Goal: Task Accomplishment & Management: Use online tool/utility

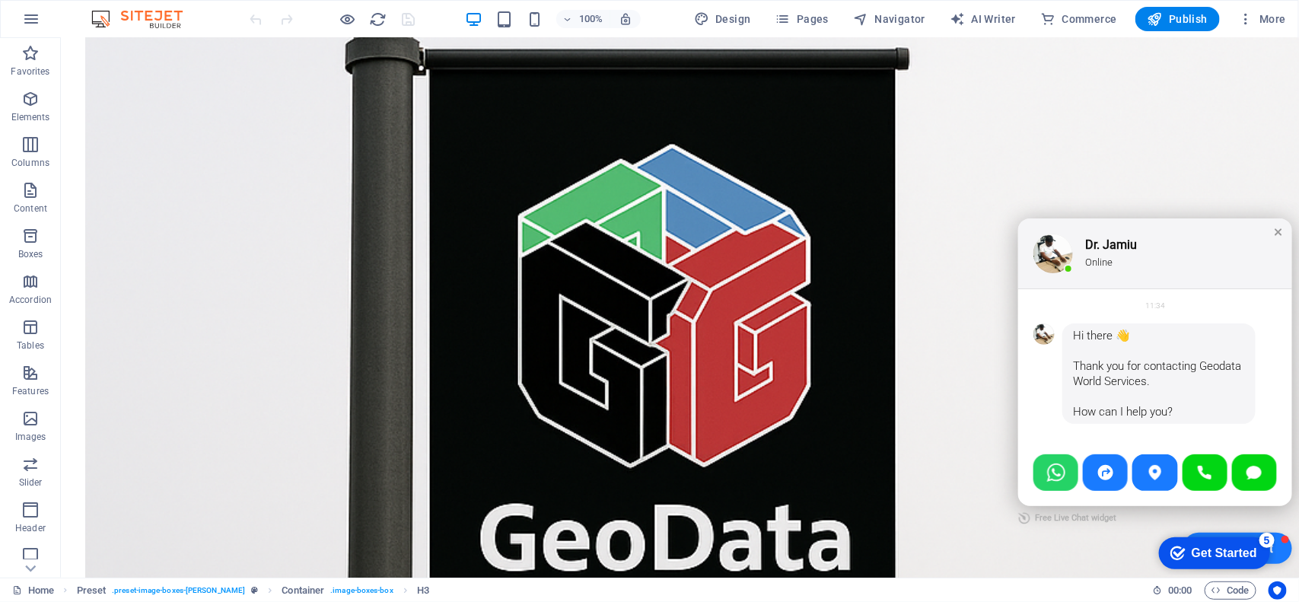
scroll to position [1321, 0]
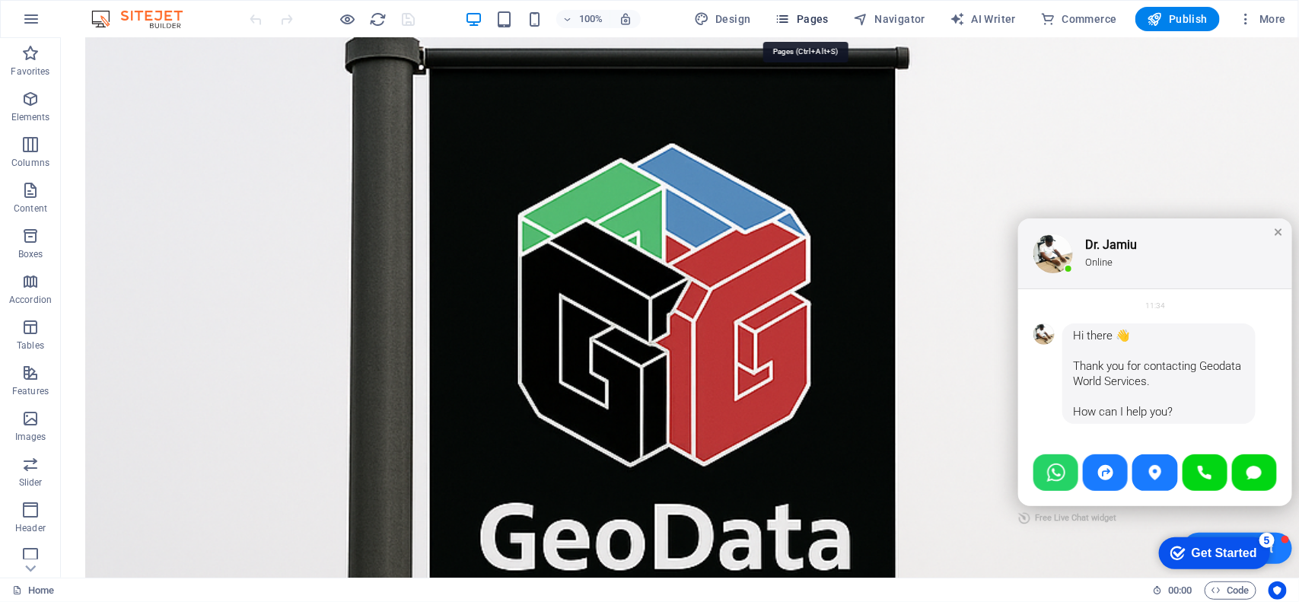
click at [815, 18] on span "Pages" at bounding box center [801, 18] width 53 height 15
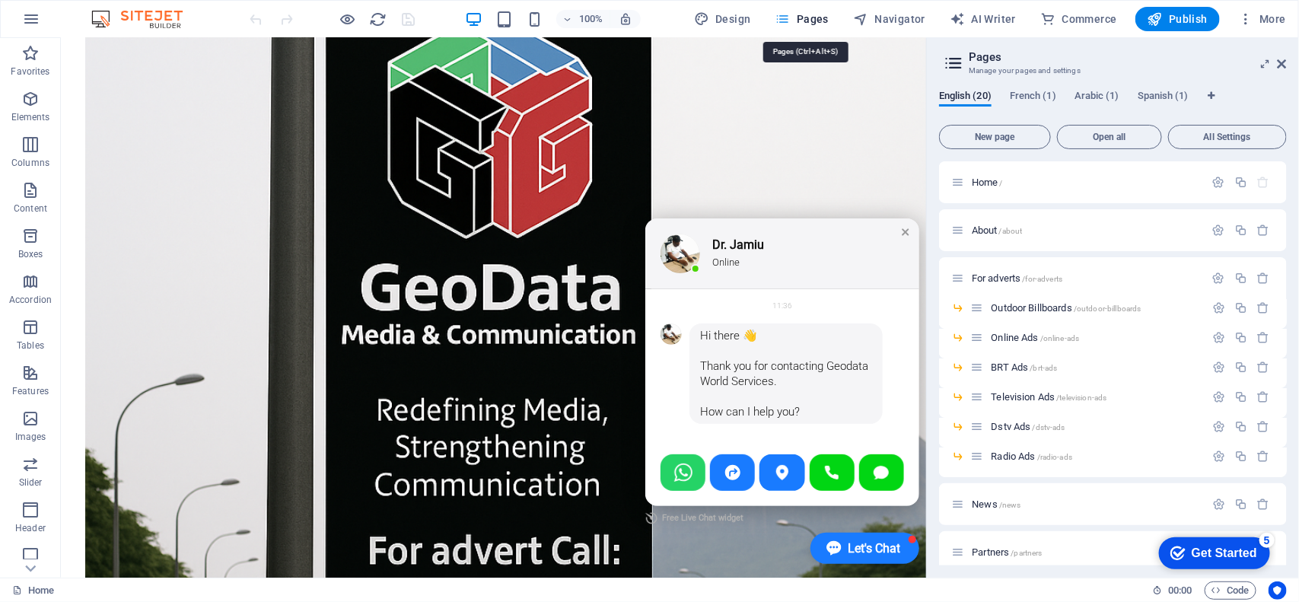
scroll to position [1296, 0]
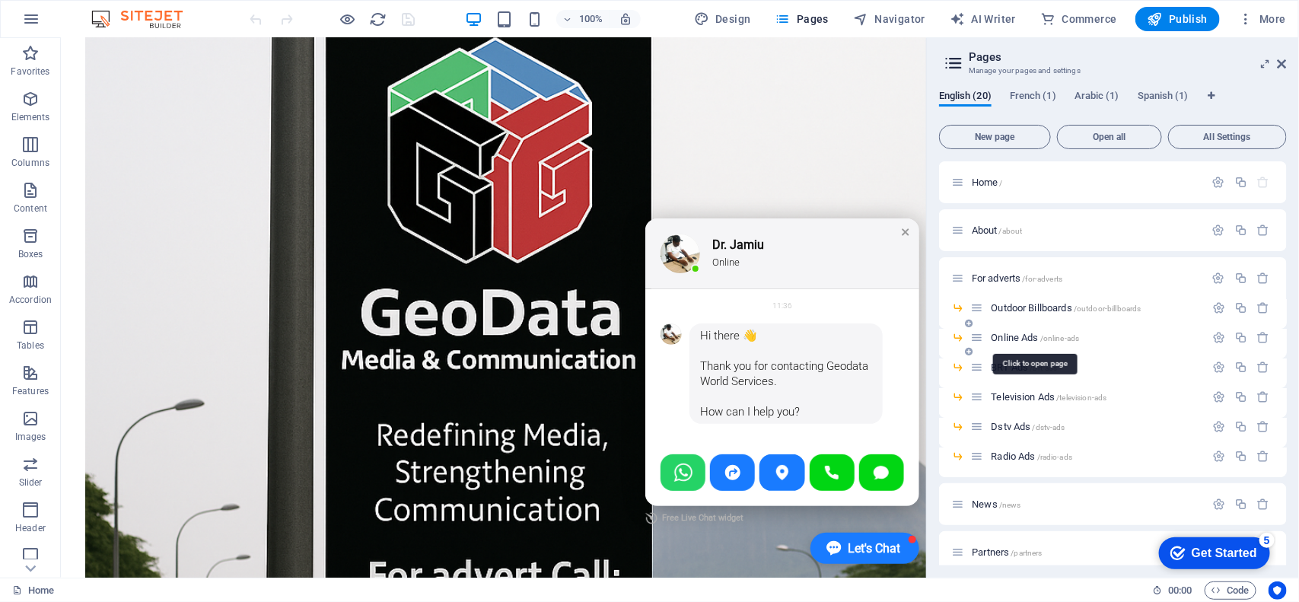
click at [1016, 341] on span "Online Ads /online-ads" at bounding box center [1035, 337] width 88 height 11
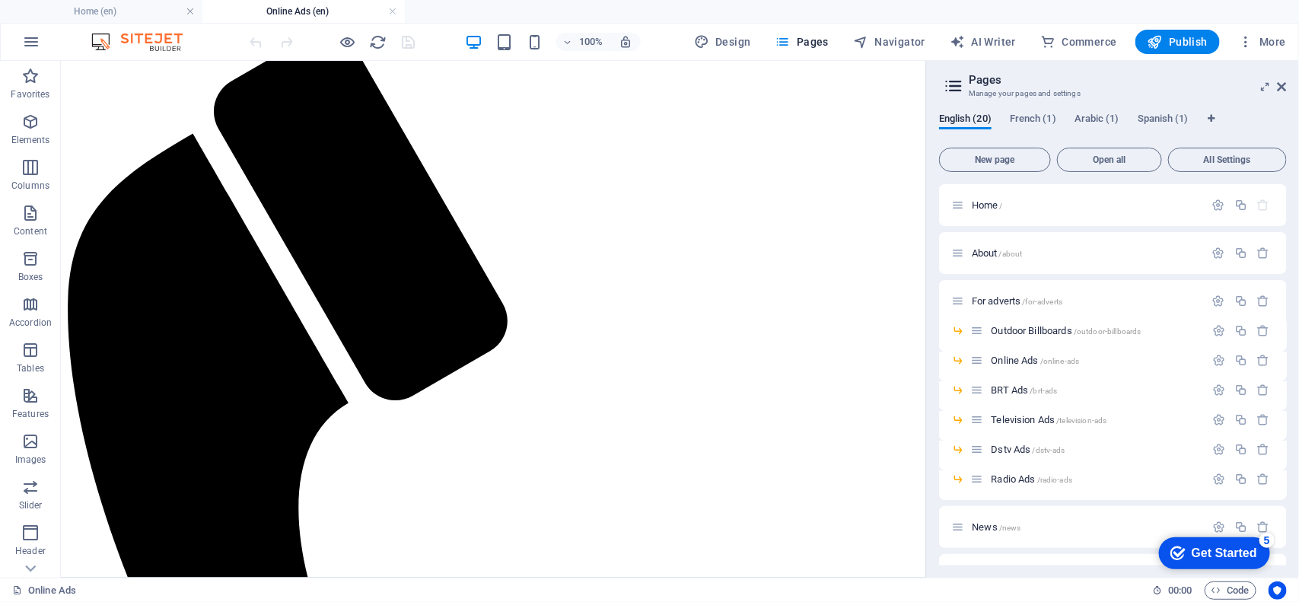
scroll to position [161, 0]
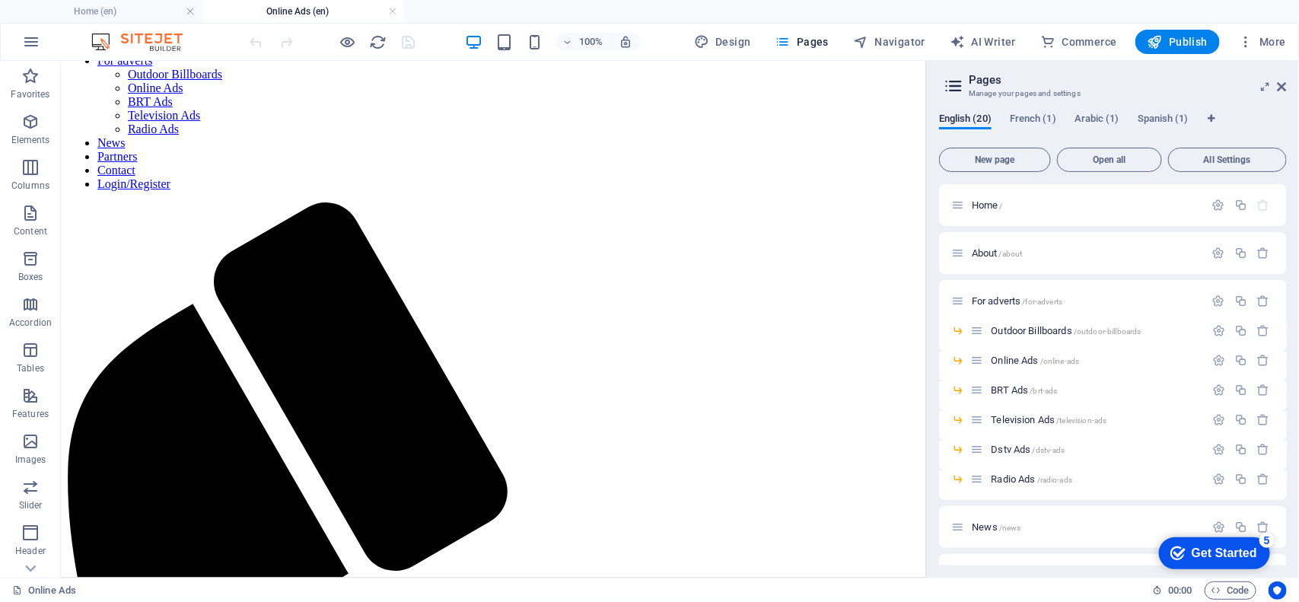
drag, startPoint x: 918, startPoint y: 119, endPoint x: 1005, endPoint y: 225, distance: 137.4
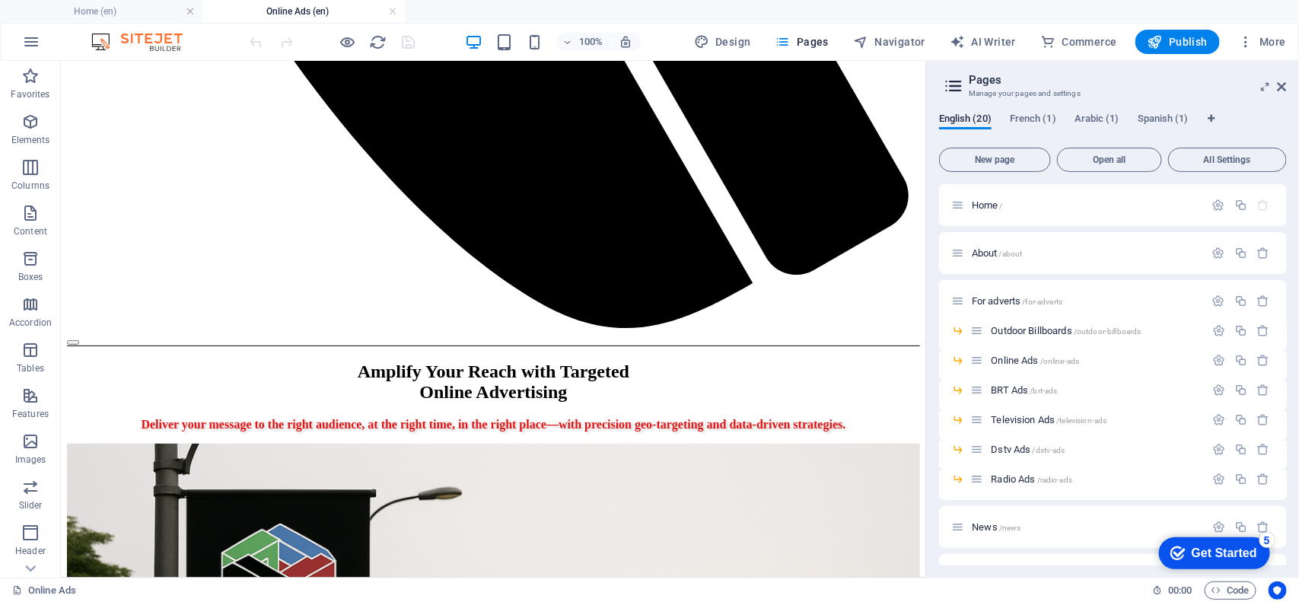
scroll to position [1158, 0]
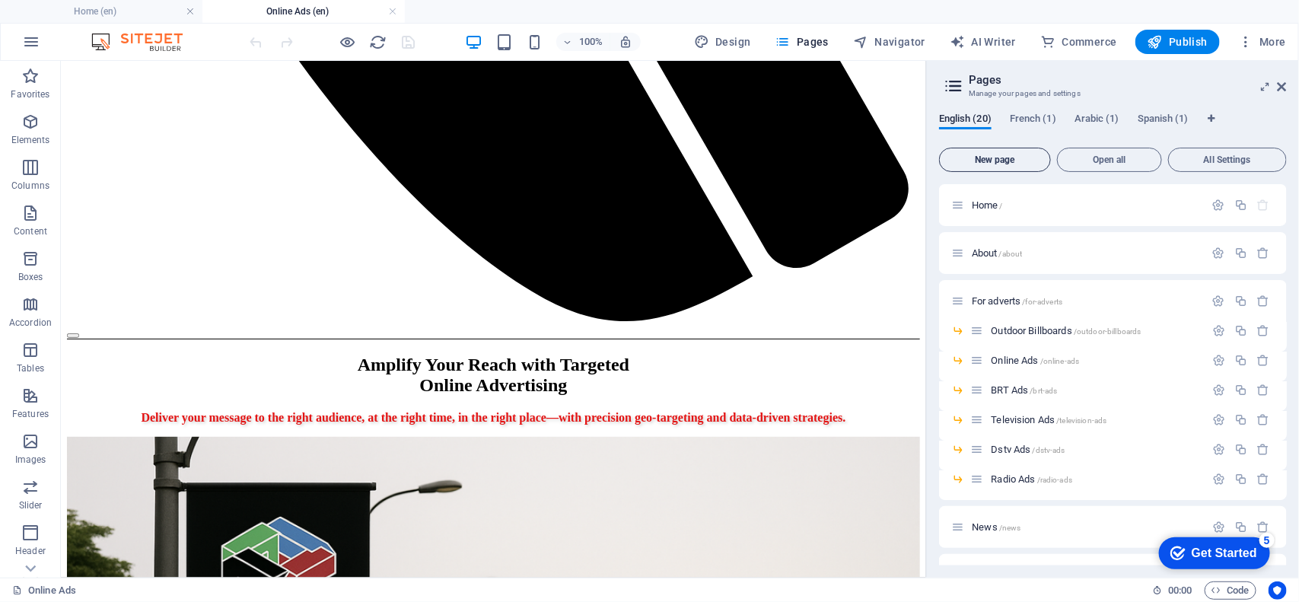
click at [1021, 160] on span "New page" at bounding box center [995, 159] width 98 height 9
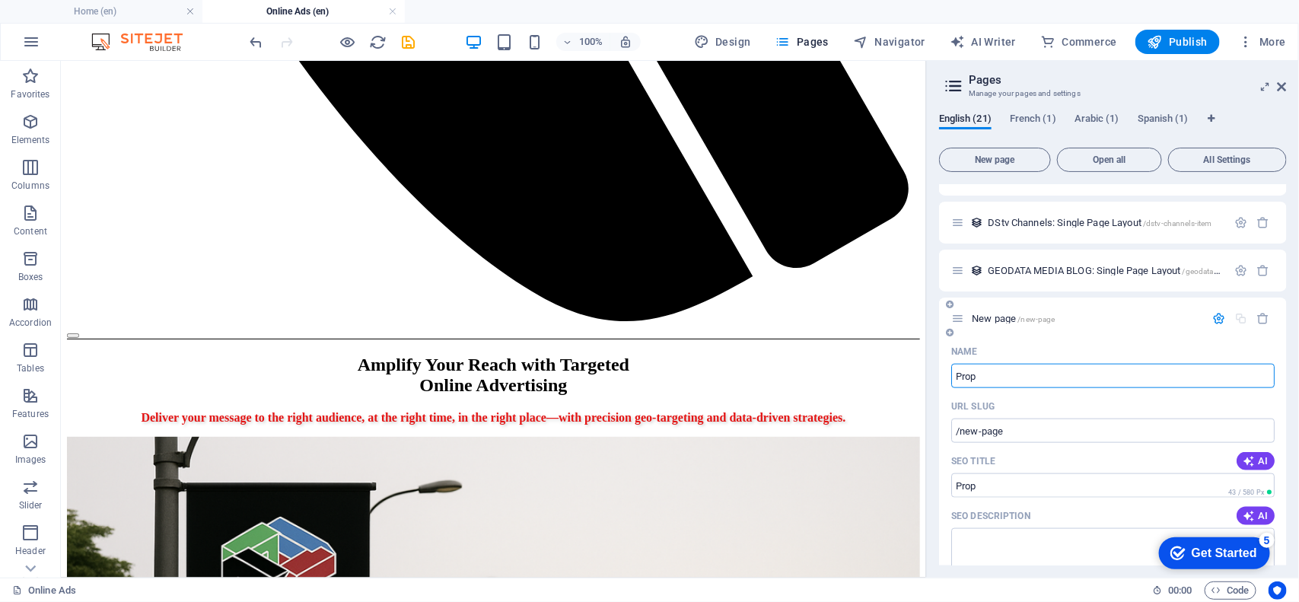
type input "Prop"
type input "/prop"
type input "Propo"
type input "/propo"
type input "Proposal"
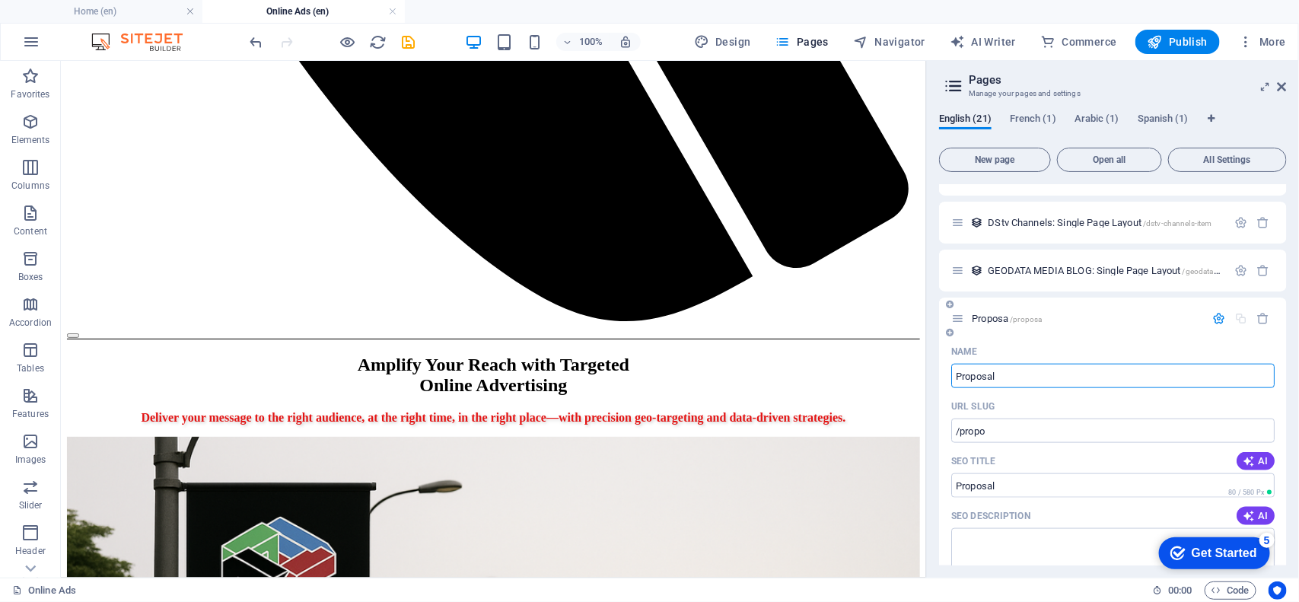
type input "/proposa"
type input "Proposal"
type input "/proposal"
type input "Proposal Re"
type input "/proposal-re"
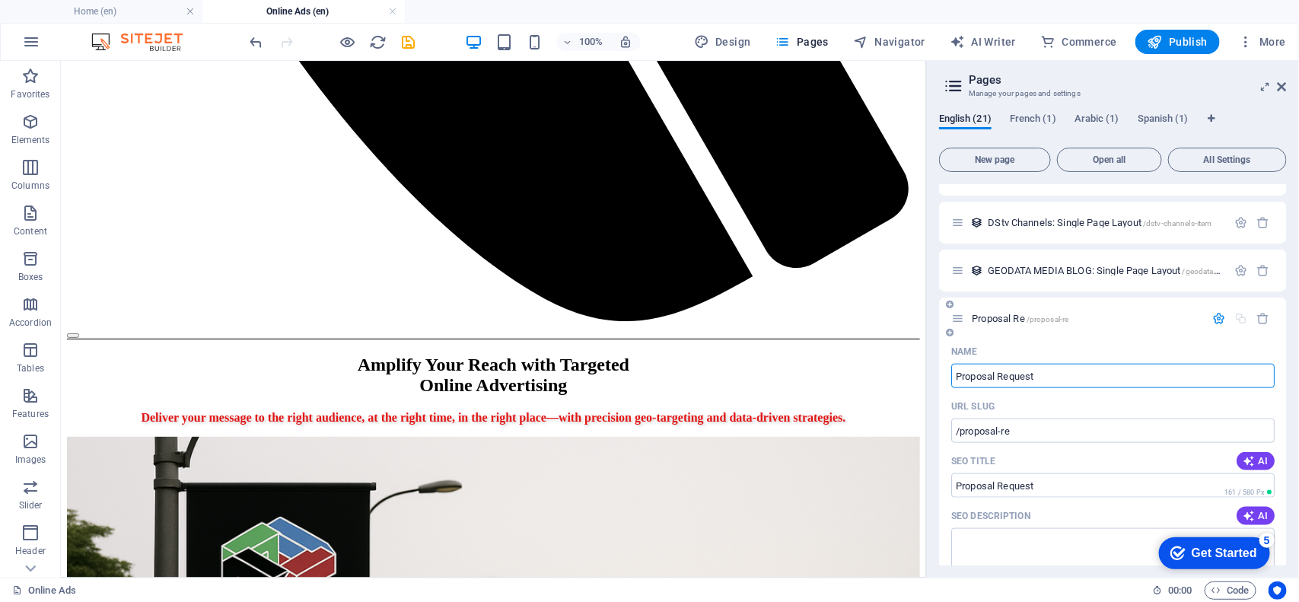
type input "Proposal Request"
type input "/proposal-request"
type input "Proposal Request"
drag, startPoint x: 1284, startPoint y: 387, endPoint x: 1284, endPoint y: 435, distance: 47.9
click at [1039, 435] on div "Name Proposal Request ​ URL SLUG /proposal-request ​ SEO Title AI ​ 161 / 580 P…" at bounding box center [1113, 604] width 348 height 530
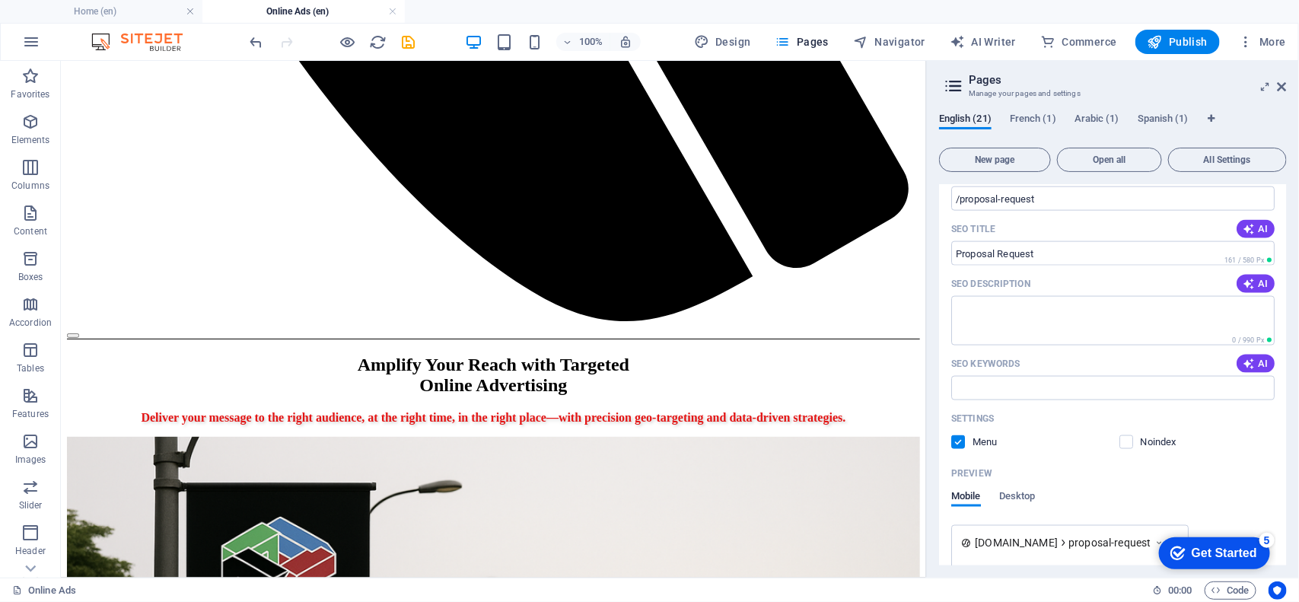
scroll to position [982, 0]
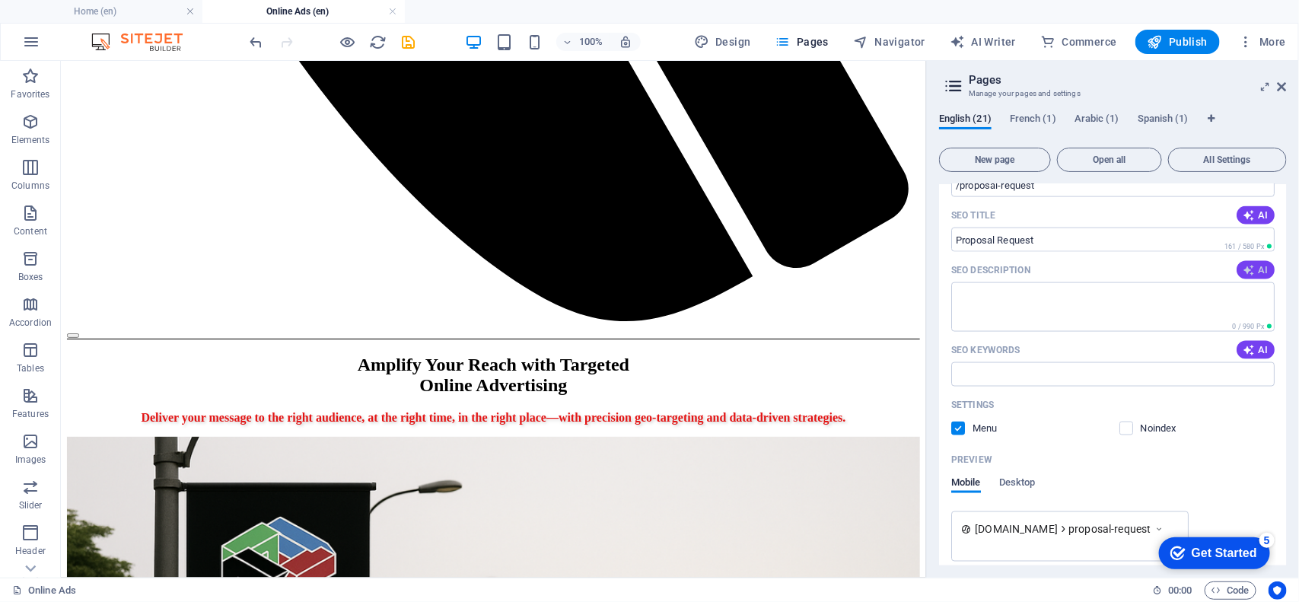
click at [1039, 272] on icon "button" at bounding box center [1249, 270] width 12 height 12
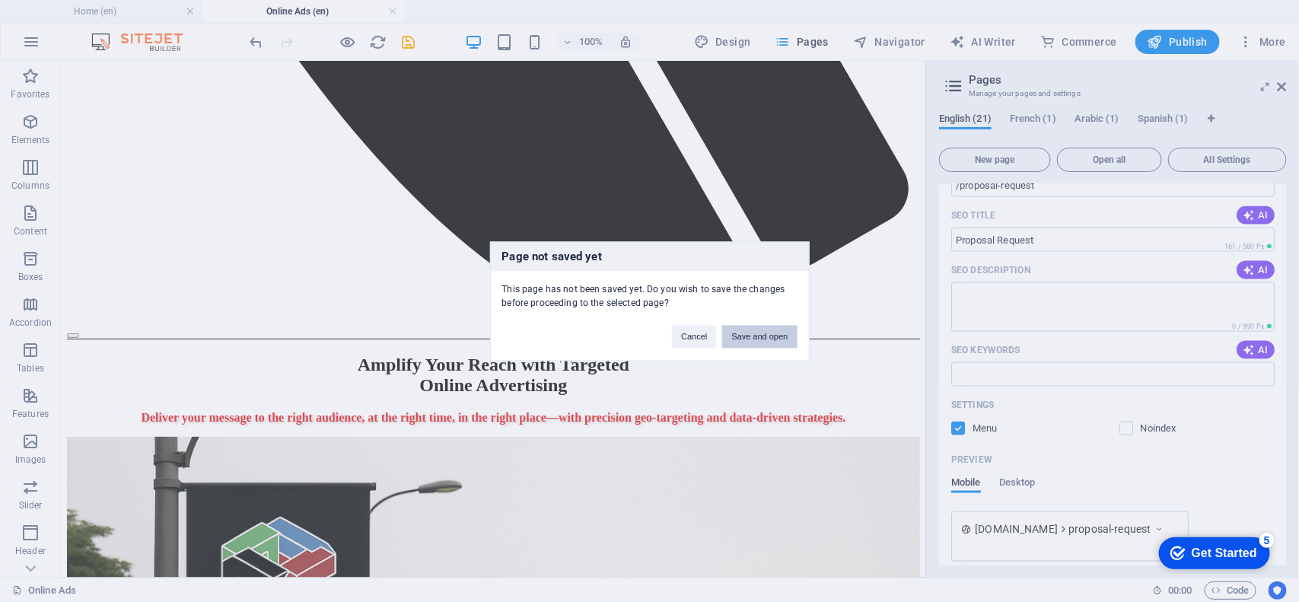
click at [751, 345] on button "Save and open" at bounding box center [759, 336] width 75 height 23
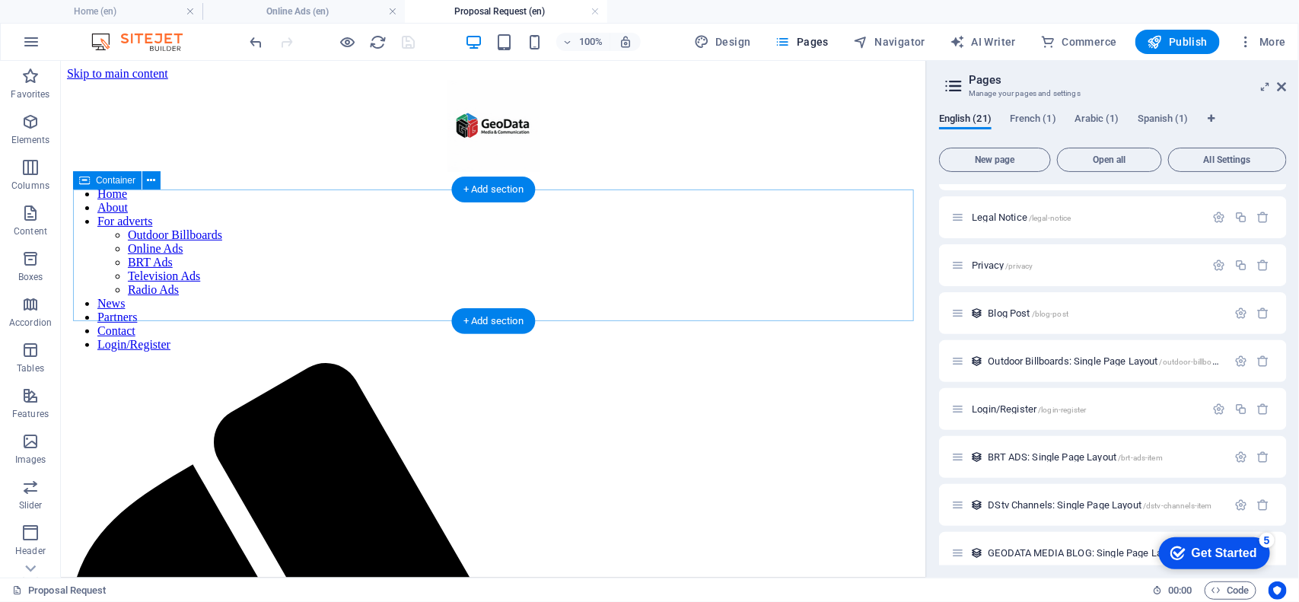
scroll to position [0, 0]
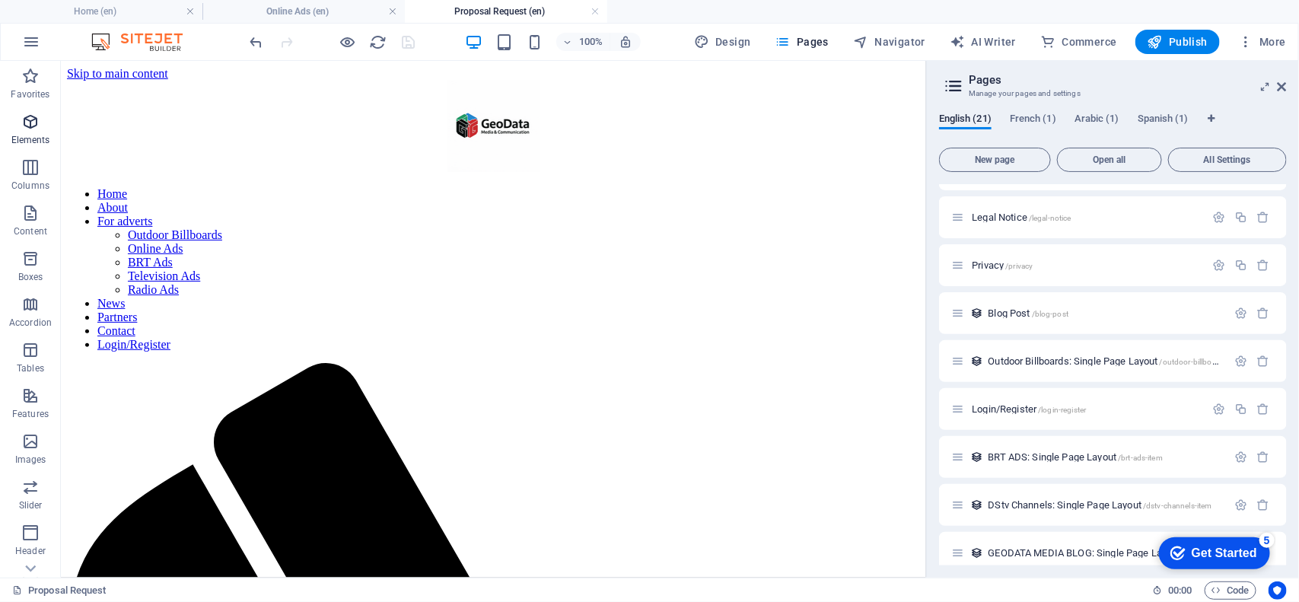
click at [40, 142] on p "Elements" at bounding box center [30, 140] width 39 height 12
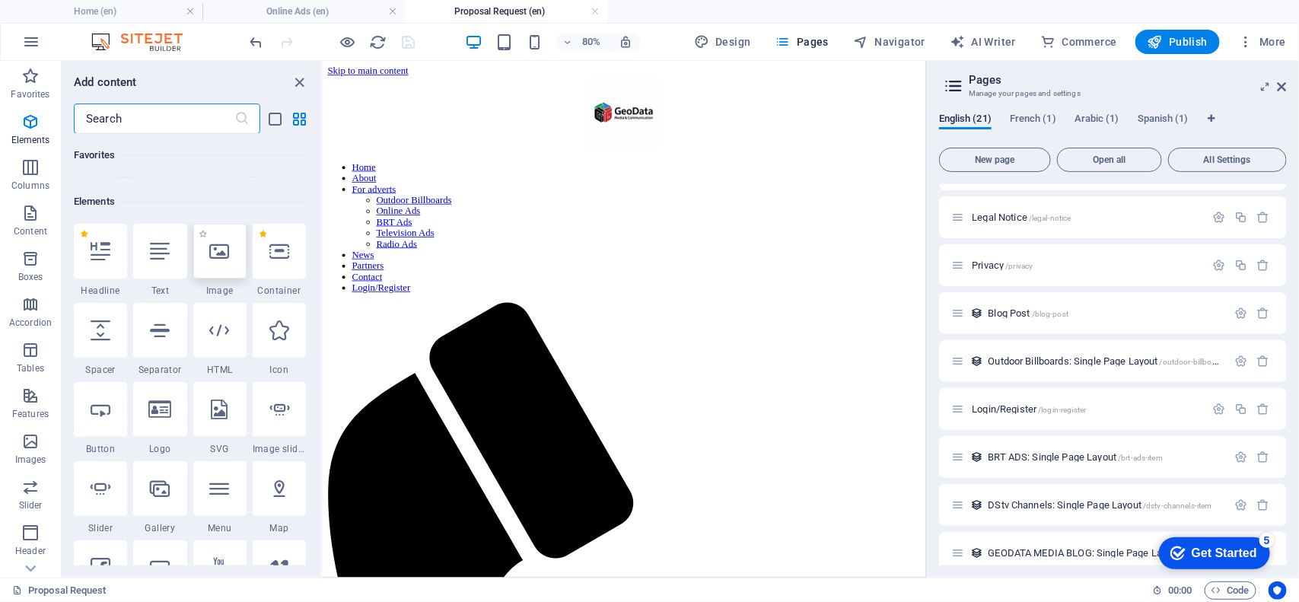
scroll to position [161, 0]
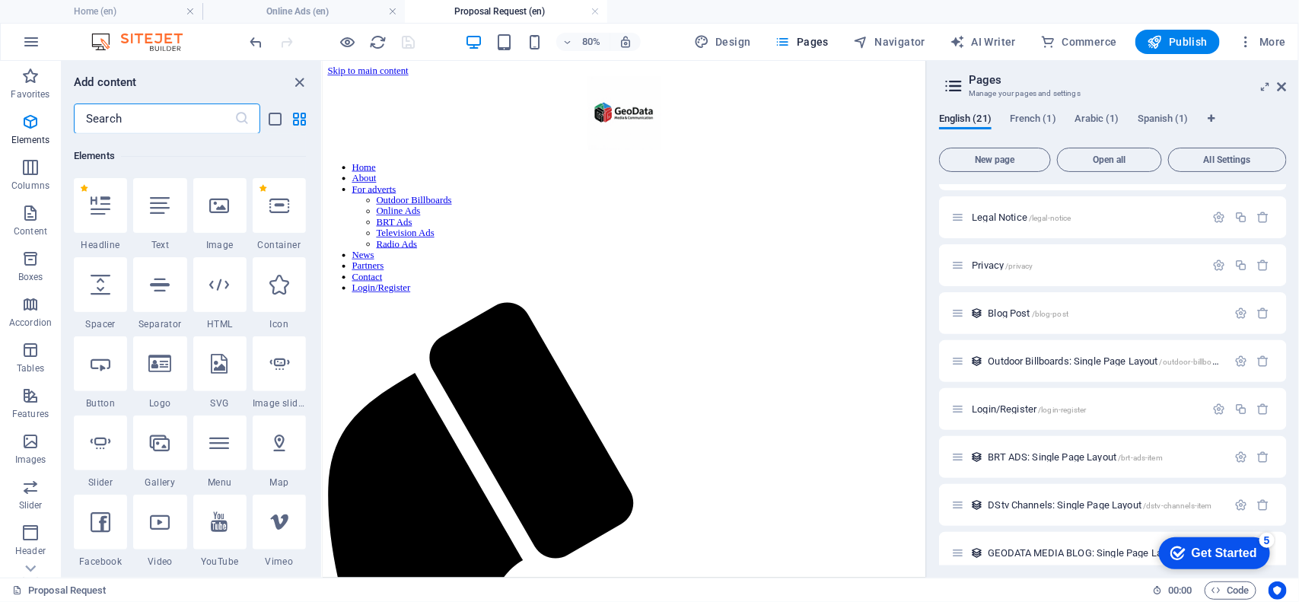
click at [177, 119] on input "text" at bounding box center [154, 118] width 161 height 30
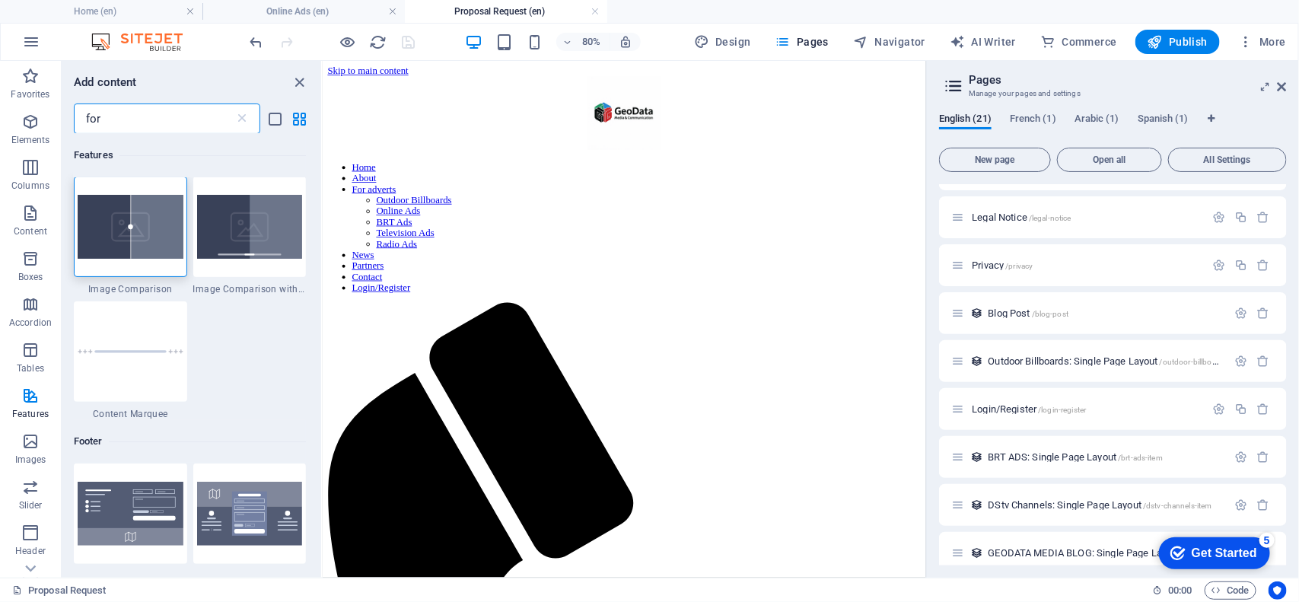
scroll to position [0, 0]
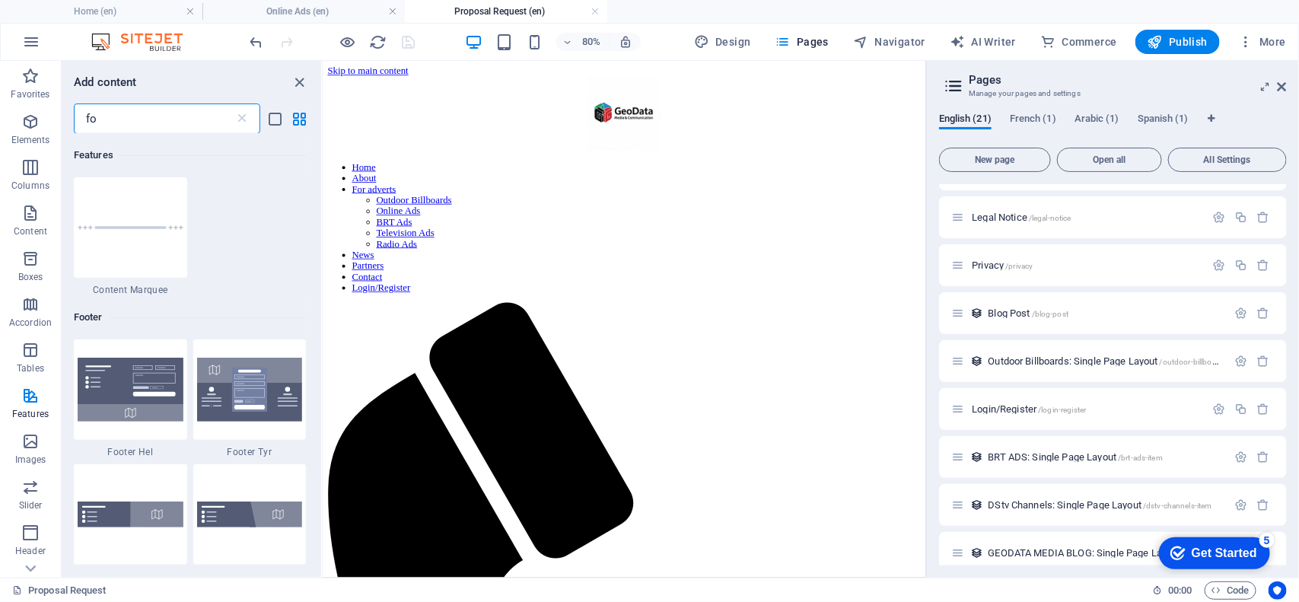
type input "f"
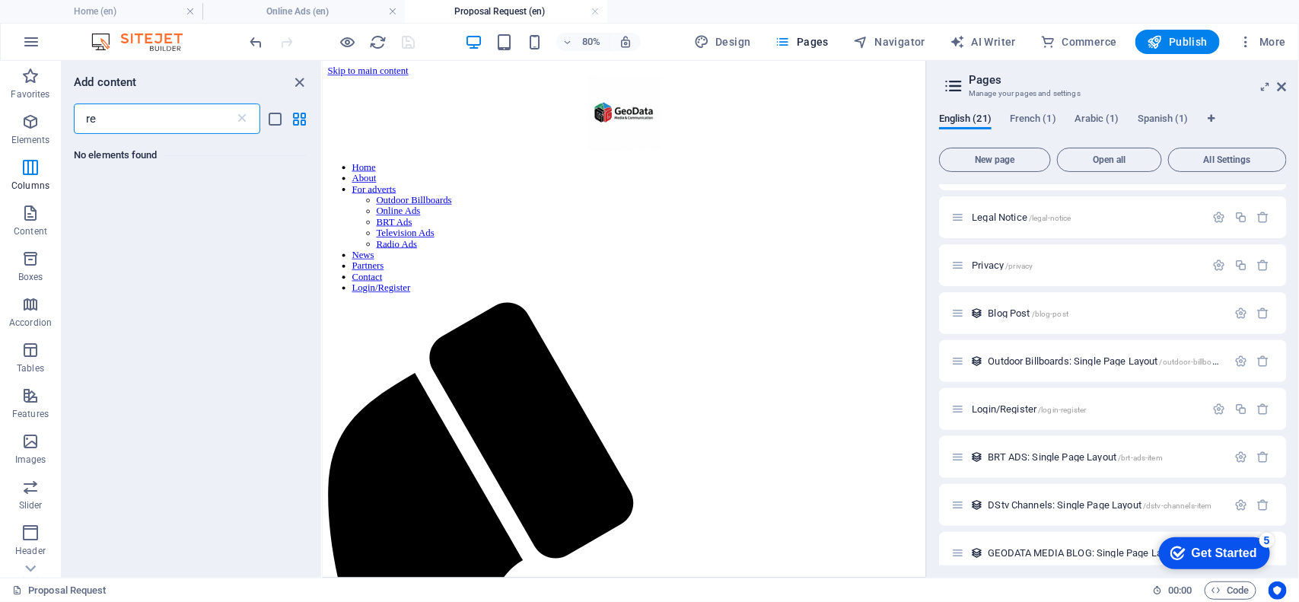
type input "r"
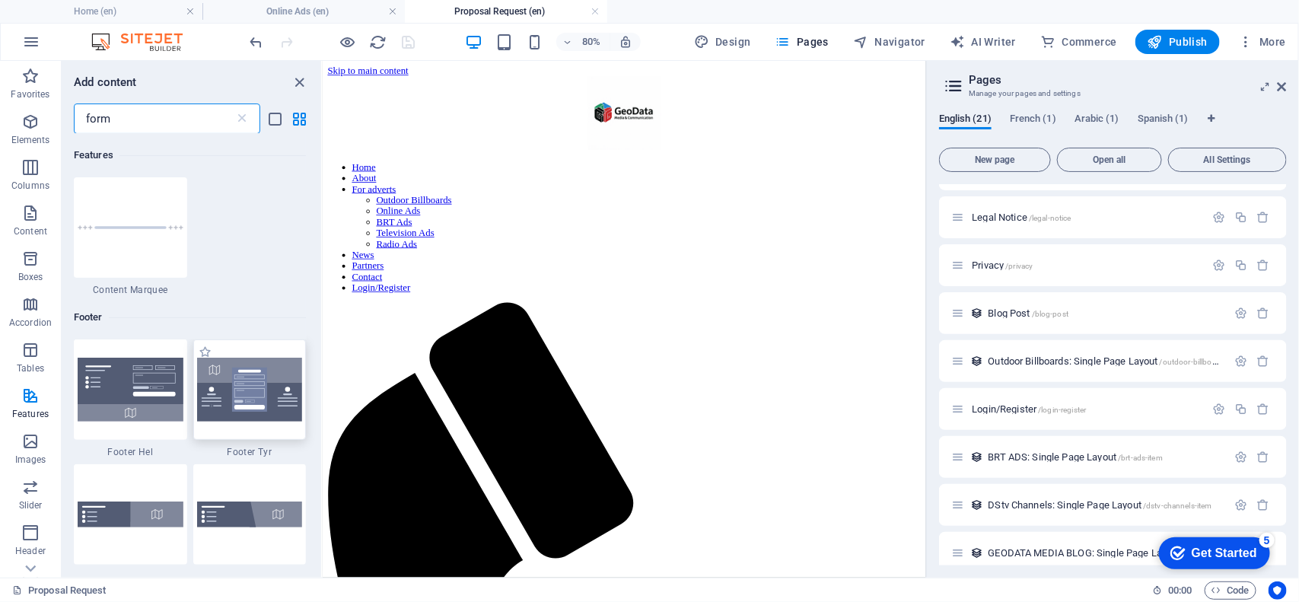
type input "form"
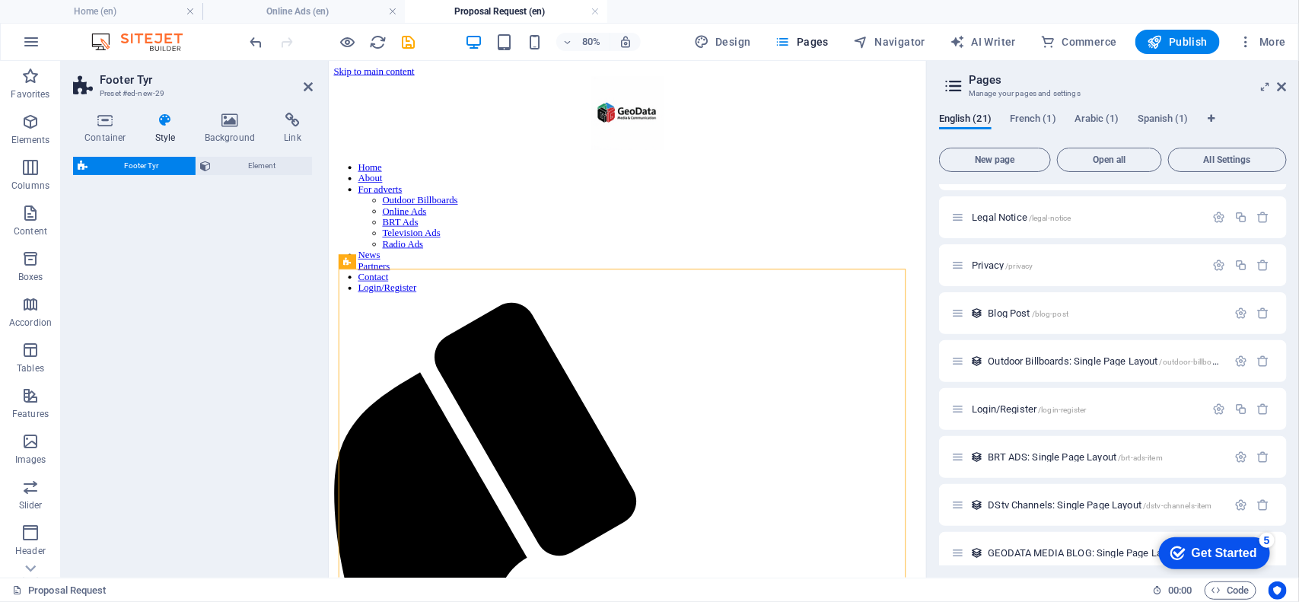
select select "rem"
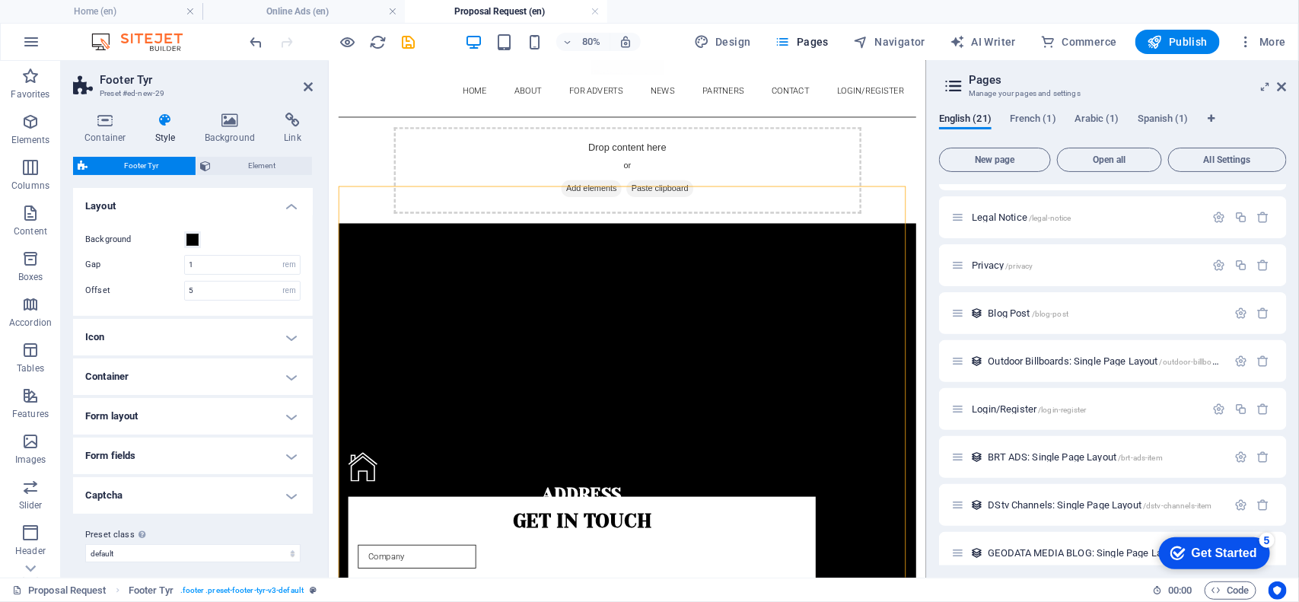
scroll to position [95, 0]
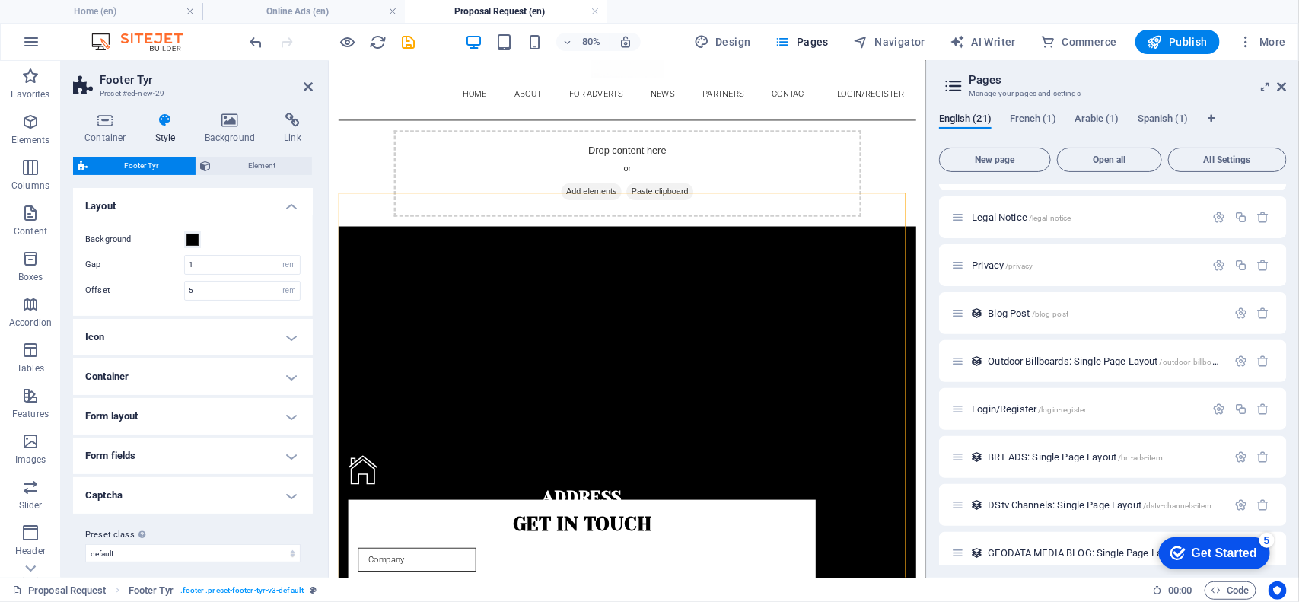
drag, startPoint x: 1071, startPoint y: 225, endPoint x: 1269, endPoint y: 302, distance: 212.3
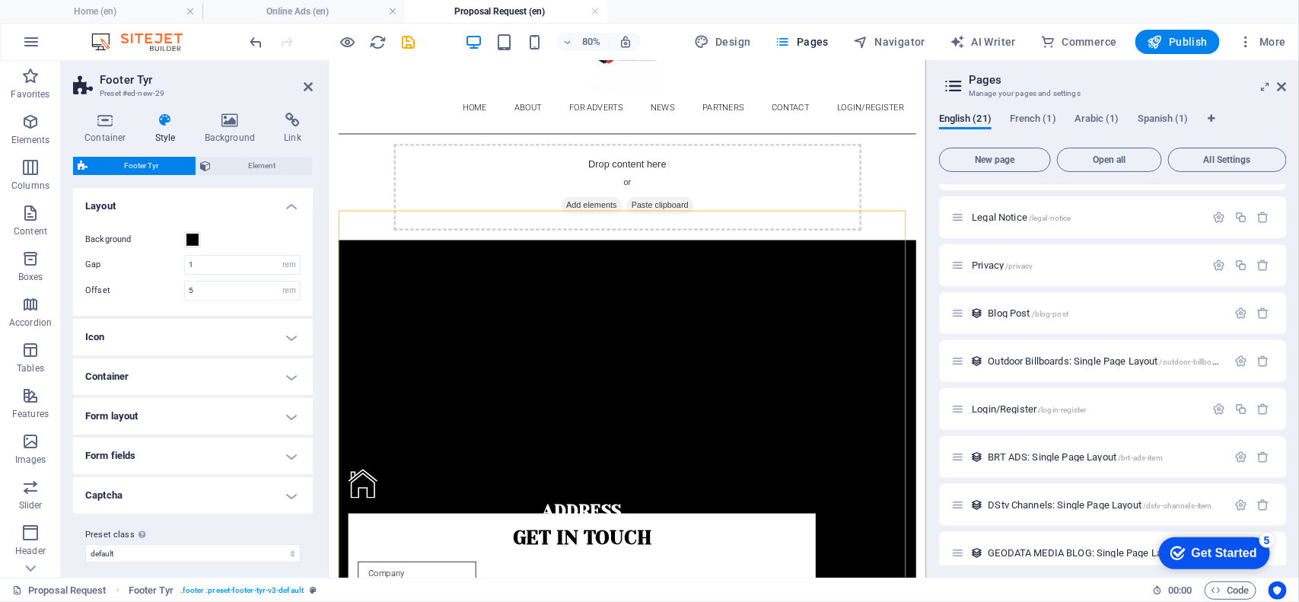
scroll to position [73, 0]
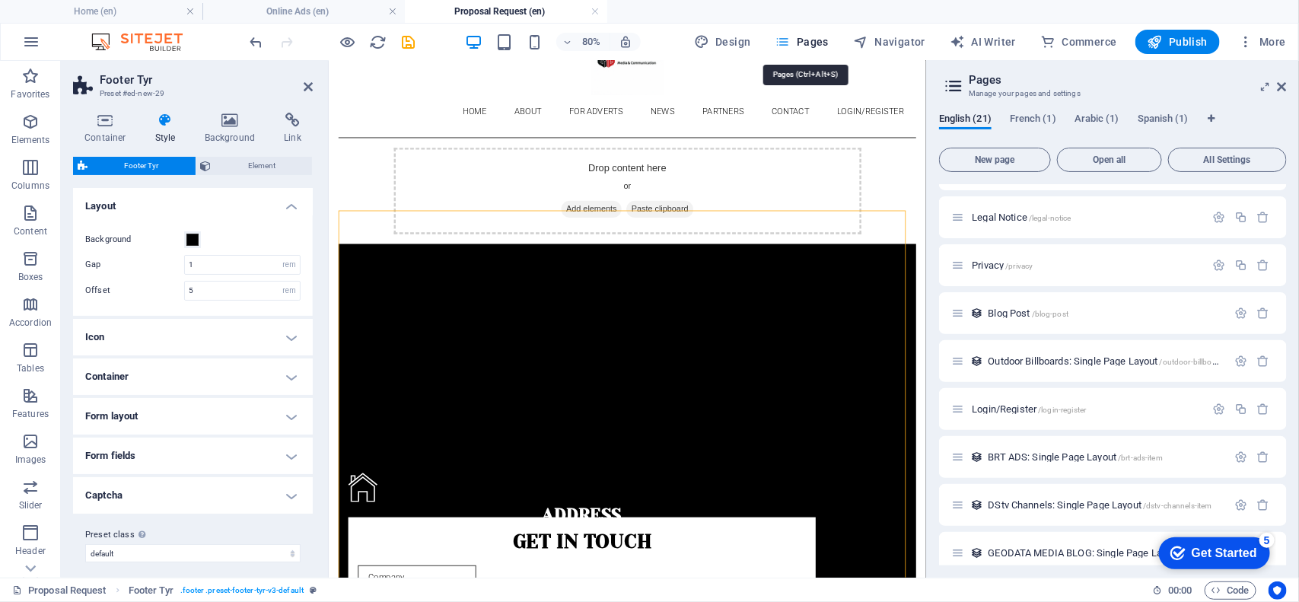
click at [820, 40] on span "Pages" at bounding box center [801, 41] width 53 height 15
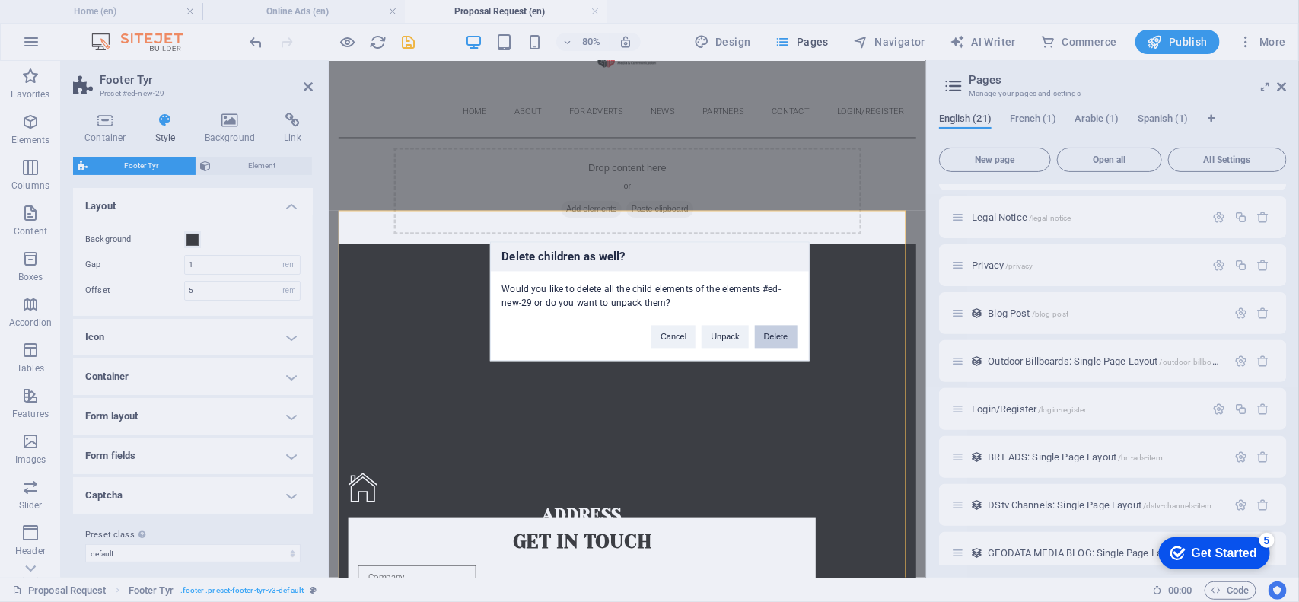
click at [784, 340] on button "Delete" at bounding box center [776, 336] width 43 height 23
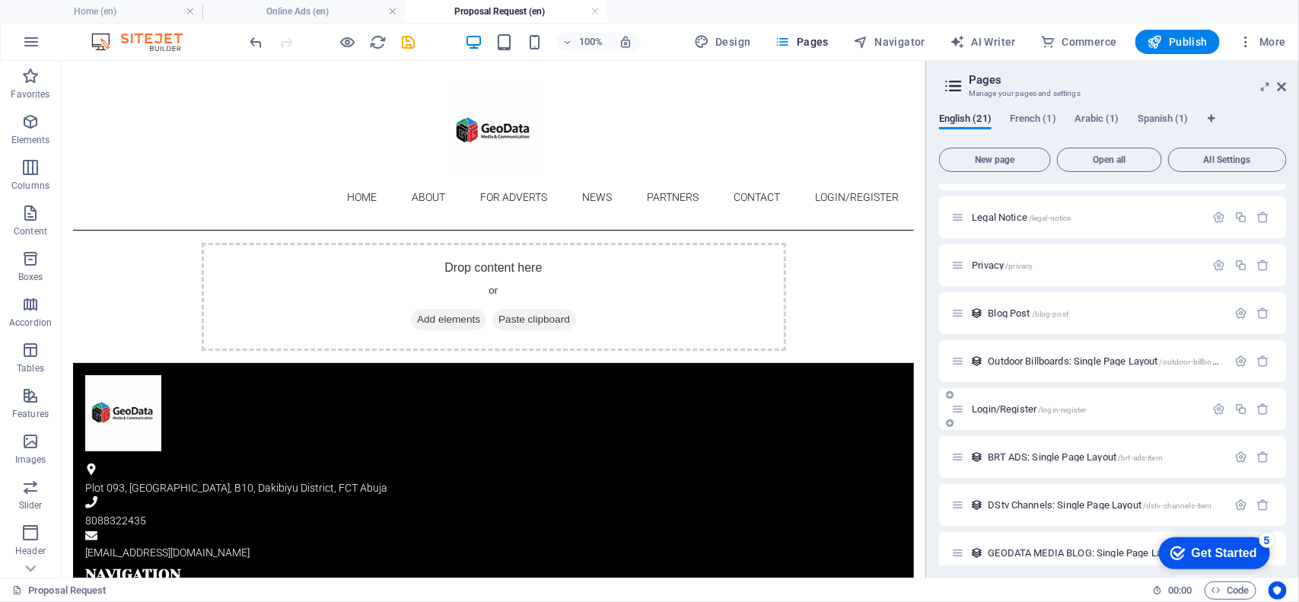
scroll to position [514, 0]
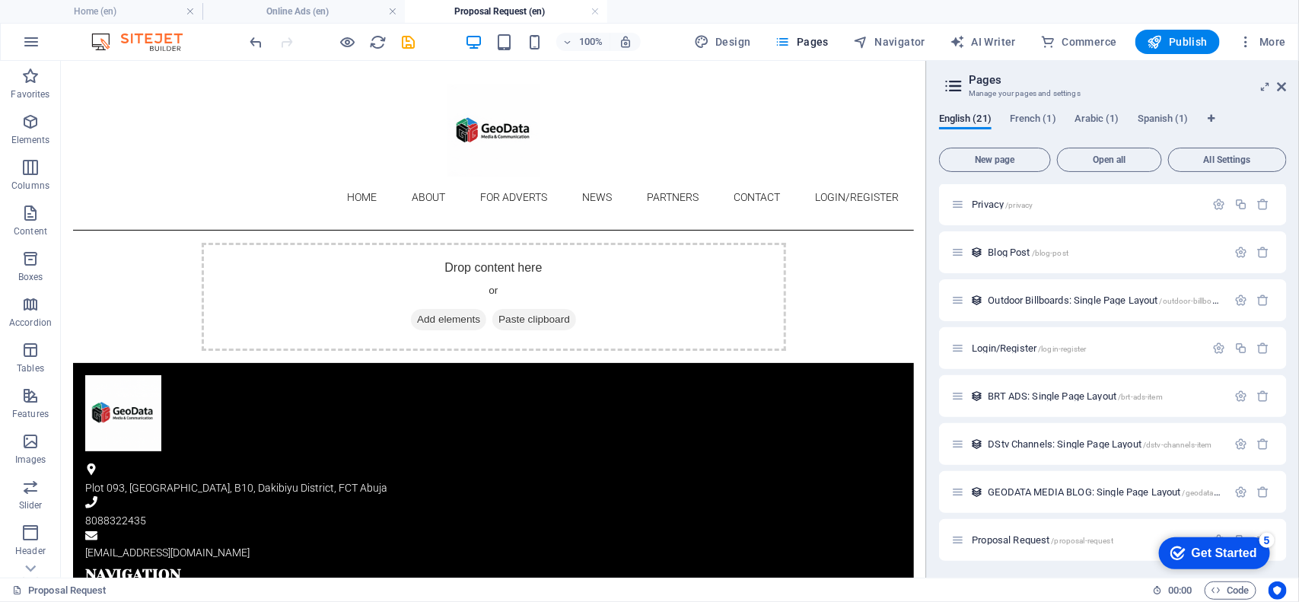
click at [1039, 481] on icon "checkmark" at bounding box center [1177, 552] width 15 height 15
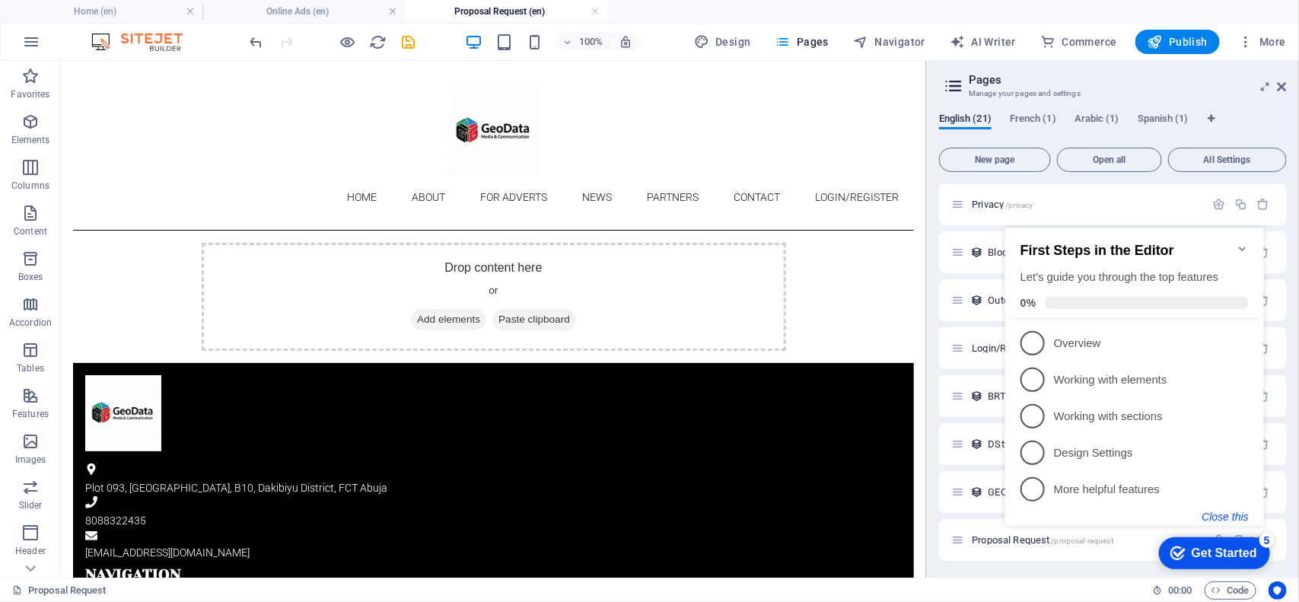
click at [1039, 481] on button "Close this" at bounding box center [1225, 516] width 46 height 12
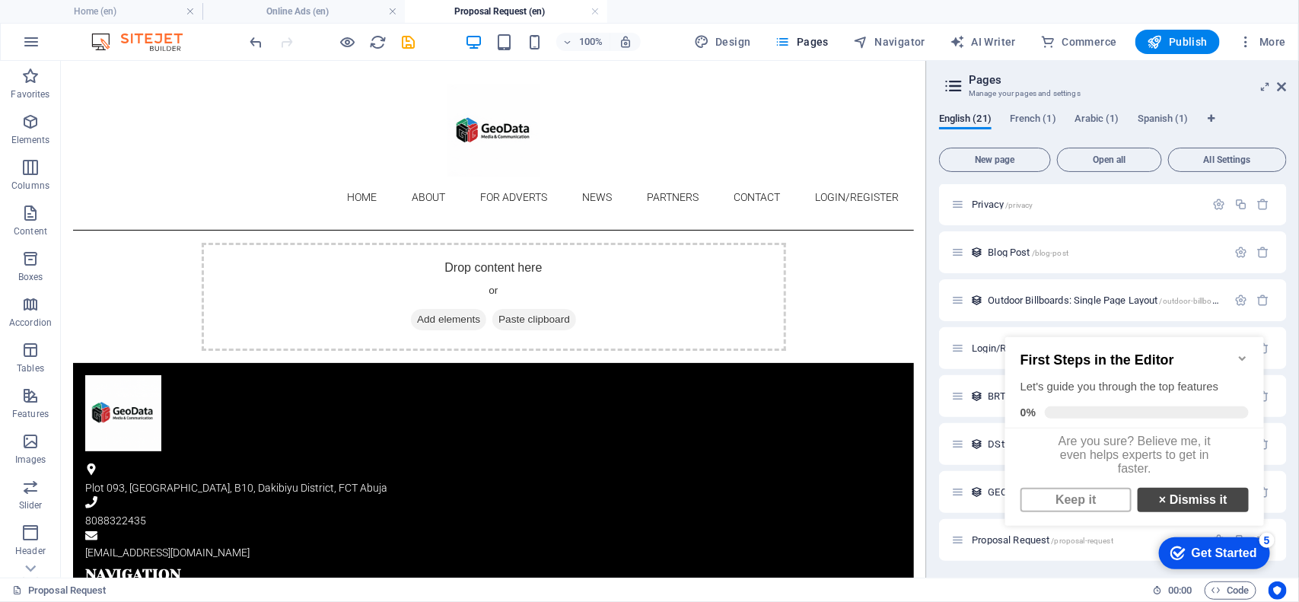
click at [1039, 481] on link "× Dismiss it" at bounding box center [1192, 499] width 111 height 24
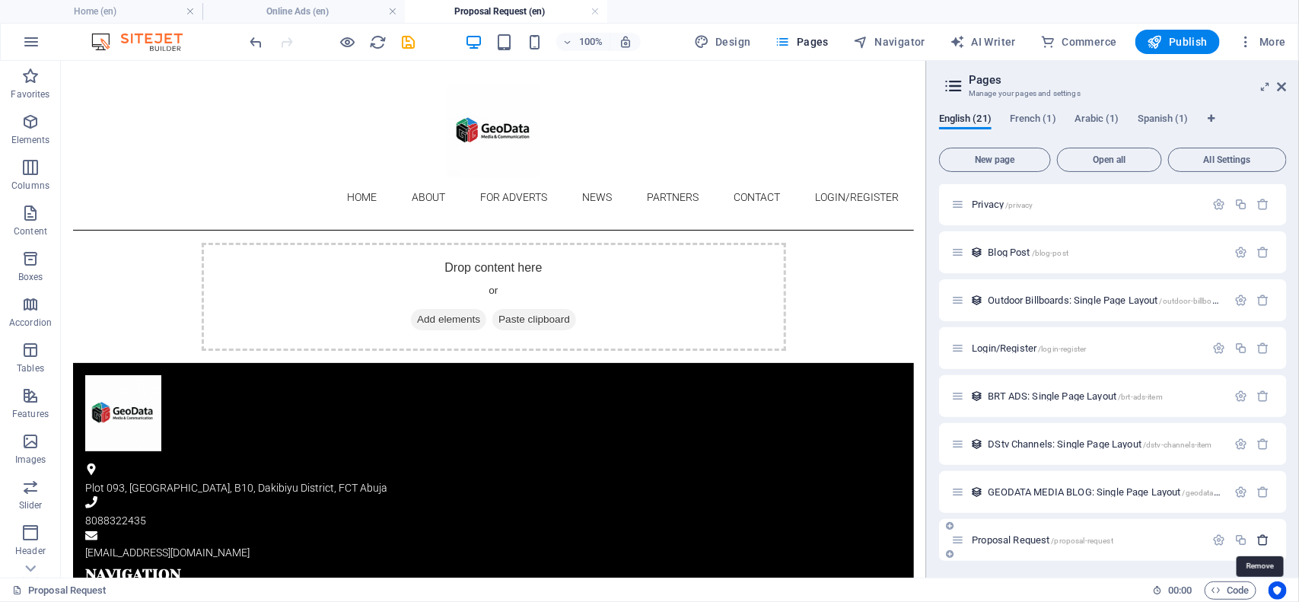
click at [1039, 481] on icon "button" at bounding box center [1263, 539] width 13 height 13
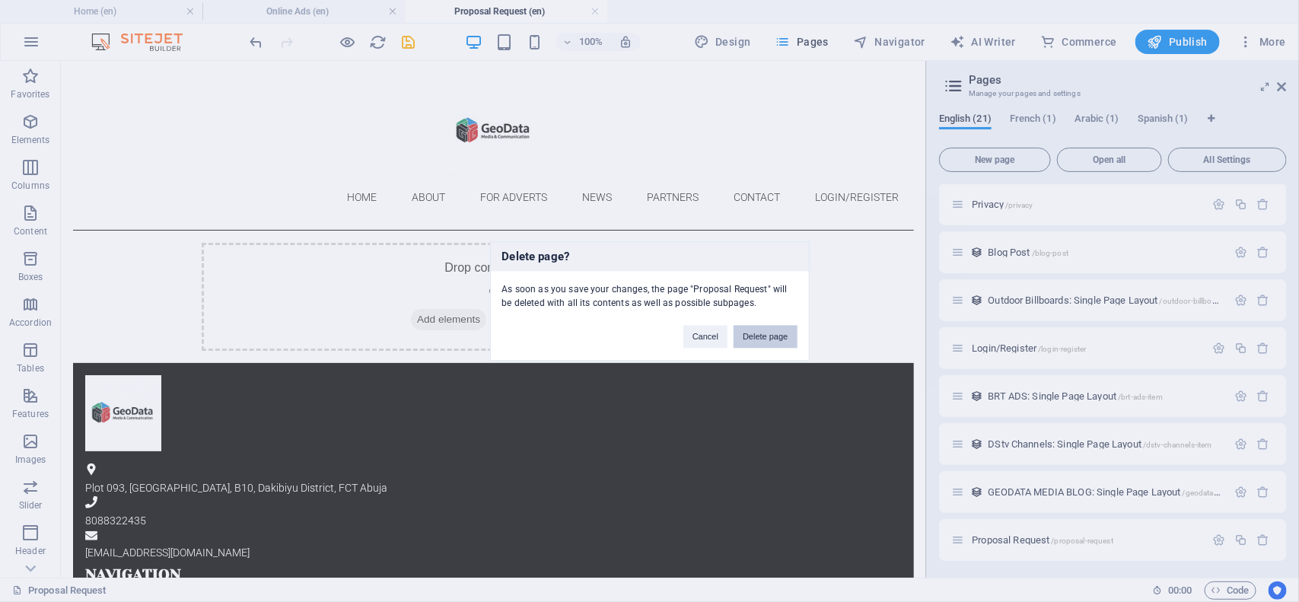
click at [772, 337] on button "Delete page" at bounding box center [765, 336] width 63 height 23
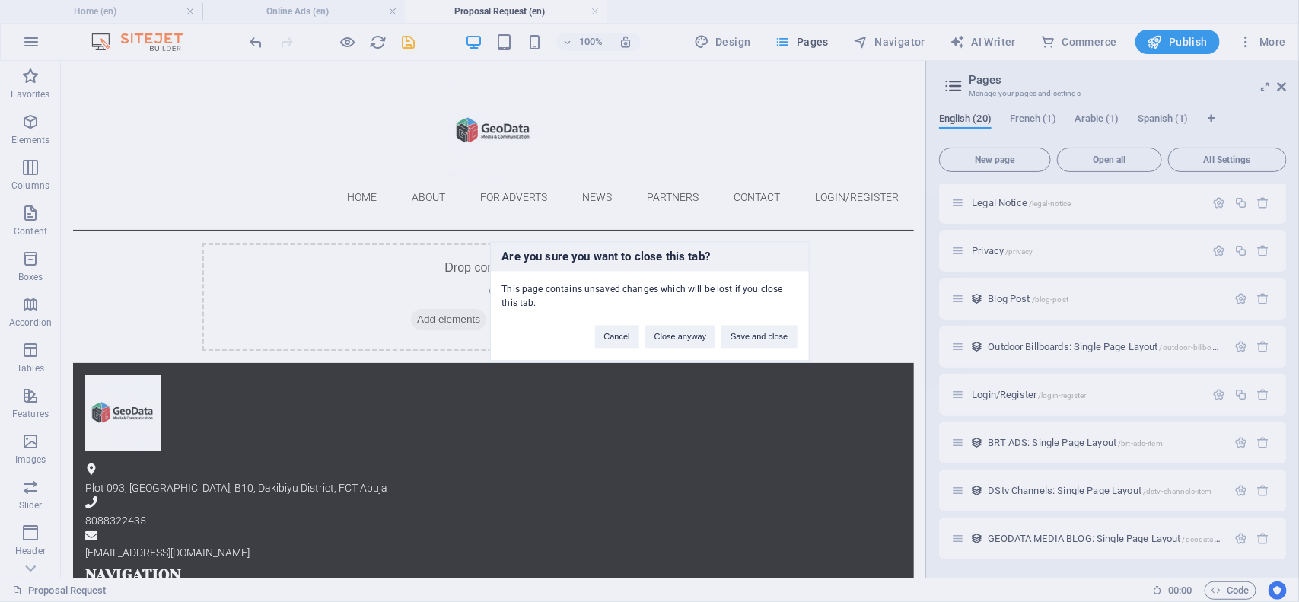
scroll to position [466, 0]
click at [733, 336] on button "Save and close" at bounding box center [758, 336] width 75 height 23
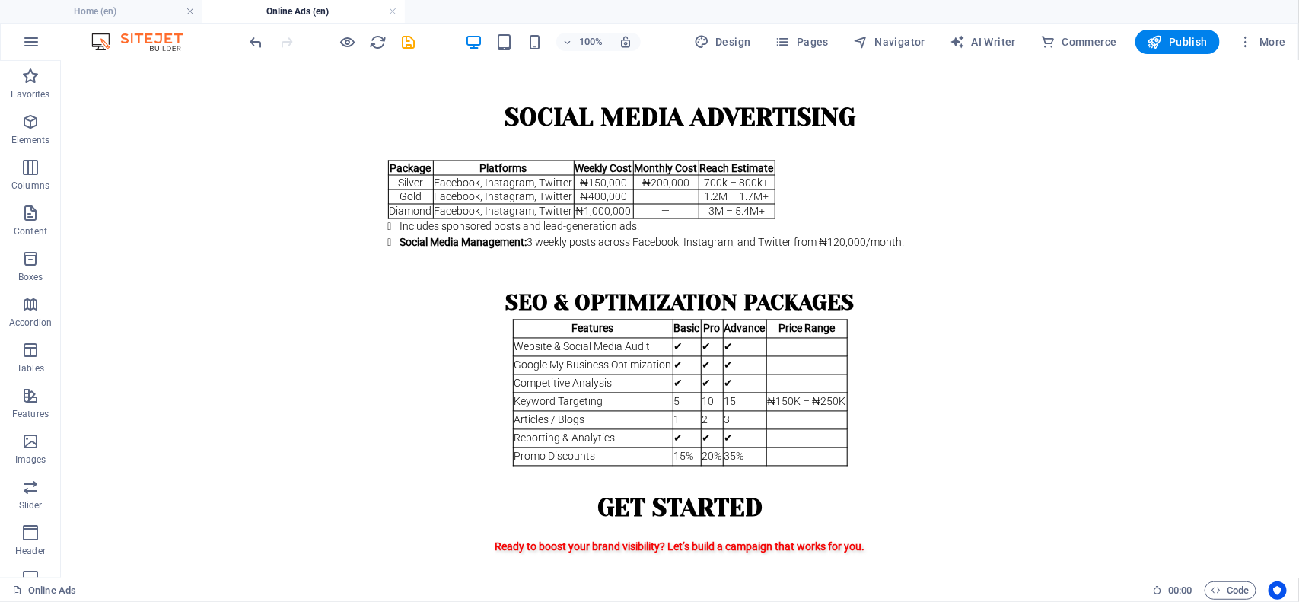
scroll to position [1178, 0]
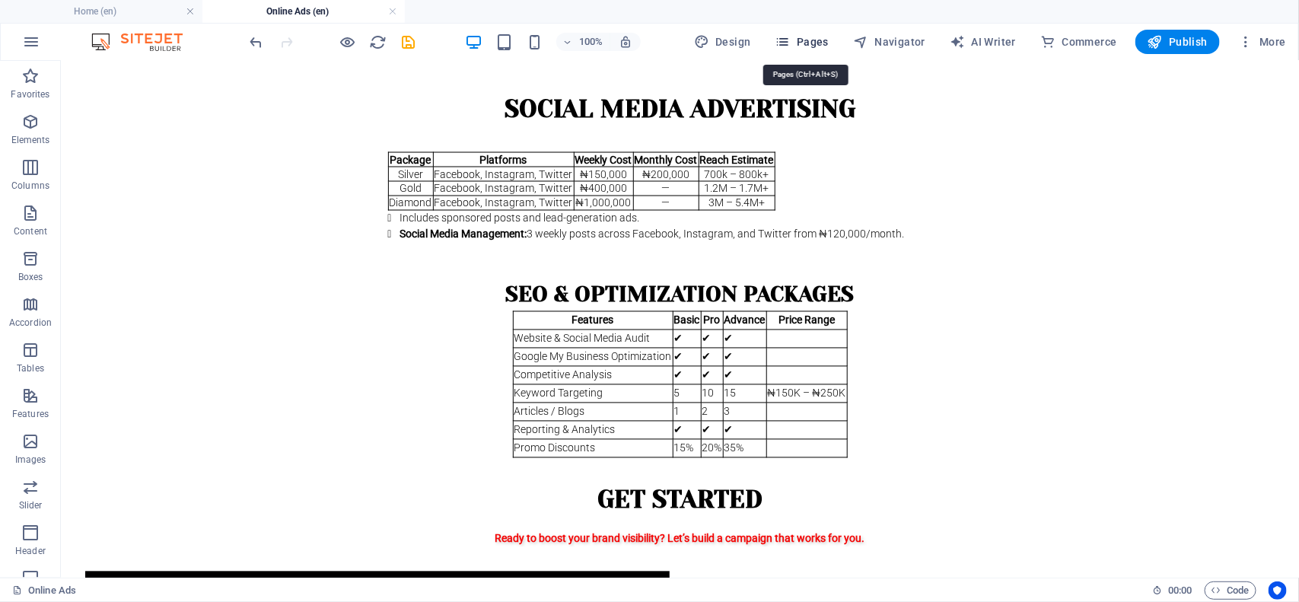
click at [800, 46] on span "Pages" at bounding box center [801, 41] width 53 height 15
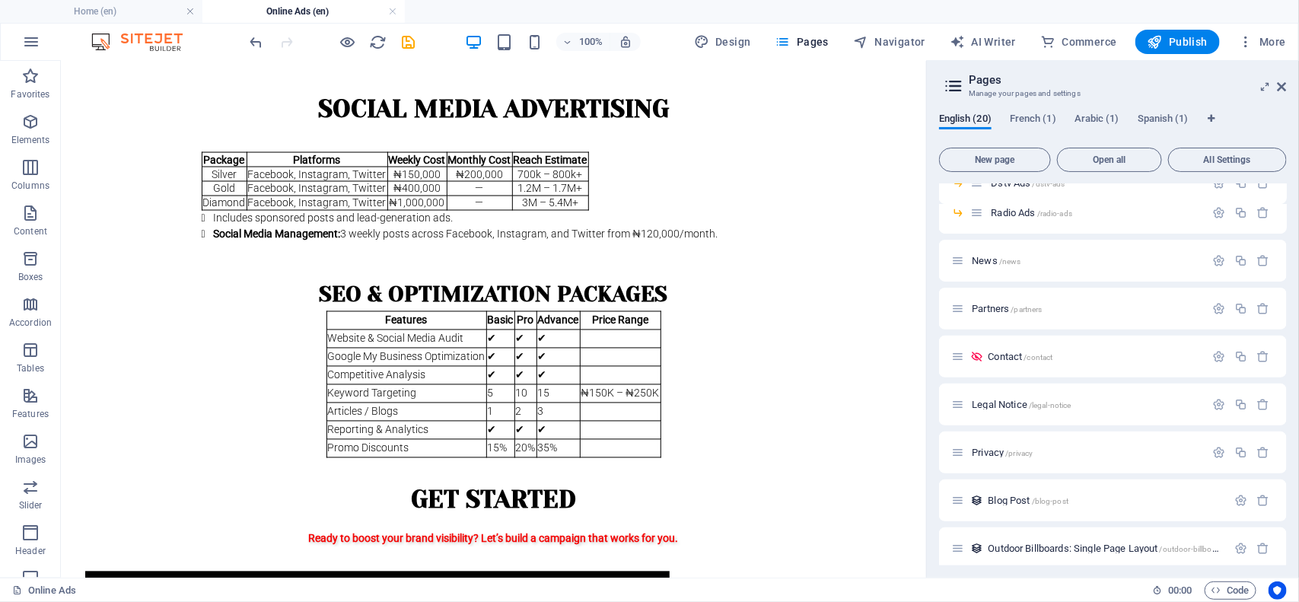
scroll to position [272, 0]
click at [1039, 350] on span "/contact" at bounding box center [1038, 351] width 29 height 8
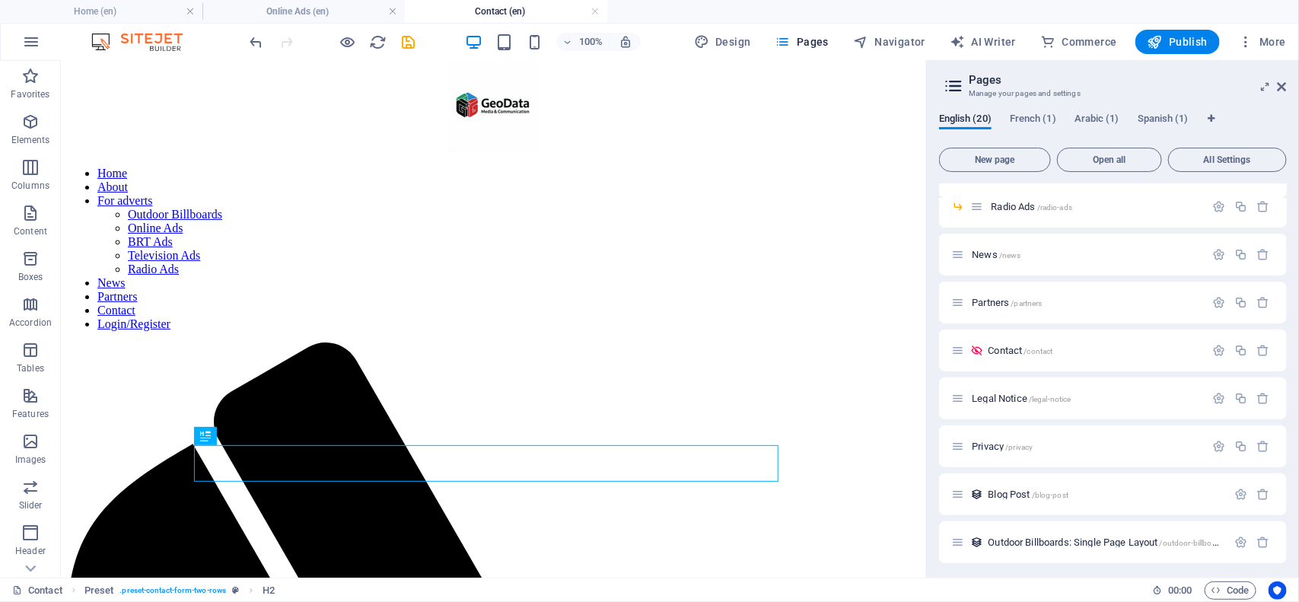
scroll to position [21, 0]
drag, startPoint x: 916, startPoint y: 209, endPoint x: 992, endPoint y: 282, distance: 106.0
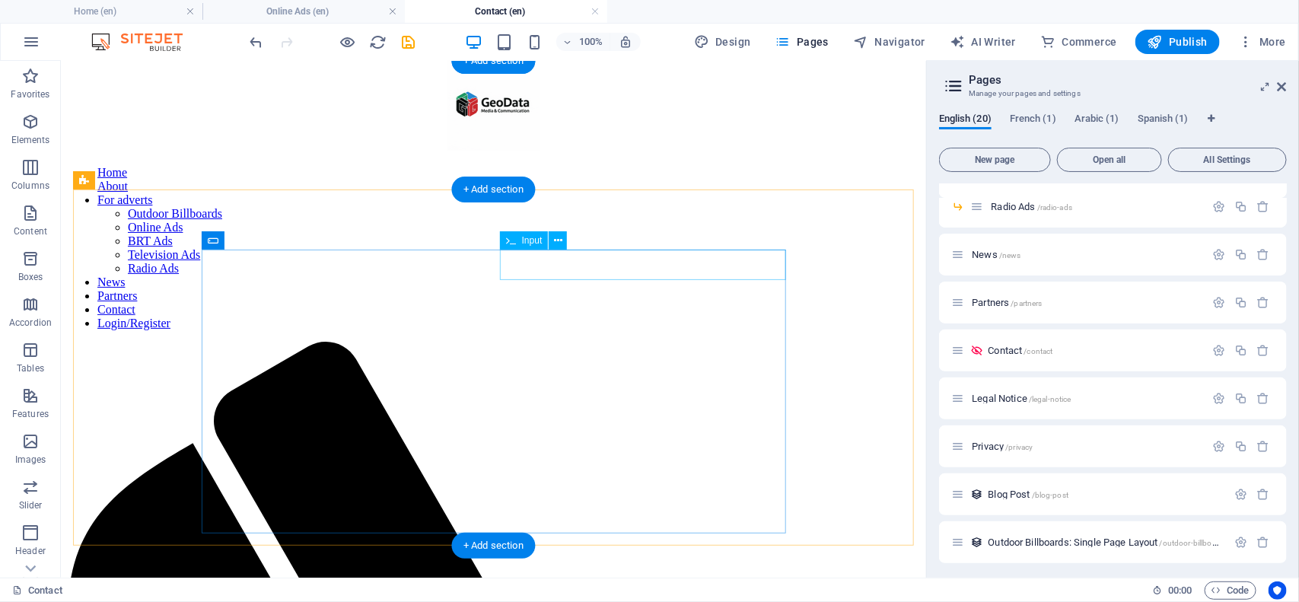
scroll to position [0, 0]
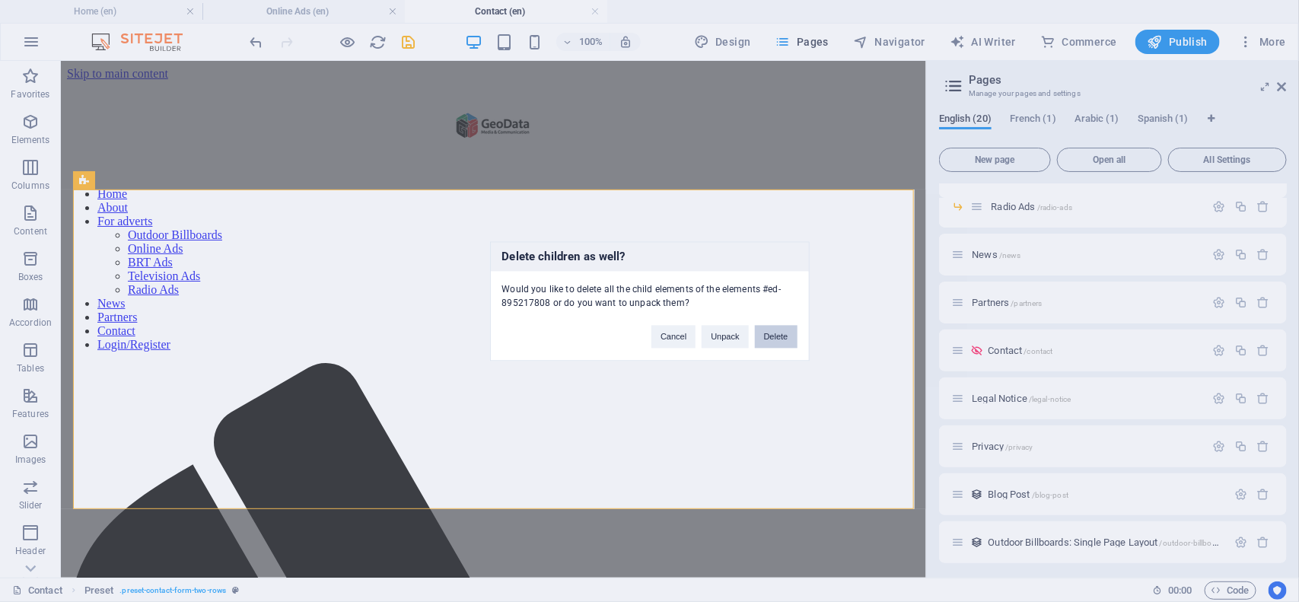
click at [780, 332] on button "Delete" at bounding box center [776, 336] width 43 height 23
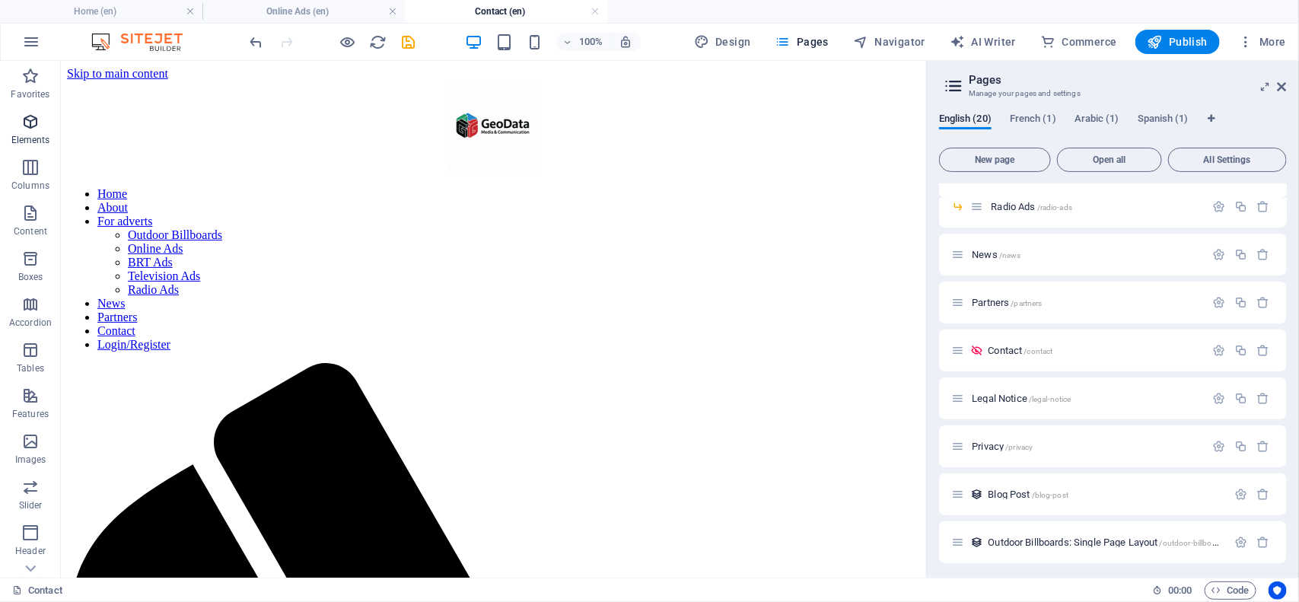
click at [29, 138] on p "Elements" at bounding box center [30, 140] width 39 height 12
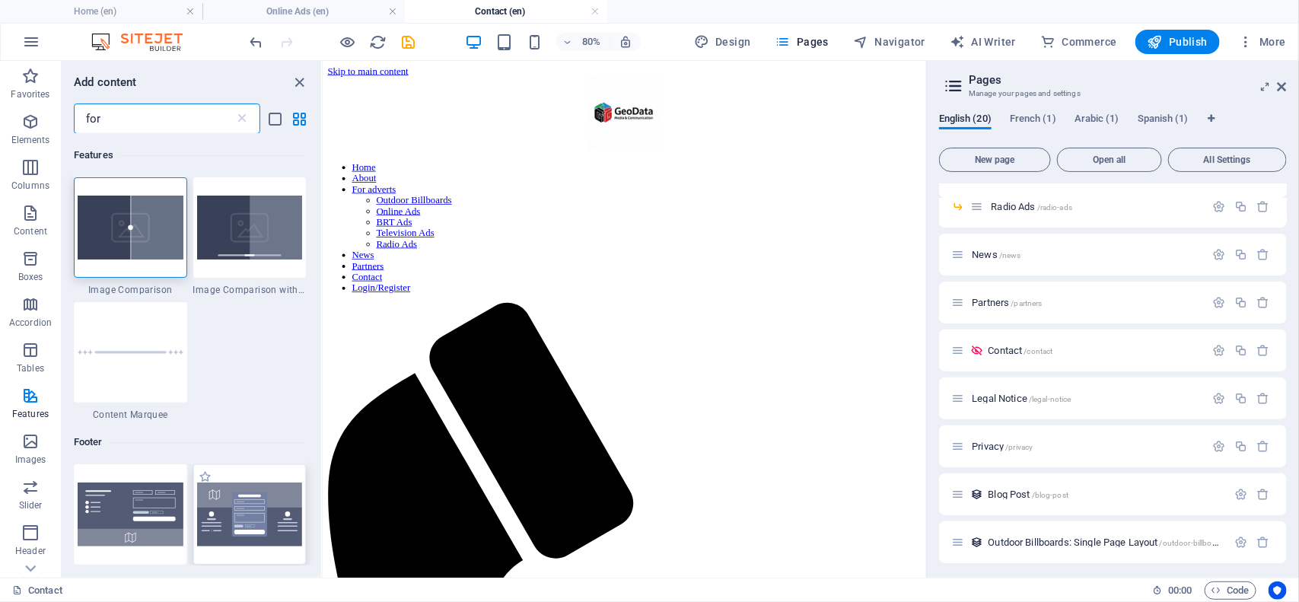
type input "for"
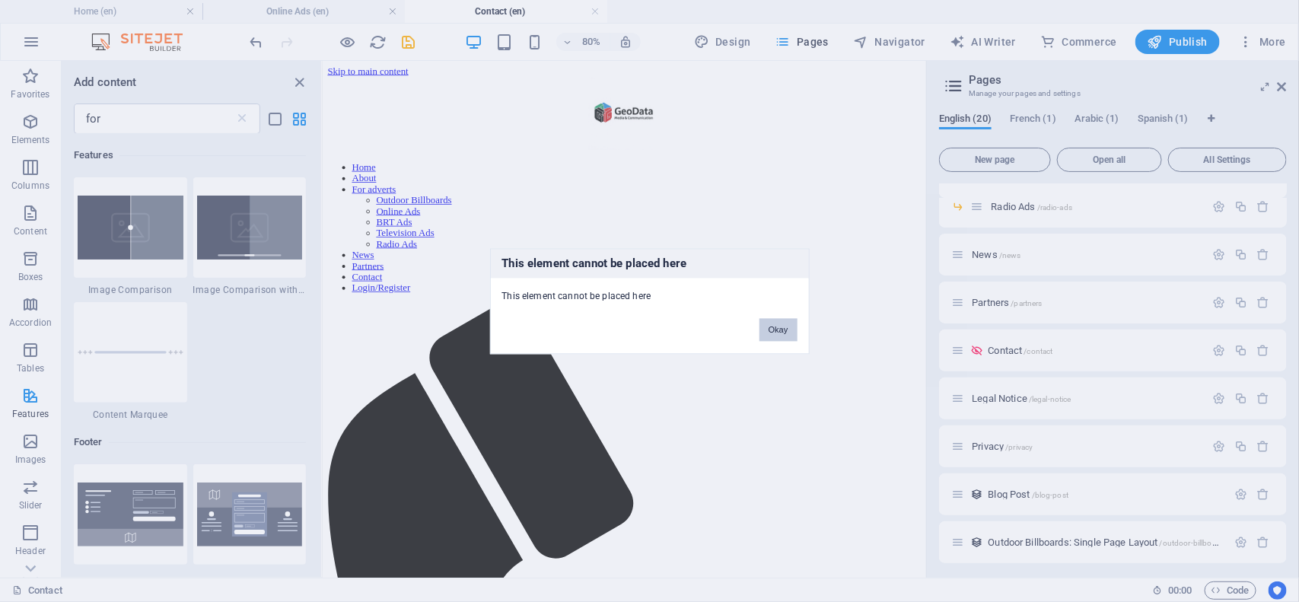
click at [782, 330] on button "Okay" at bounding box center [778, 329] width 38 height 23
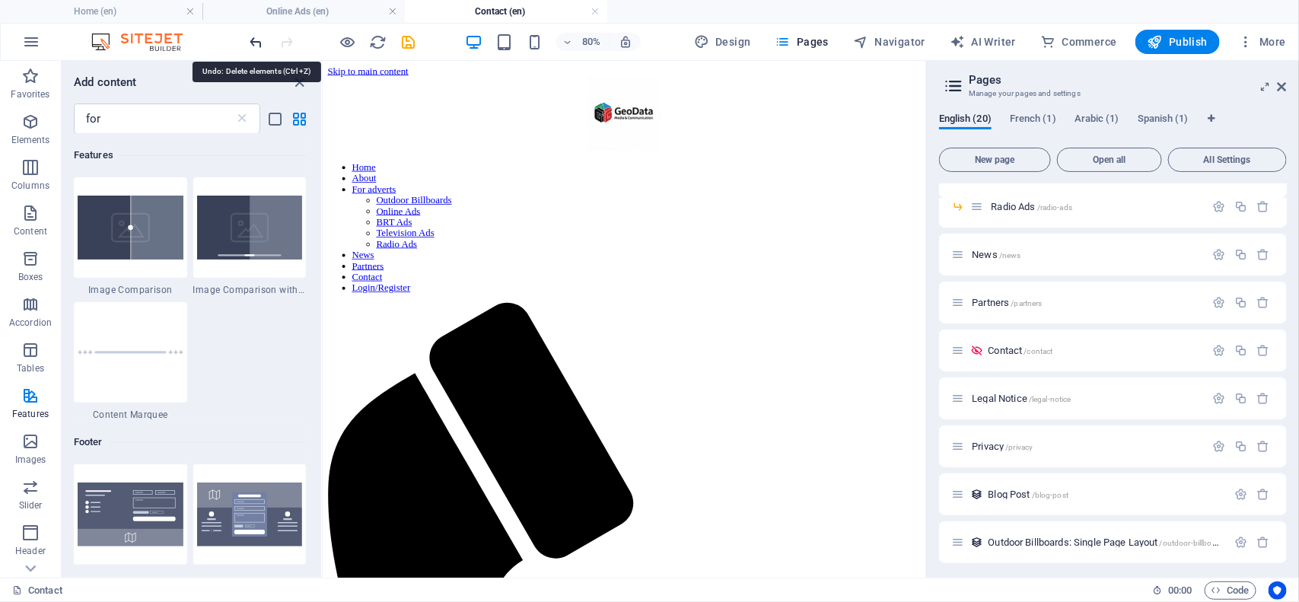
click at [259, 46] on icon "undo" at bounding box center [257, 42] width 18 height 18
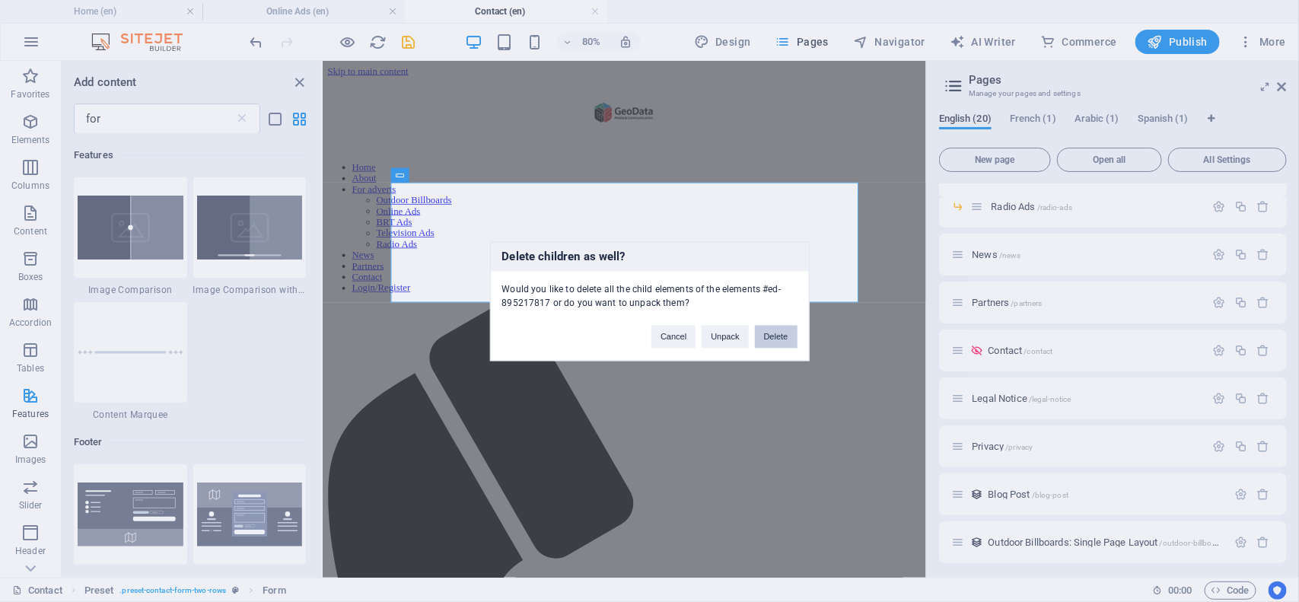
click at [789, 344] on button "Delete" at bounding box center [776, 336] width 43 height 23
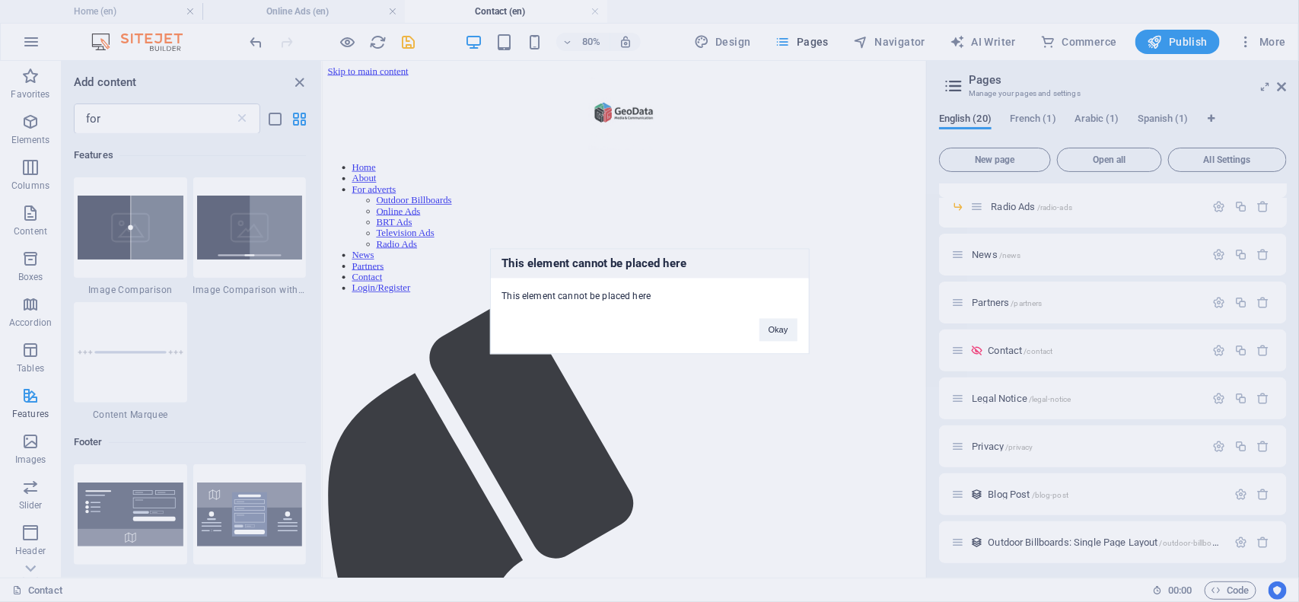
click at [772, 345] on div "This element cannot be placed here This element cannot be placed here Okay" at bounding box center [650, 301] width 320 height 106
click at [791, 323] on button "Okay" at bounding box center [778, 329] width 38 height 23
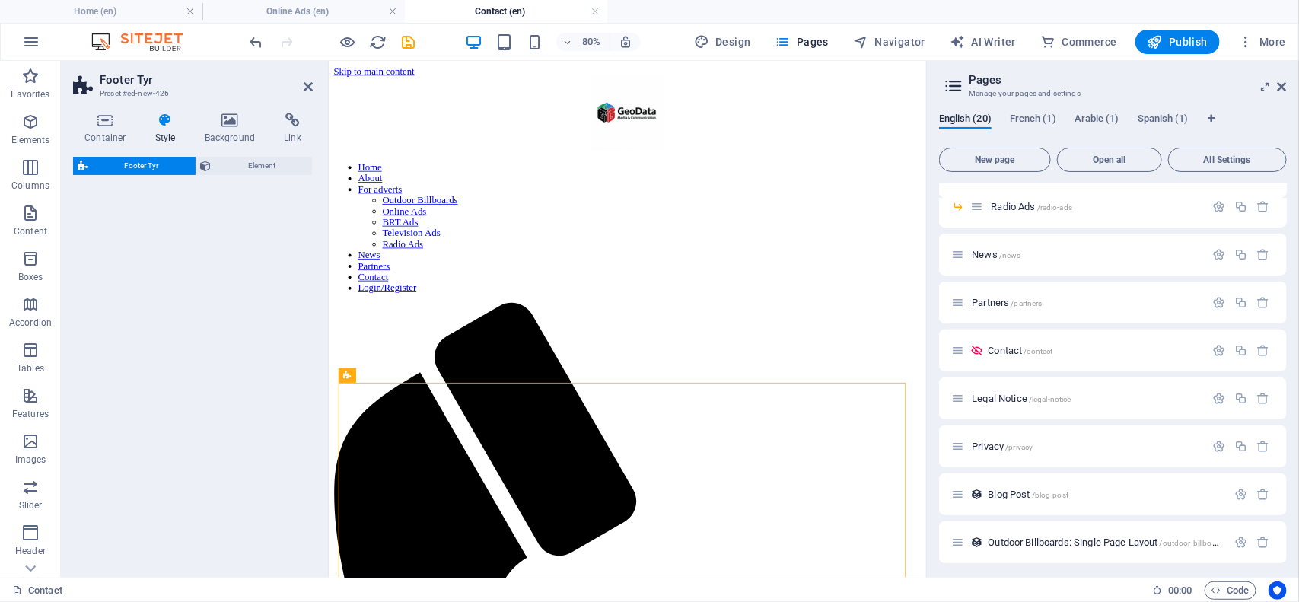
select select "rem"
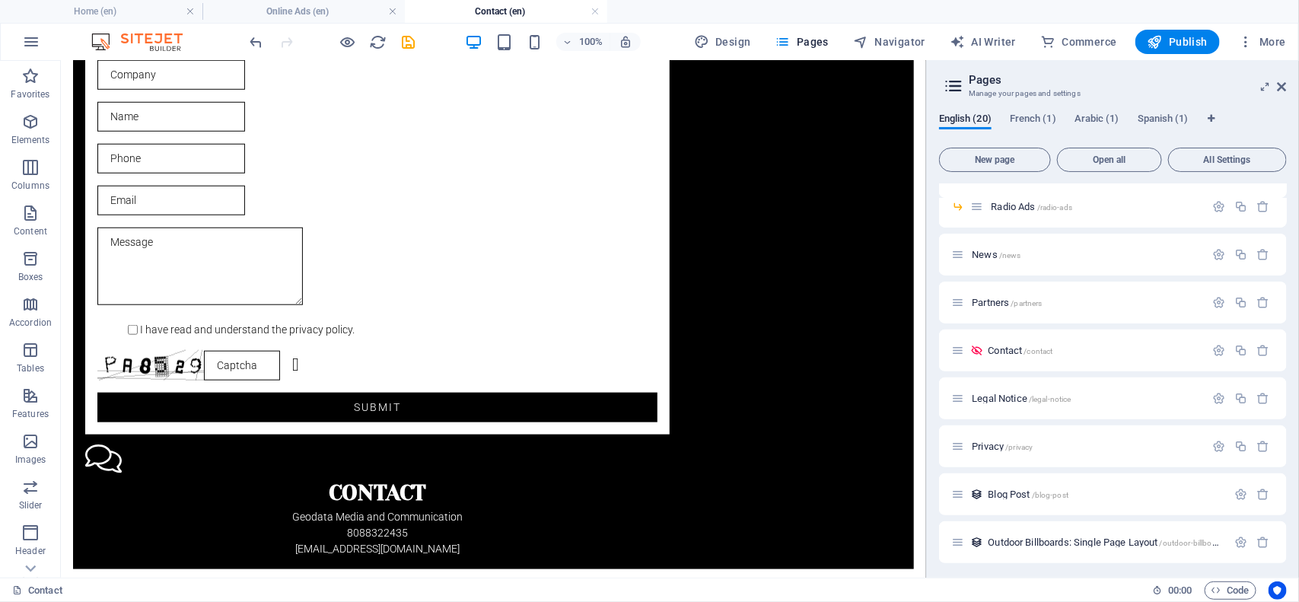
scroll to position [582, 0]
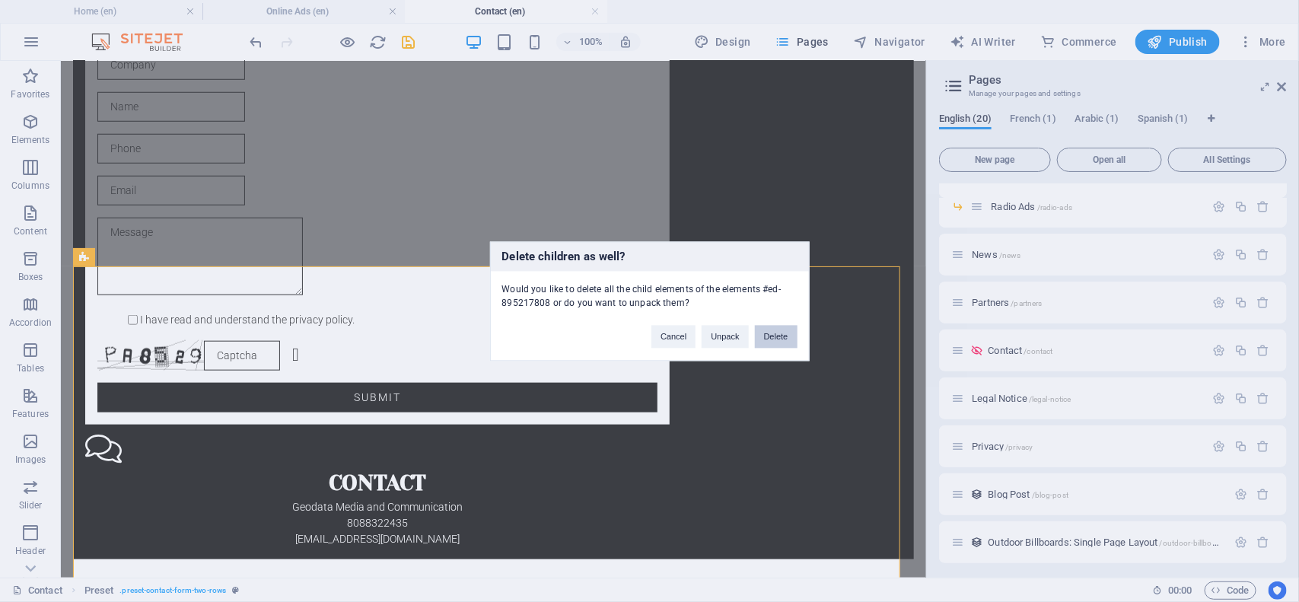
click at [774, 333] on button "Delete" at bounding box center [776, 336] width 43 height 23
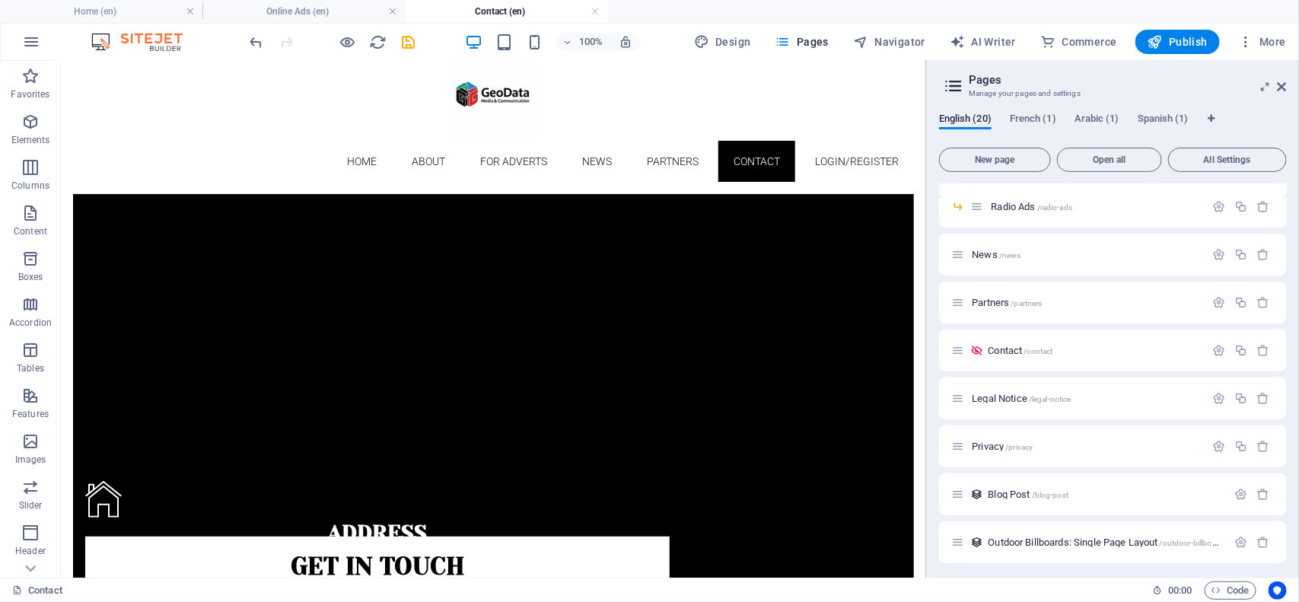
scroll to position [0, 0]
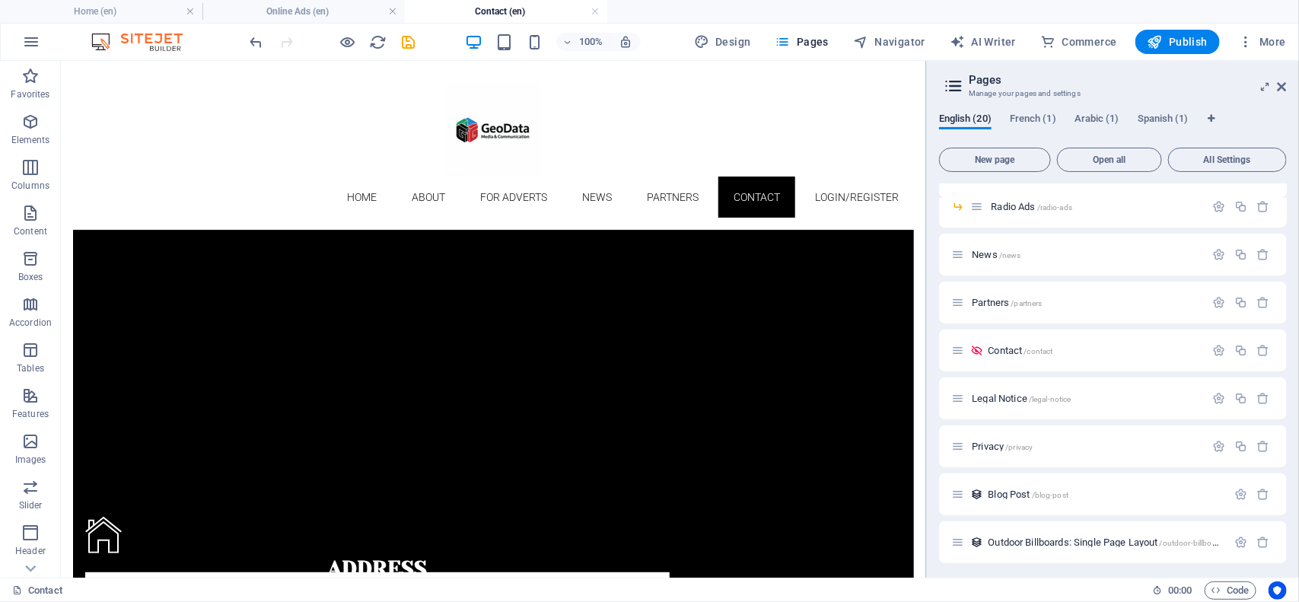
drag, startPoint x: 924, startPoint y: 336, endPoint x: 998, endPoint y: 207, distance: 148.7
click at [623, 260] on div at bounding box center [492, 367] width 841 height 274
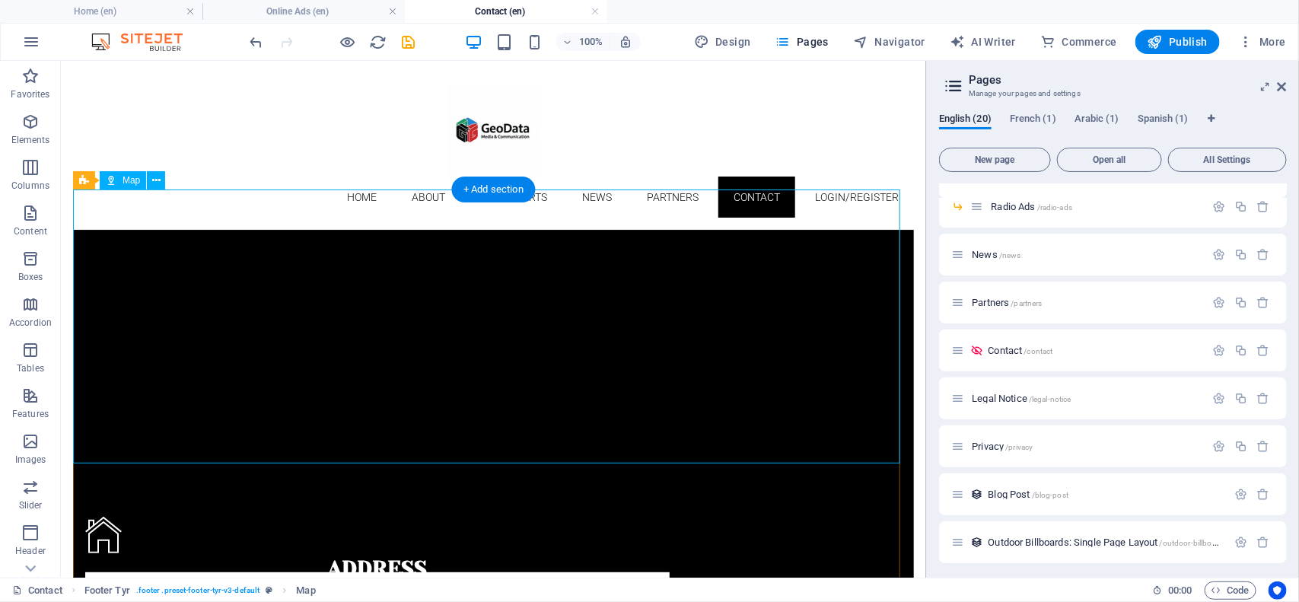
click at [165, 250] on div at bounding box center [492, 367] width 841 height 274
select select "1"
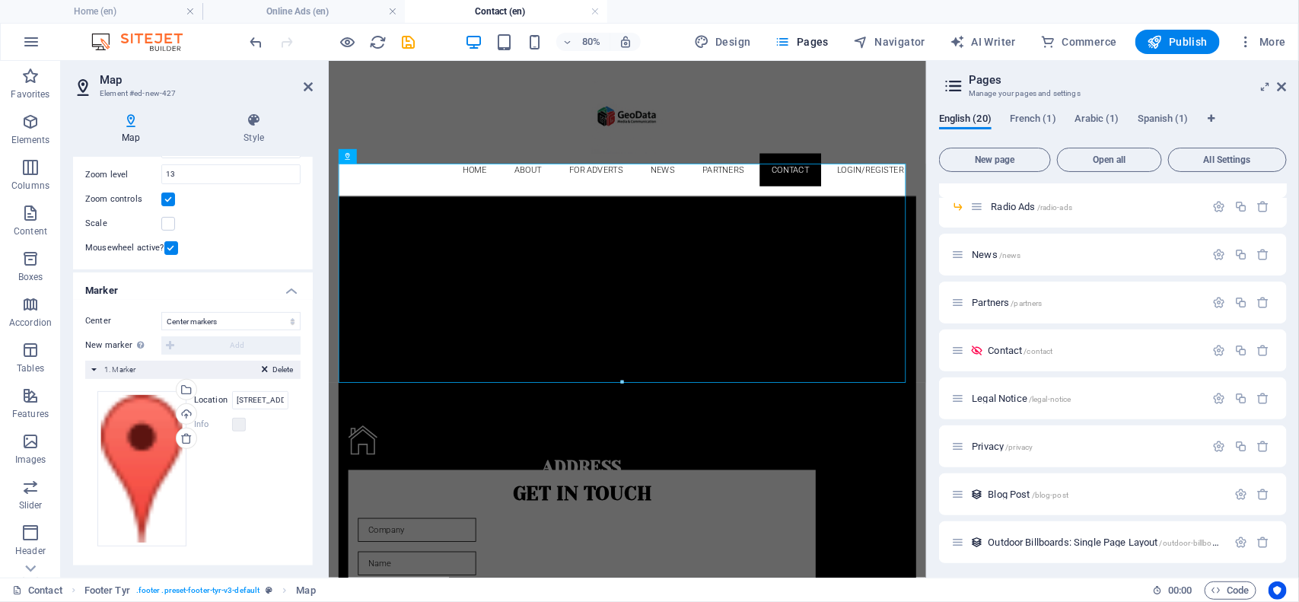
scroll to position [158, 0]
click at [259, 123] on icon at bounding box center [254, 120] width 118 height 15
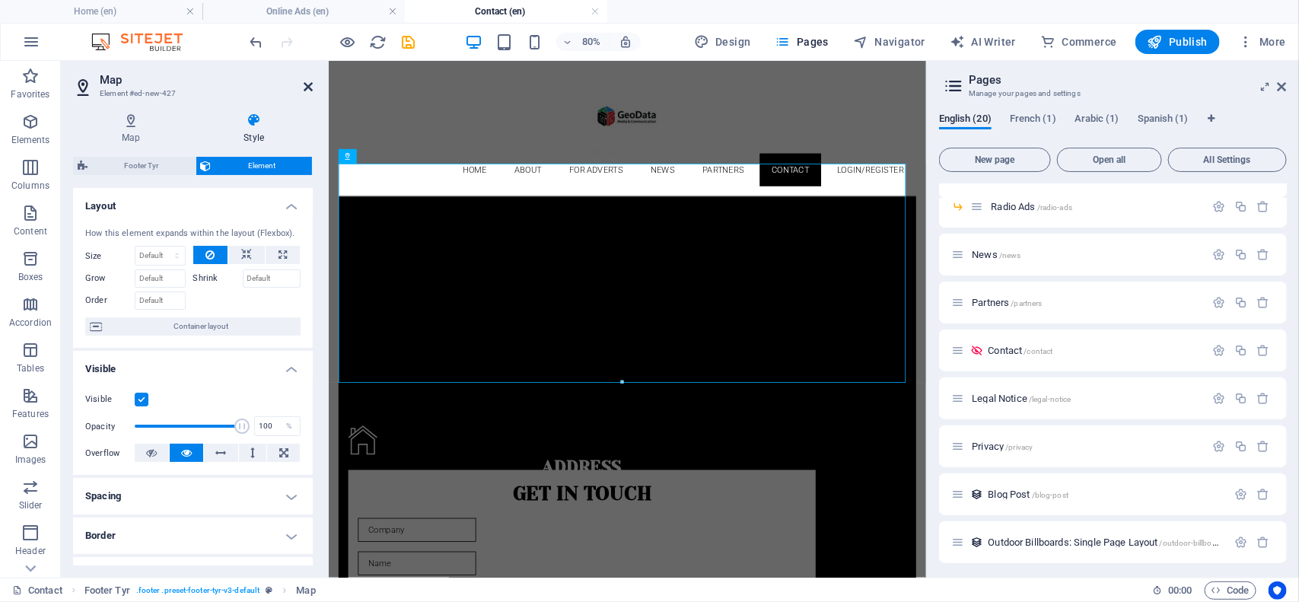
click at [312, 86] on icon at bounding box center [308, 87] width 9 height 12
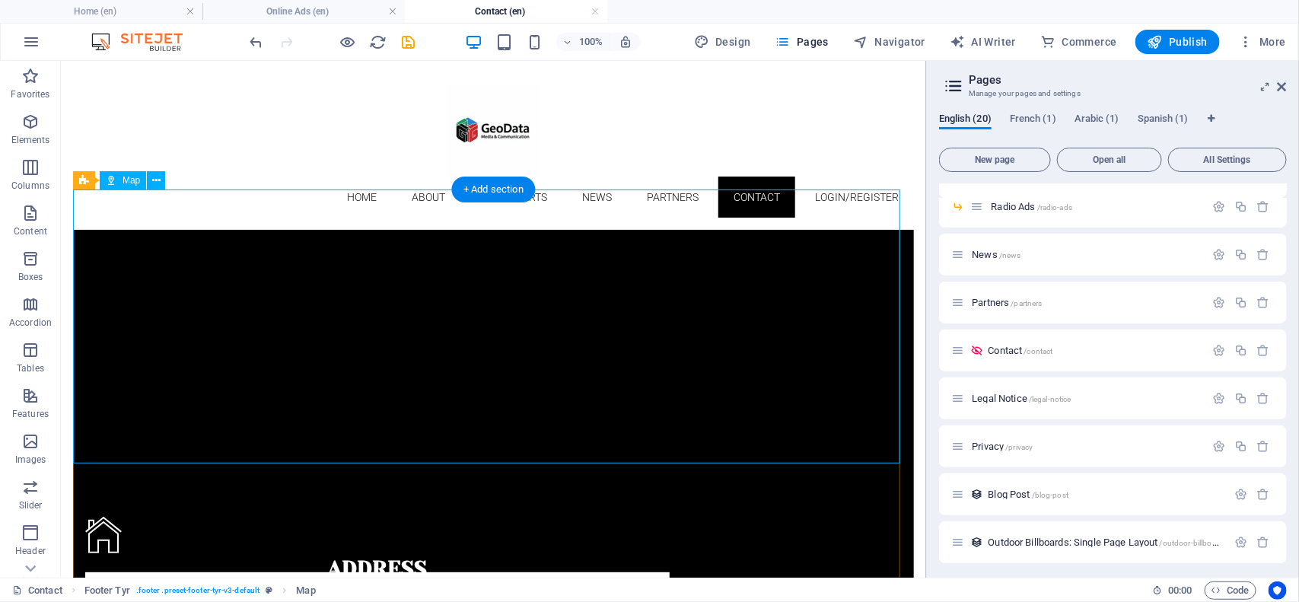
click at [132, 258] on div at bounding box center [492, 367] width 841 height 274
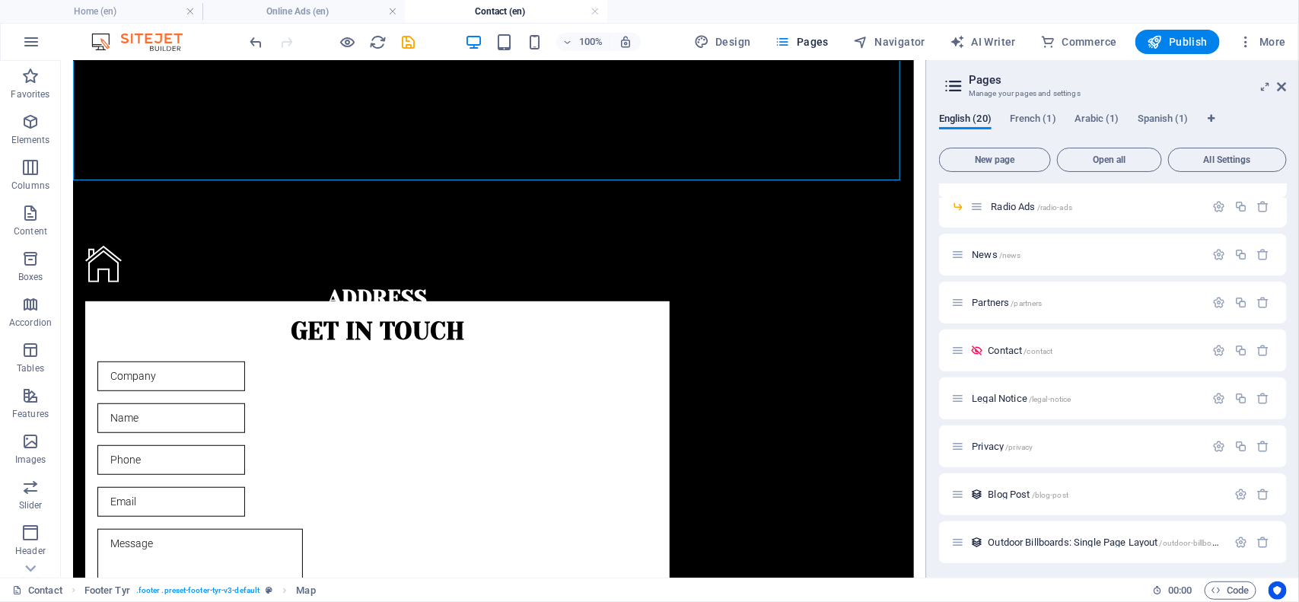
scroll to position [283, 0]
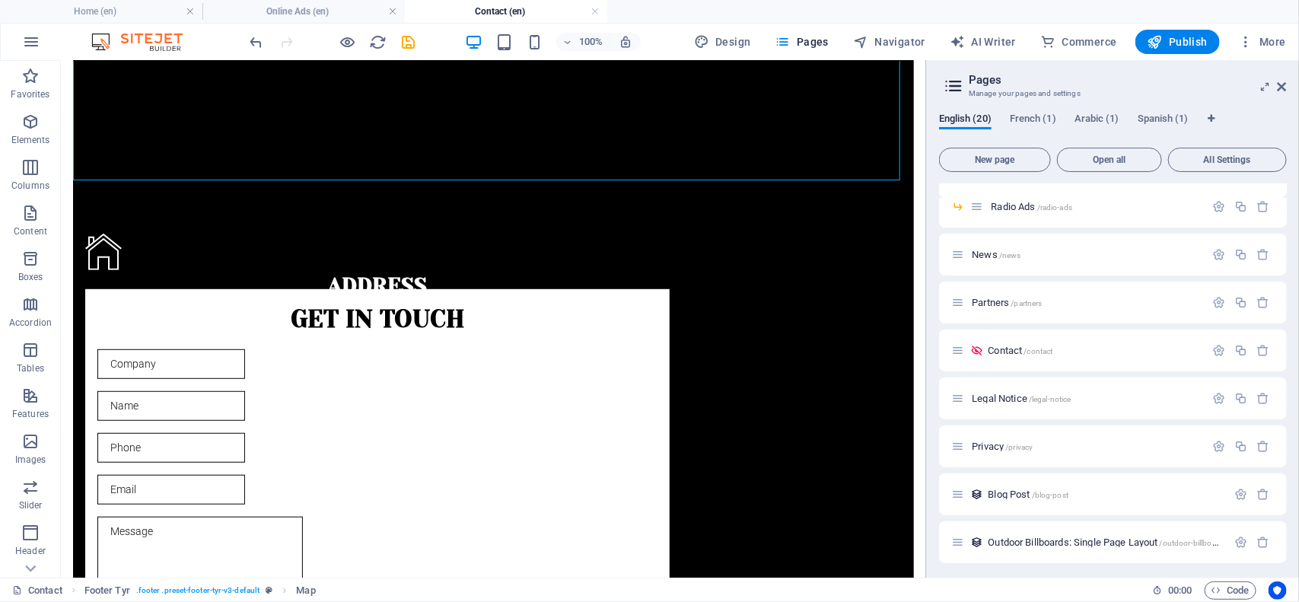
drag, startPoint x: 920, startPoint y: 279, endPoint x: 1001, endPoint y: 522, distance: 256.5
click at [606, 288] on div "Get in touch I have read and understand the privacy policy. Unreadable? Regener…" at bounding box center [376, 505] width 584 height 435
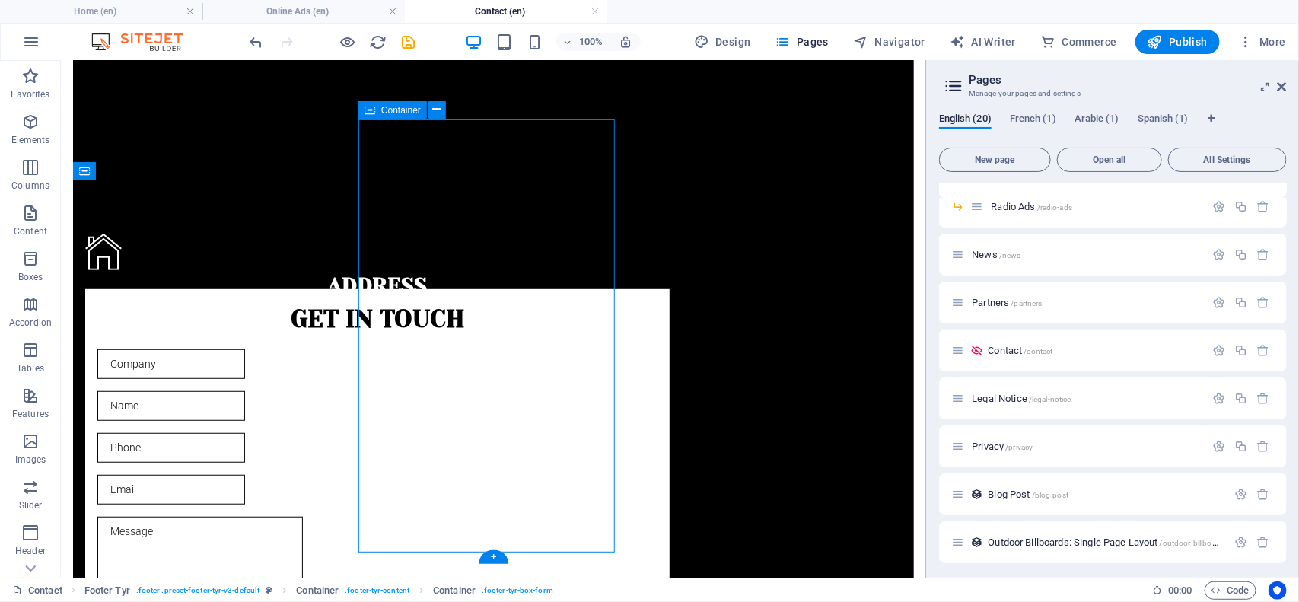
click at [606, 288] on div "Get in touch I have read and understand the privacy policy. Unreadable? Regener…" at bounding box center [376, 505] width 584 height 435
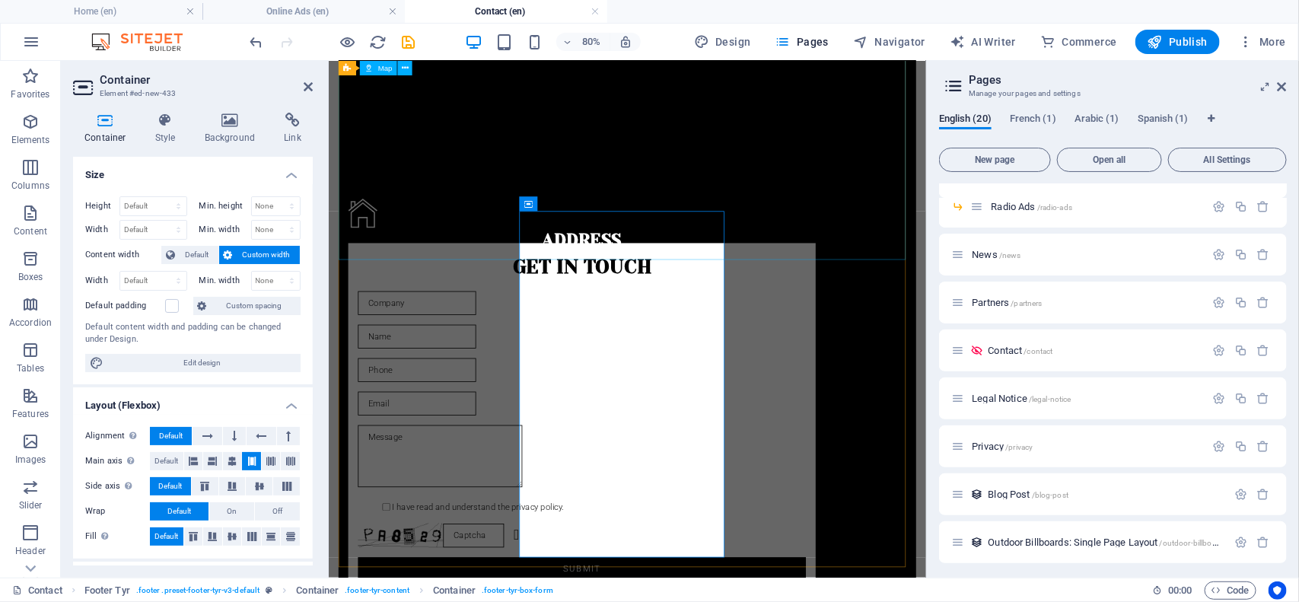
scroll to position [154, 0]
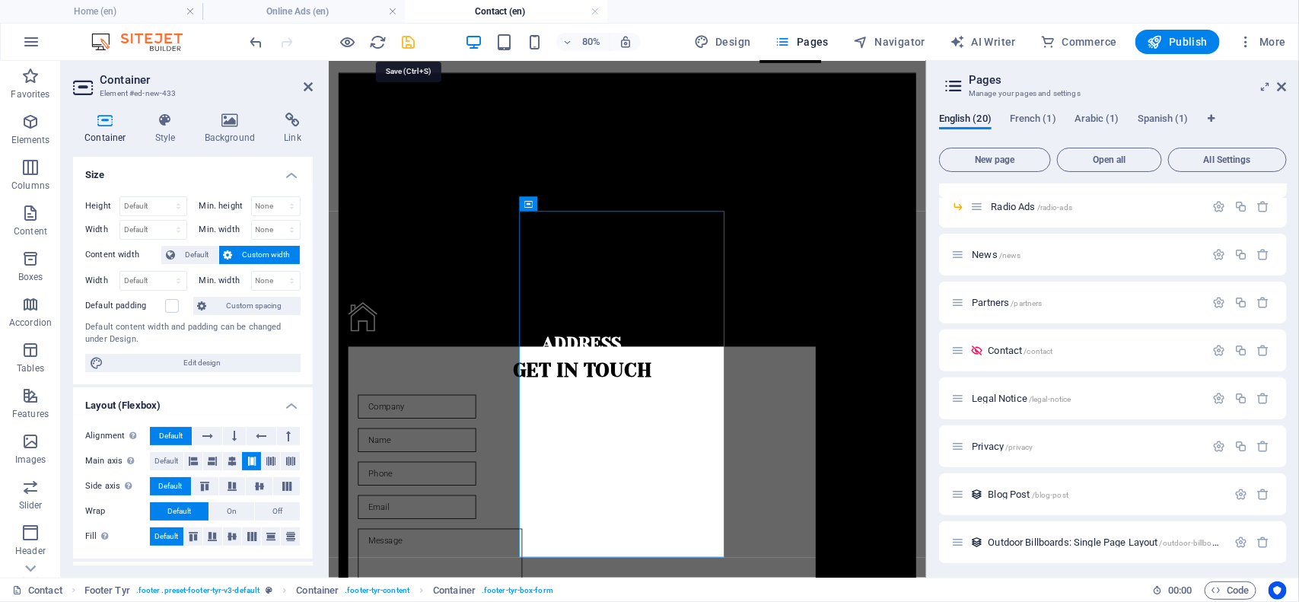
click at [407, 40] on icon "save" at bounding box center [409, 42] width 18 height 18
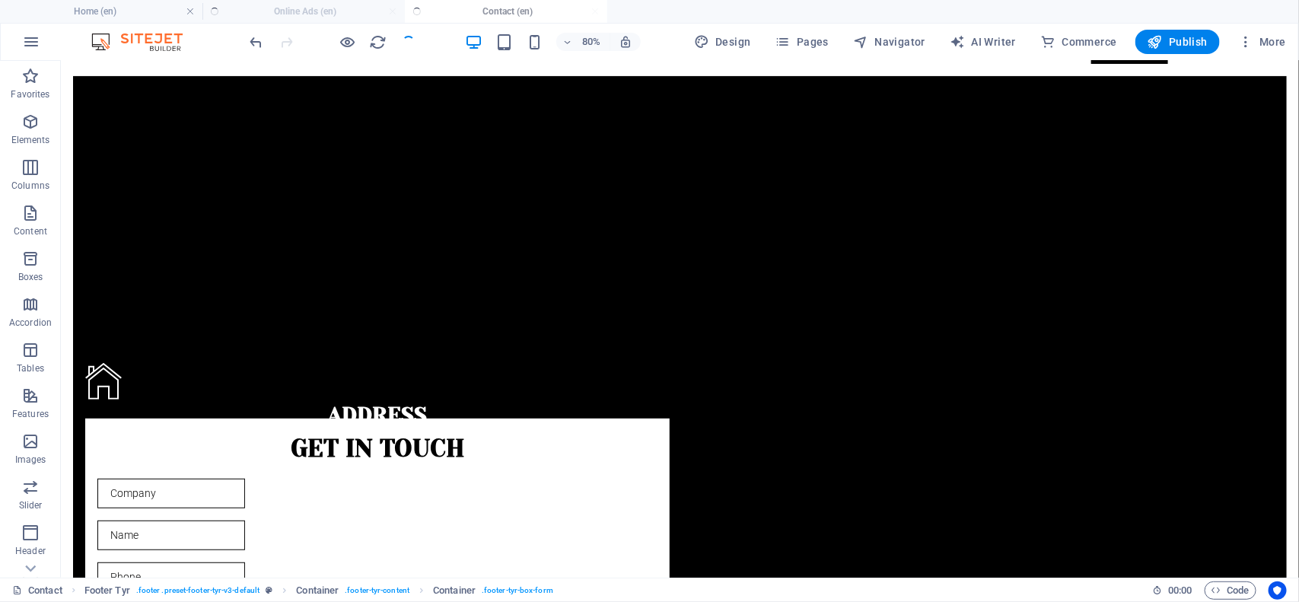
scroll to position [283, 0]
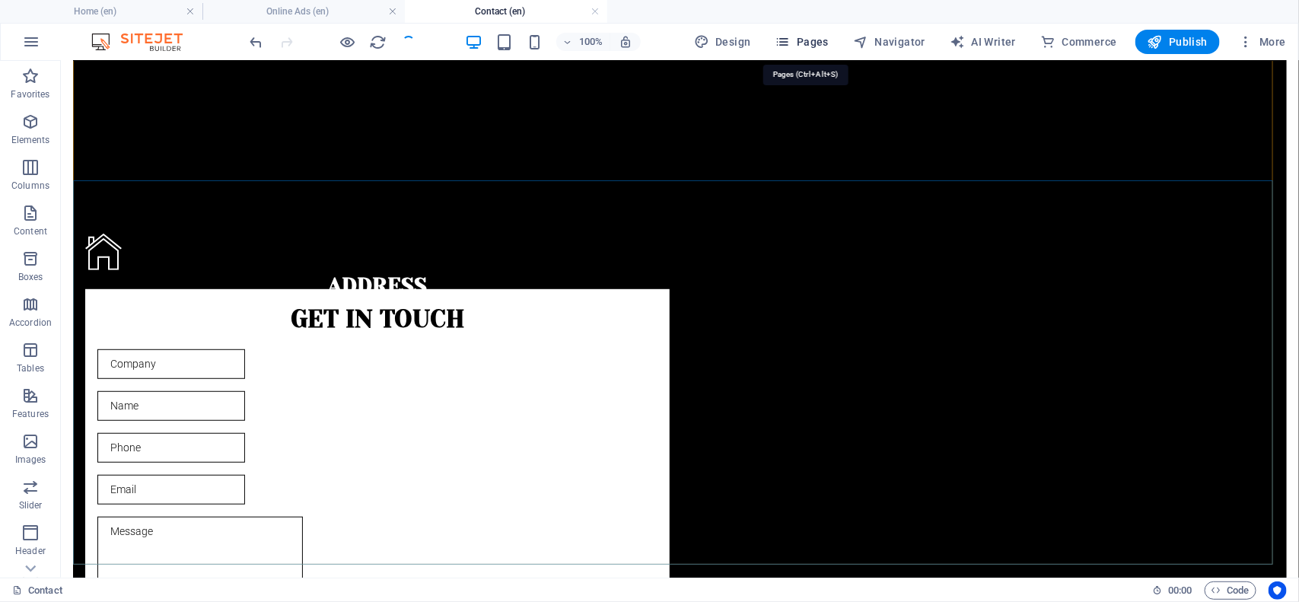
click at [815, 42] on span "Pages" at bounding box center [801, 41] width 53 height 15
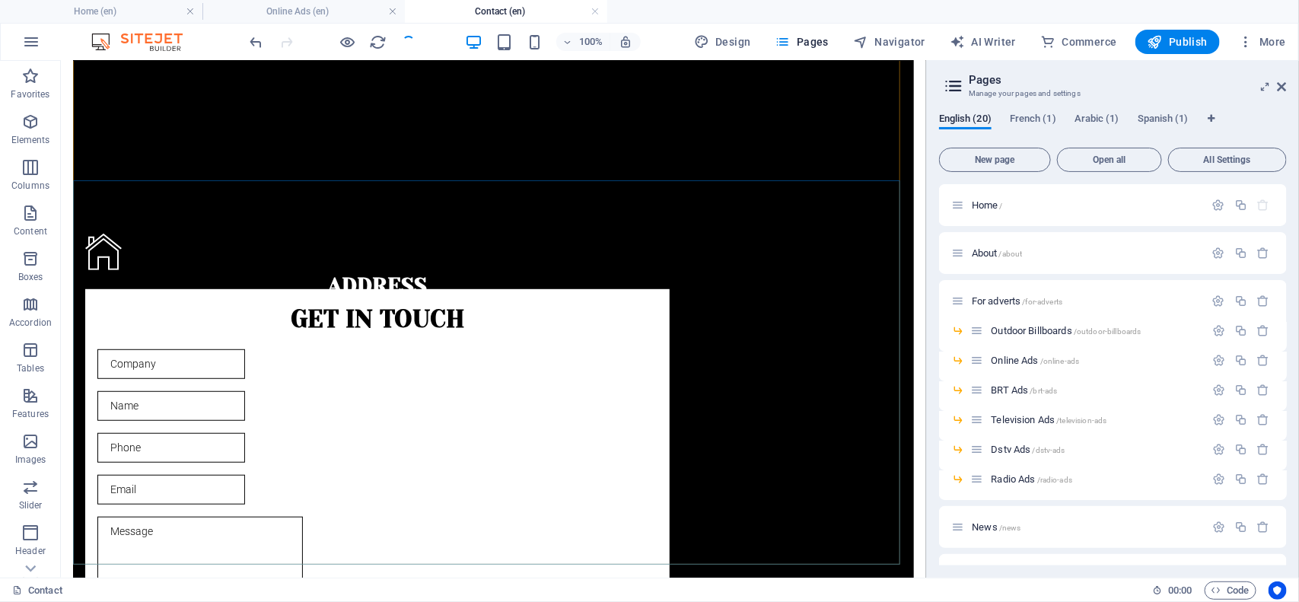
drag, startPoint x: 1284, startPoint y: 305, endPoint x: 1291, endPoint y: 371, distance: 66.6
click at [1039, 371] on div "English (20) French (1) Arabic (1) Spanish (1) New page Open all All Settings H…" at bounding box center [1113, 338] width 372 height 477
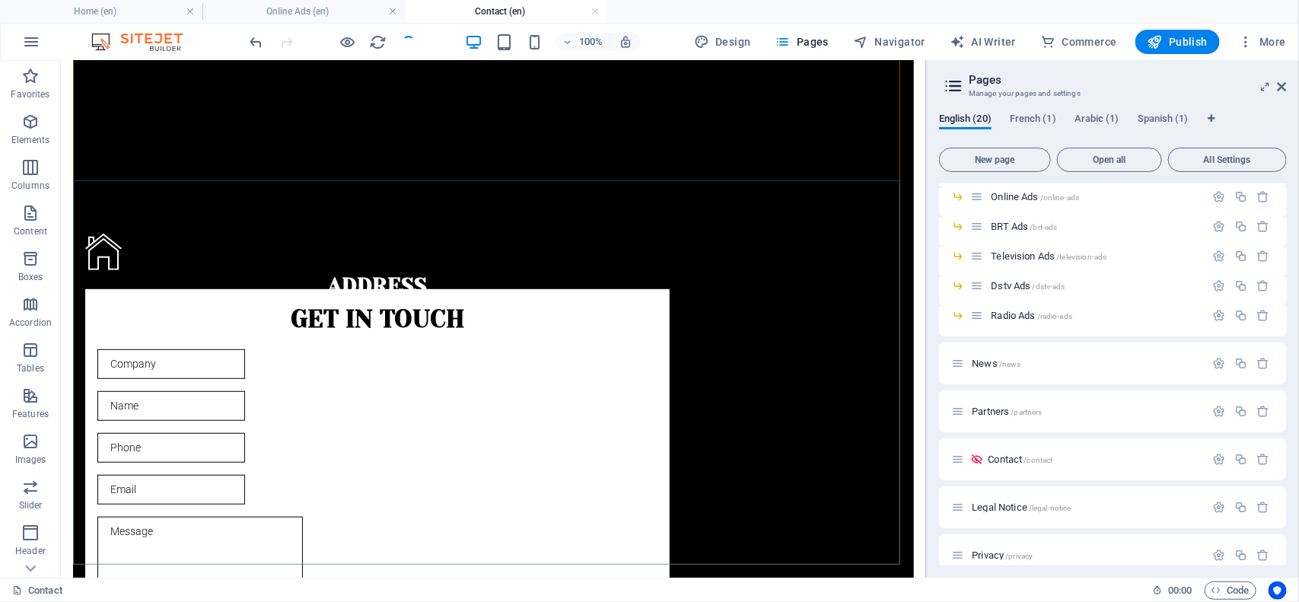
scroll to position [0, 0]
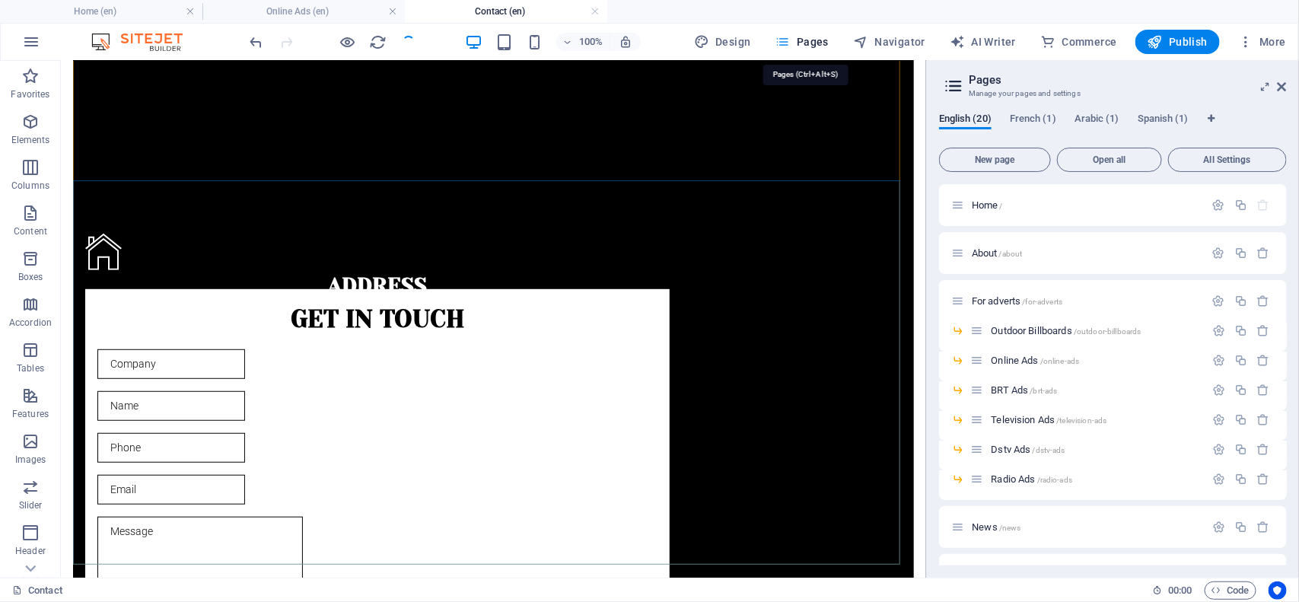
click at [801, 50] on button "Pages" at bounding box center [801, 42] width 65 height 24
click at [1039, 357] on span "/online-ads" at bounding box center [1060, 361] width 40 height 8
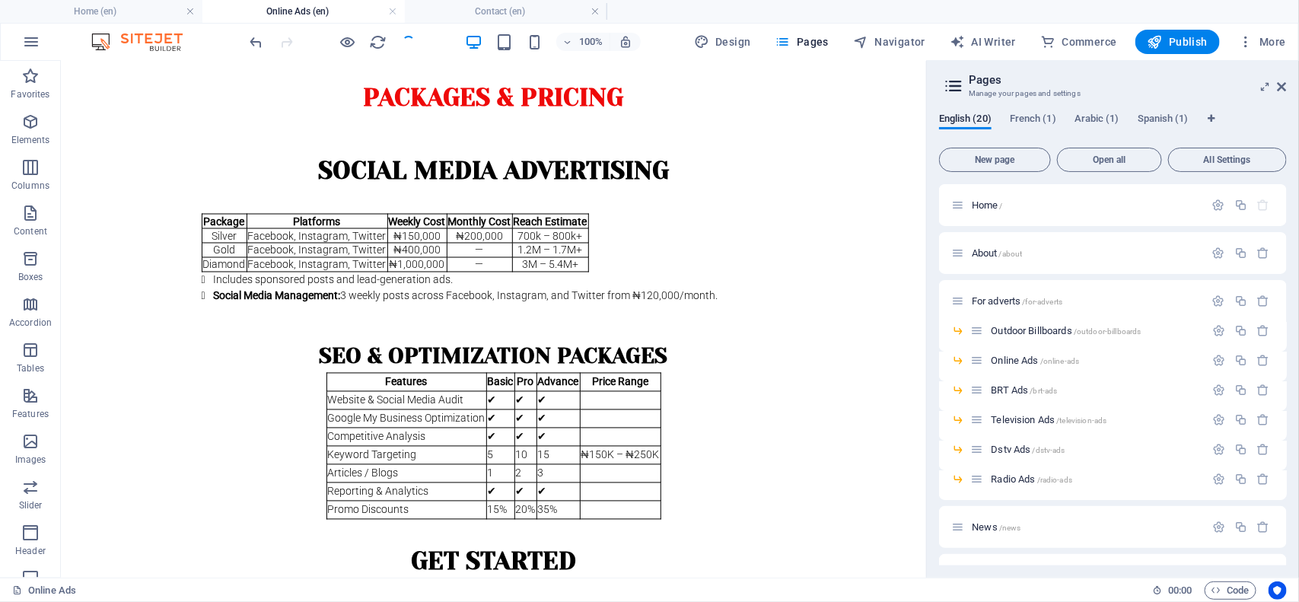
scroll to position [1178, 0]
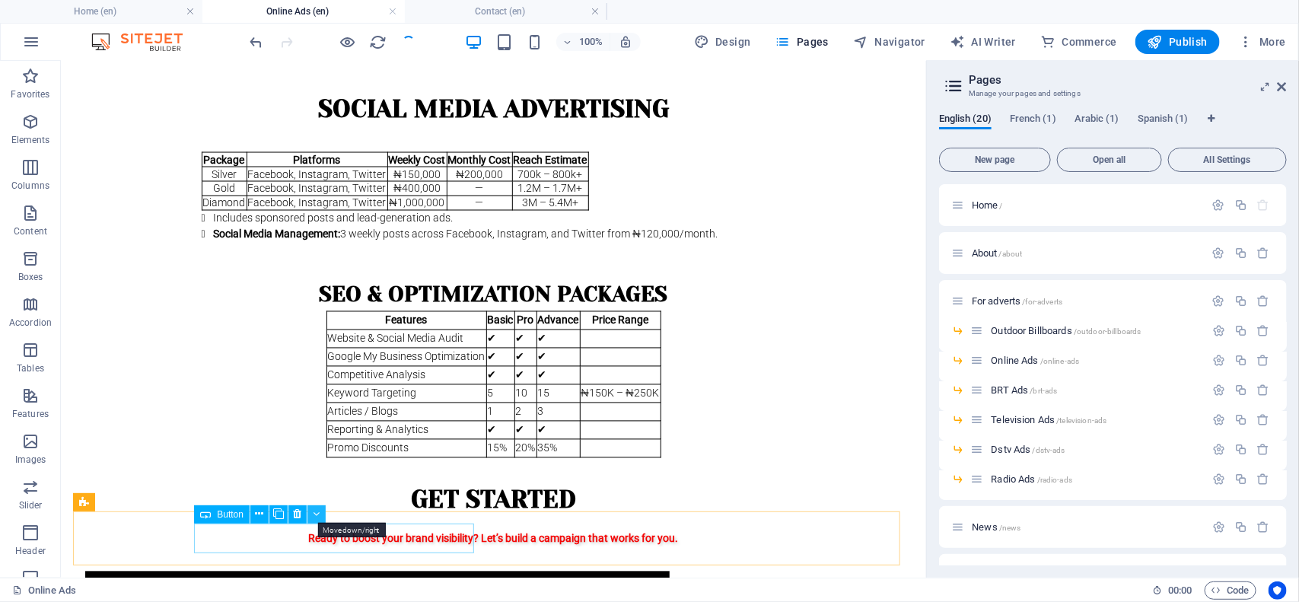
click at [316, 481] on icon at bounding box center [317, 514] width 7 height 16
click at [309, 481] on div "book a free strategy call" at bounding box center [376, 586] width 584 height 30
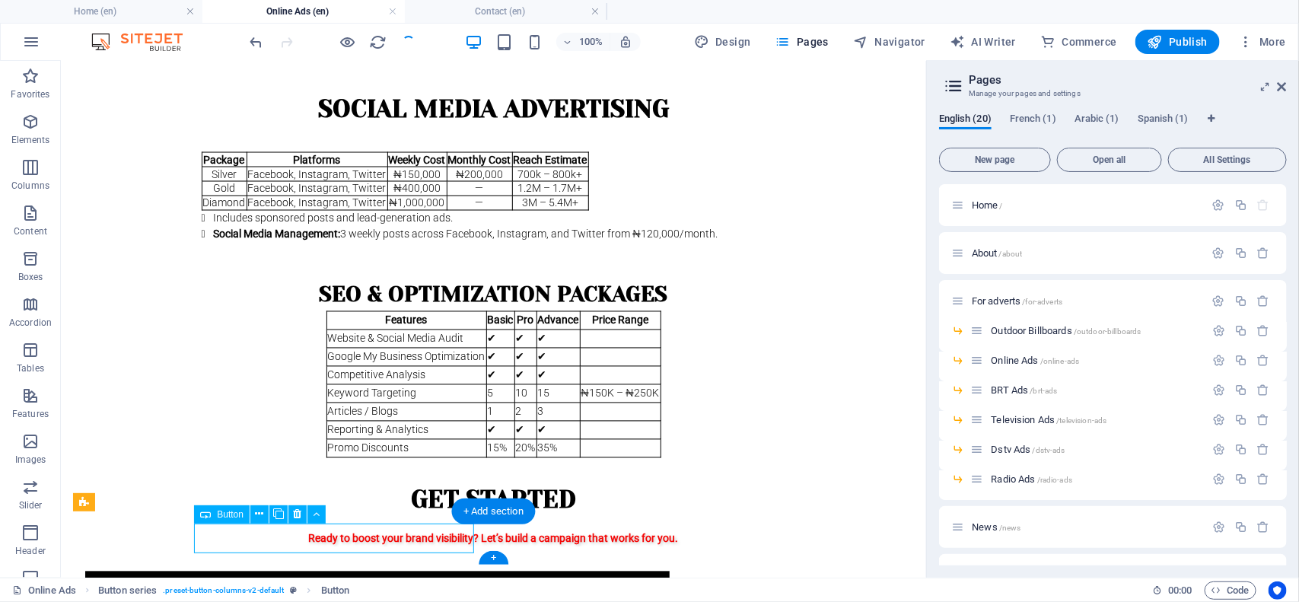
click at [309, 481] on div "book a free strategy call" at bounding box center [376, 586] width 584 height 30
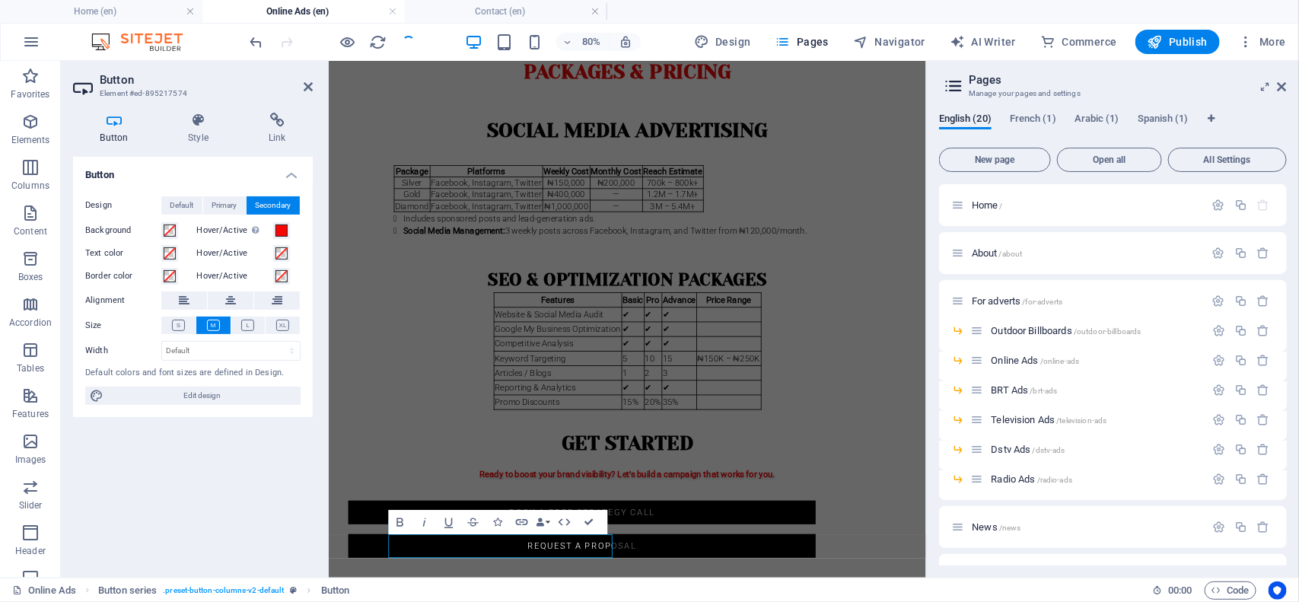
scroll to position [1049, 0]
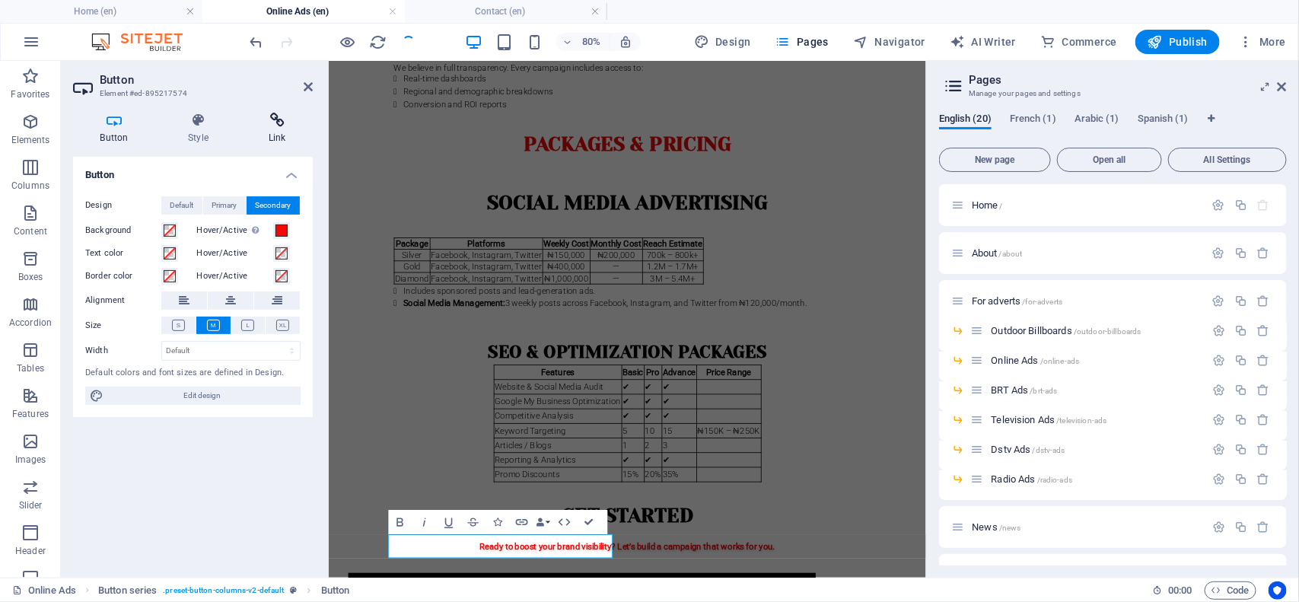
click at [271, 135] on h4 "Link" at bounding box center [277, 129] width 72 height 32
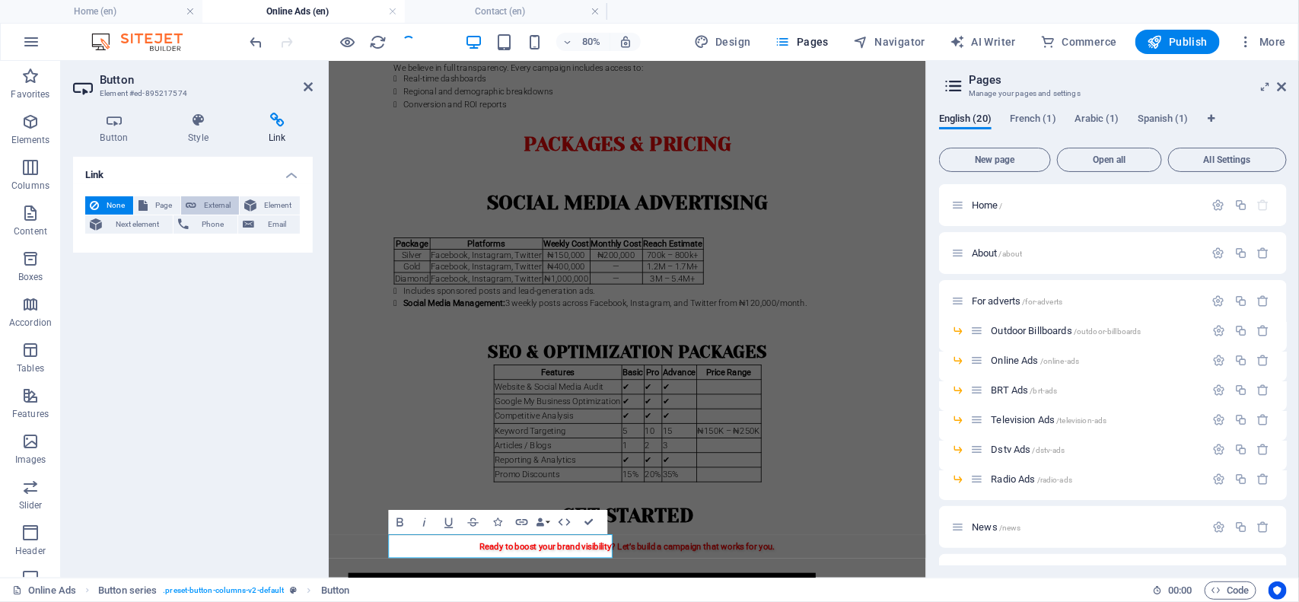
click at [219, 202] on span "External" at bounding box center [217, 205] width 33 height 18
select select "blank"
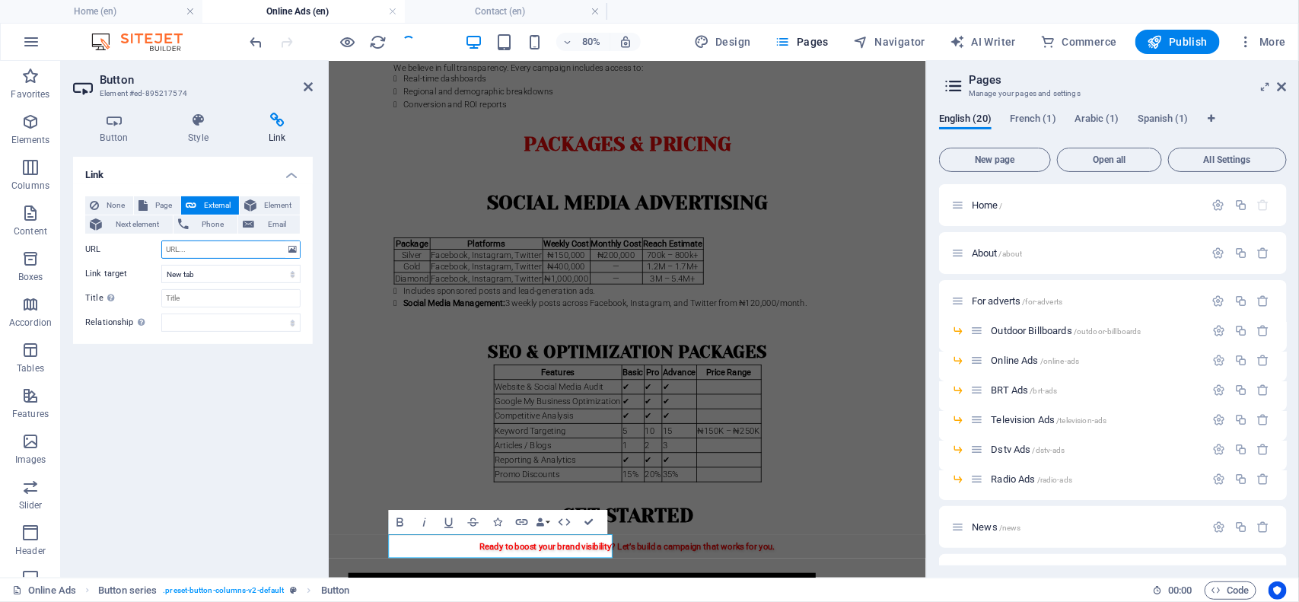
click at [210, 256] on input "URL" at bounding box center [230, 249] width 139 height 18
paste input "[URL][DOMAIN_NAME]"
type input "[URL][DOMAIN_NAME]"
click at [260, 299] on input "Title Additional link description, should not be the same as the link text. The…" at bounding box center [230, 298] width 139 height 18
type input "Geodata Media and Commucation"
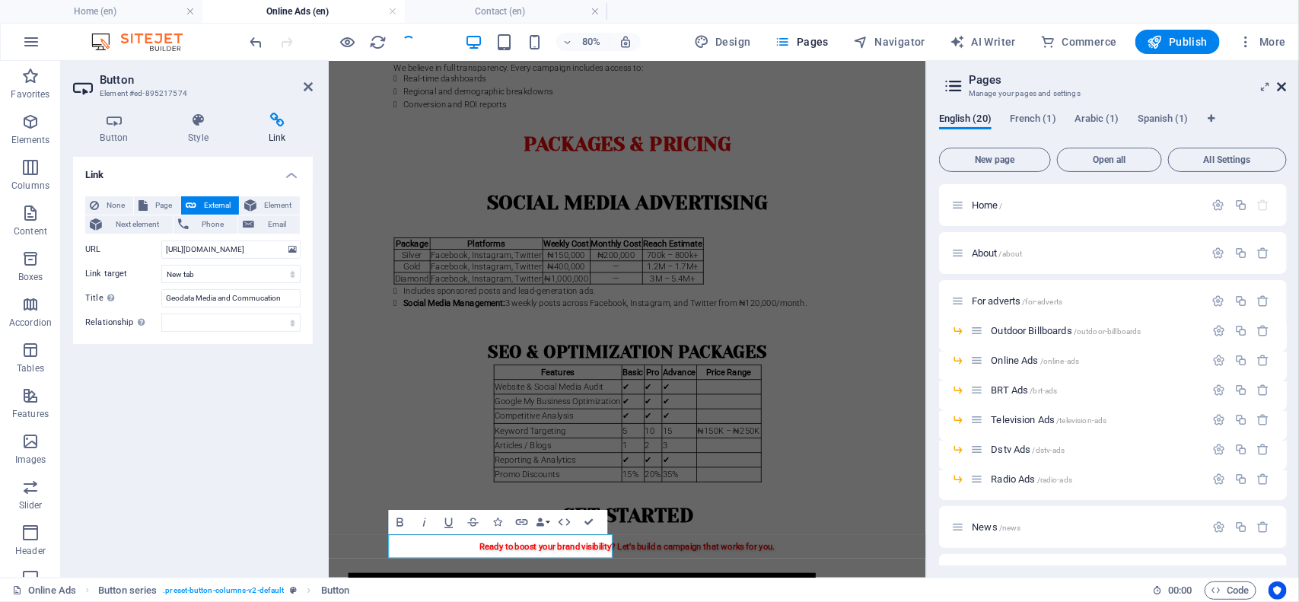
click at [1039, 82] on icon at bounding box center [1282, 87] width 9 height 12
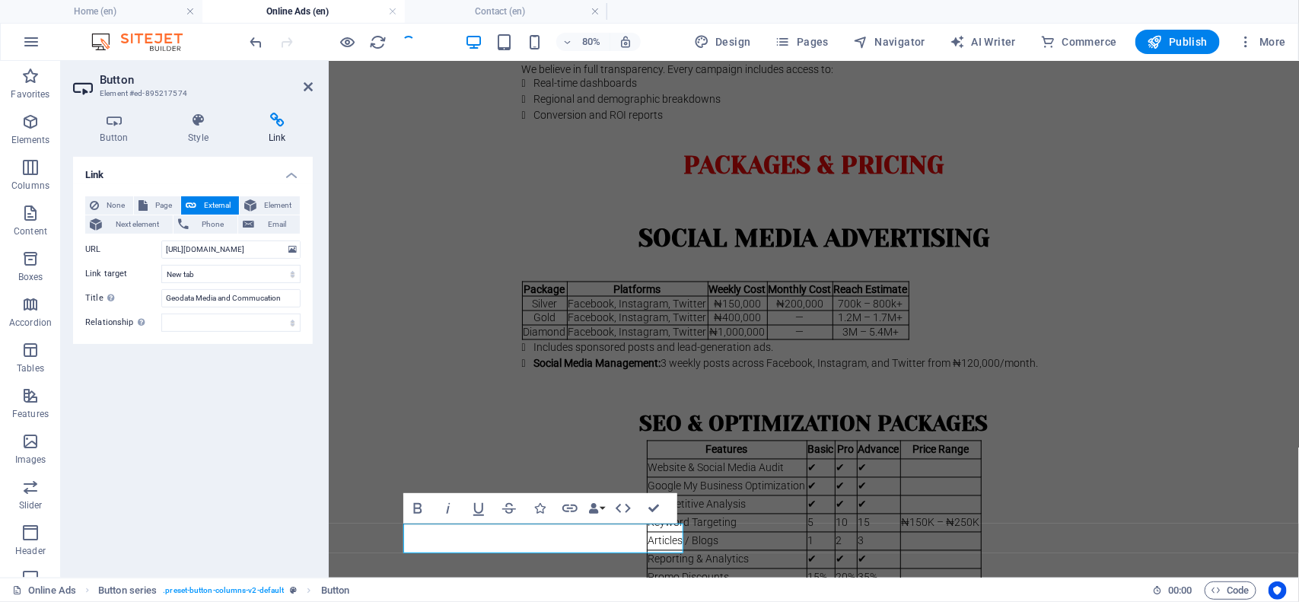
scroll to position [1178, 0]
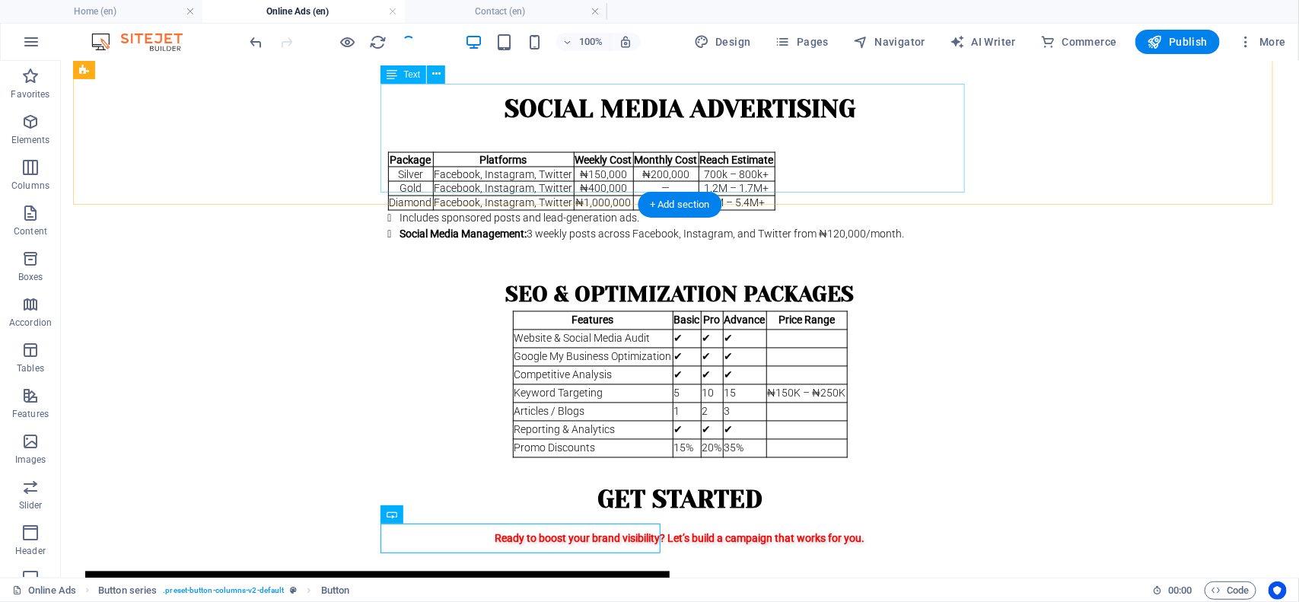
click at [427, 139] on div "Package Platforms Weekly Cost Monthly Cost Reach Estimate Silver Facebook, Inst…" at bounding box center [679, 190] width 584 height 103
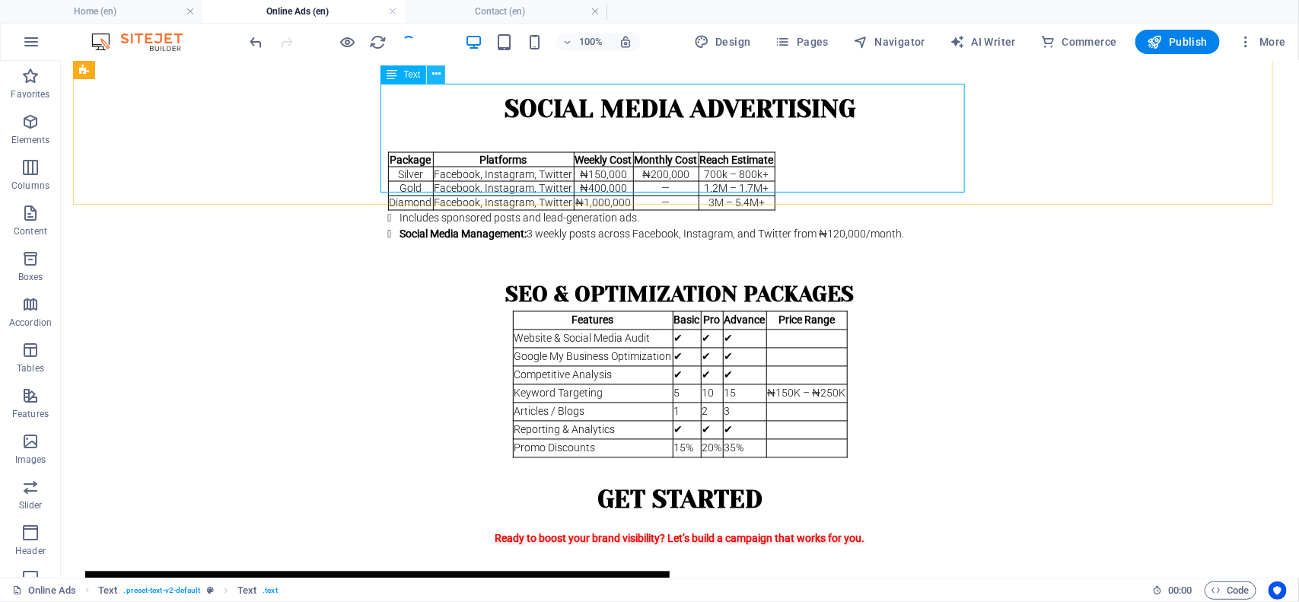
click at [435, 71] on icon at bounding box center [436, 74] width 8 height 16
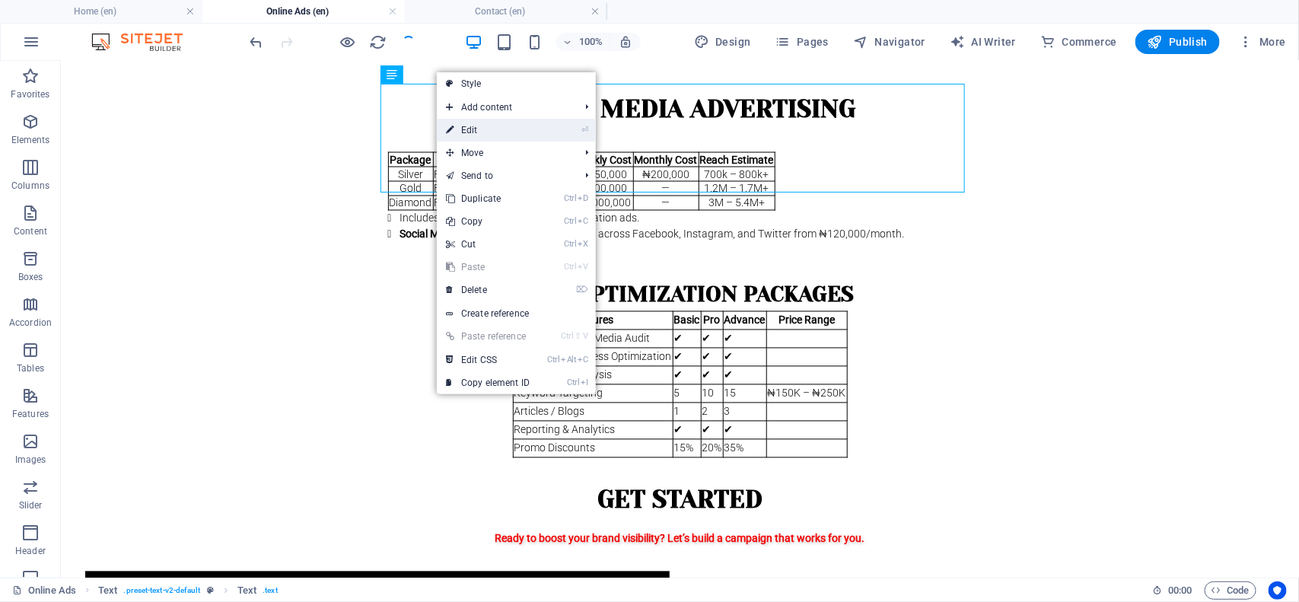
click at [476, 135] on link "⏎ Edit" at bounding box center [488, 130] width 102 height 23
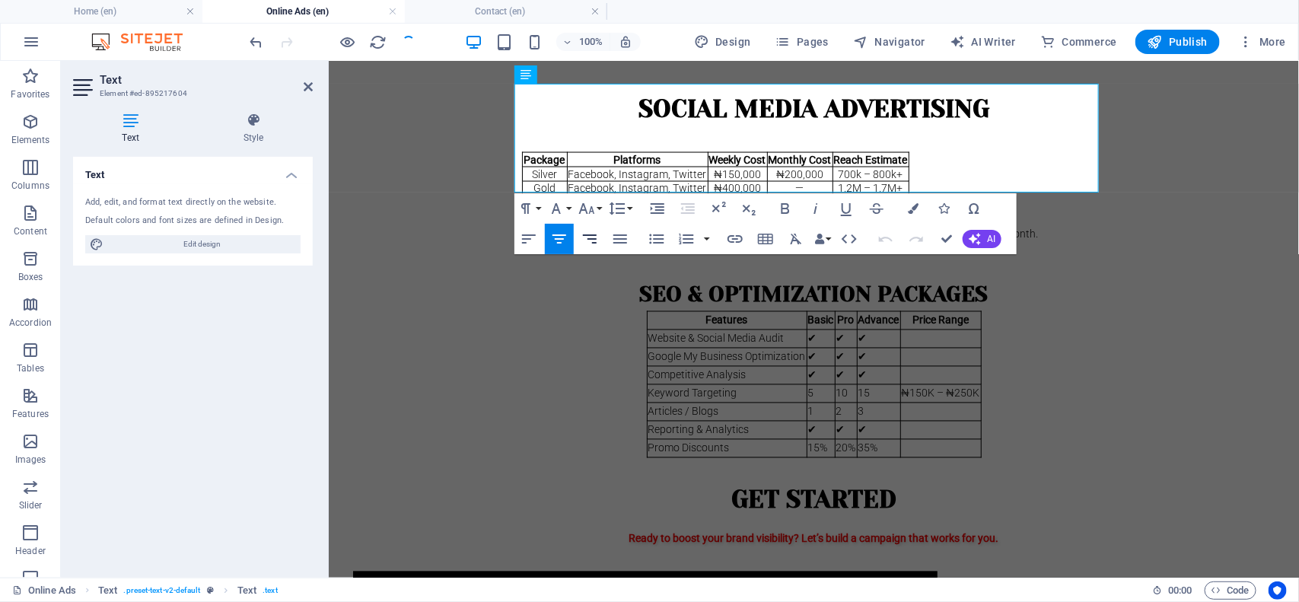
click at [594, 236] on icon "button" at bounding box center [590, 239] width 18 height 18
click at [561, 237] on icon "button" at bounding box center [559, 239] width 18 height 18
click at [130, 128] on h4 "Text" at bounding box center [133, 129] width 121 height 32
click at [560, 232] on icon "button" at bounding box center [559, 239] width 18 height 18
click at [1039, 173] on div "Social Media Advertising Package Platforms Weekly Cost Monthly Cost Reach Estim…" at bounding box center [813, 166] width 946 height 176
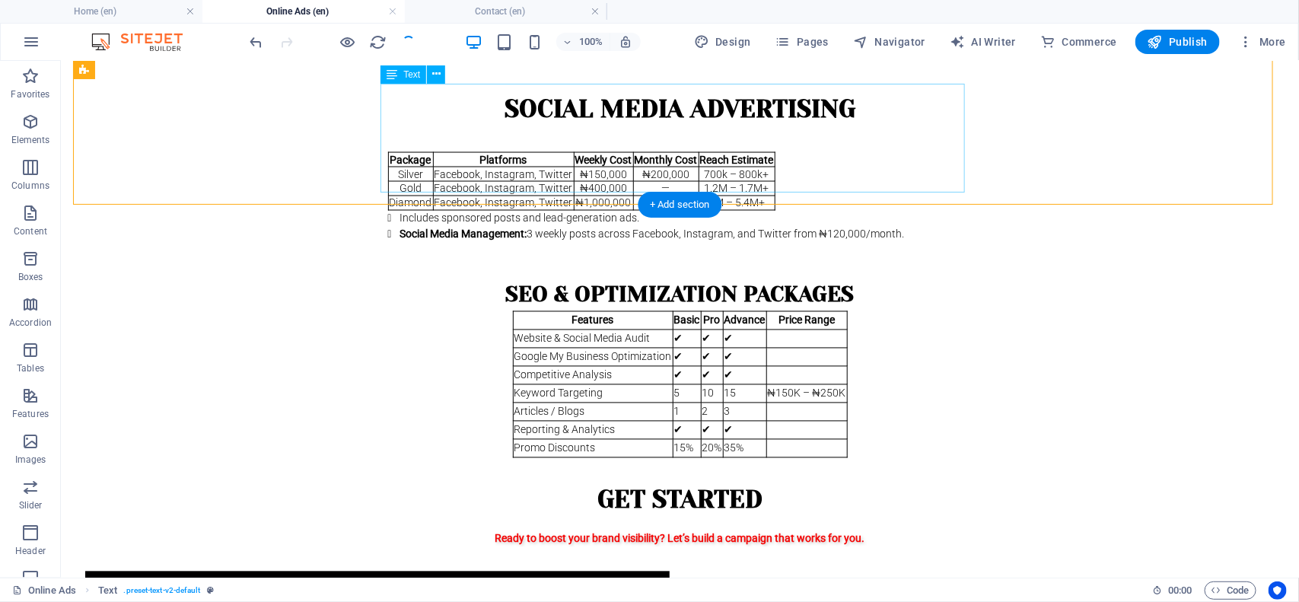
click at [705, 139] on div "Package Platforms Weekly Cost Monthly Cost Reach Estimate Silver Facebook, Inst…" at bounding box center [679, 190] width 584 height 103
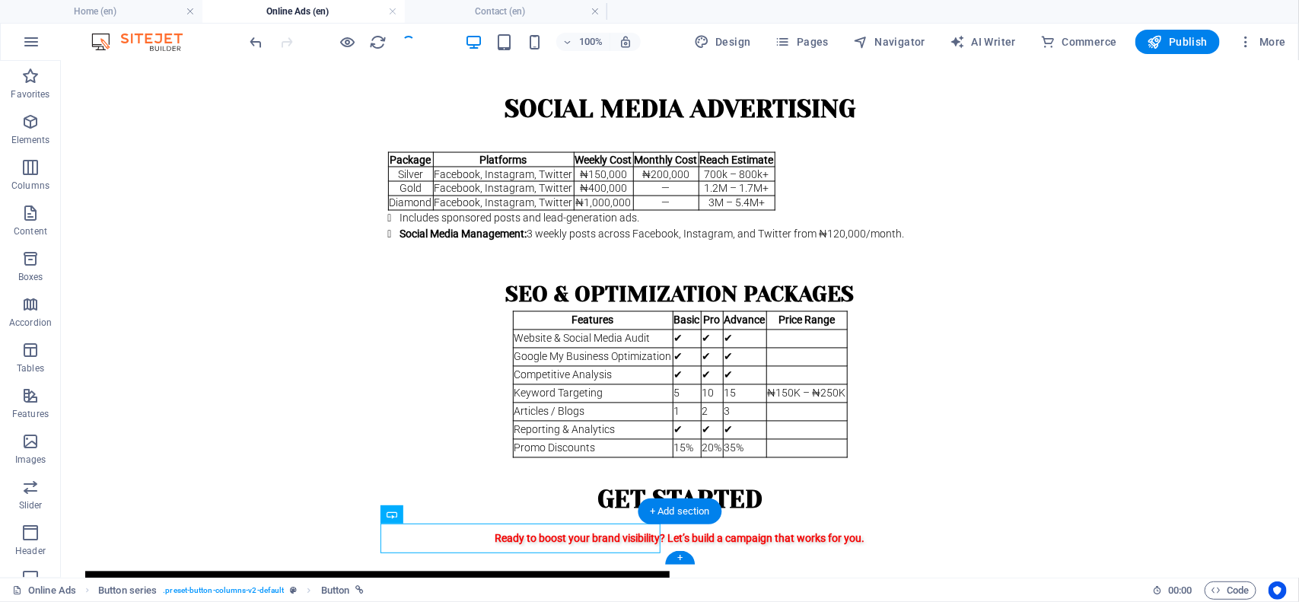
drag, startPoint x: 629, startPoint y: 543, endPoint x: 667, endPoint y: 544, distance: 38.1
click at [667, 481] on div "book a free strategy call request a proposal" at bounding box center [679, 607] width 1214 height 96
click at [623, 481] on div "book a free strategy call" at bounding box center [376, 586] width 584 height 30
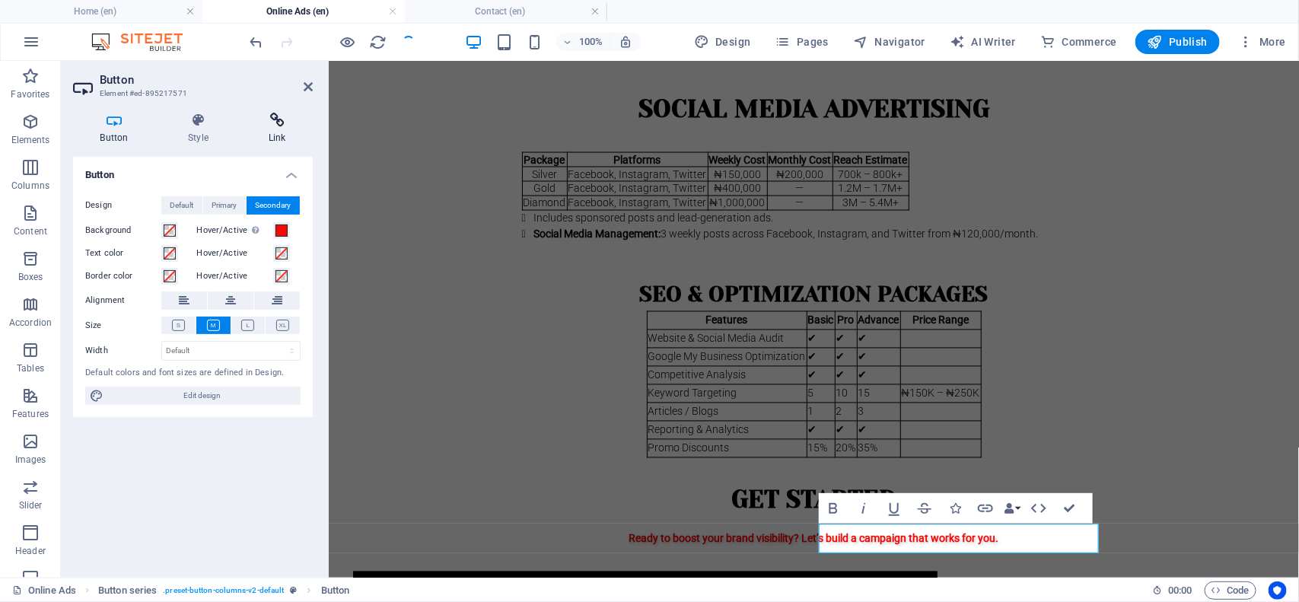
click at [274, 137] on h4 "Link" at bounding box center [277, 129] width 72 height 32
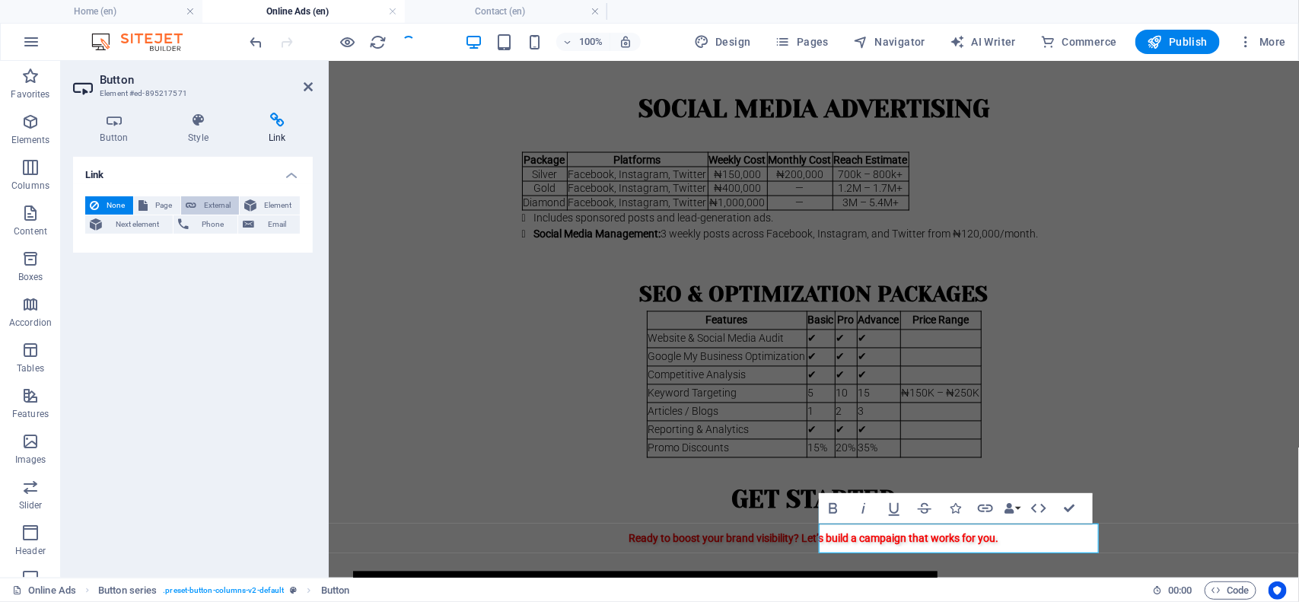
click at [204, 207] on span "External" at bounding box center [217, 205] width 33 height 18
select select "blank"
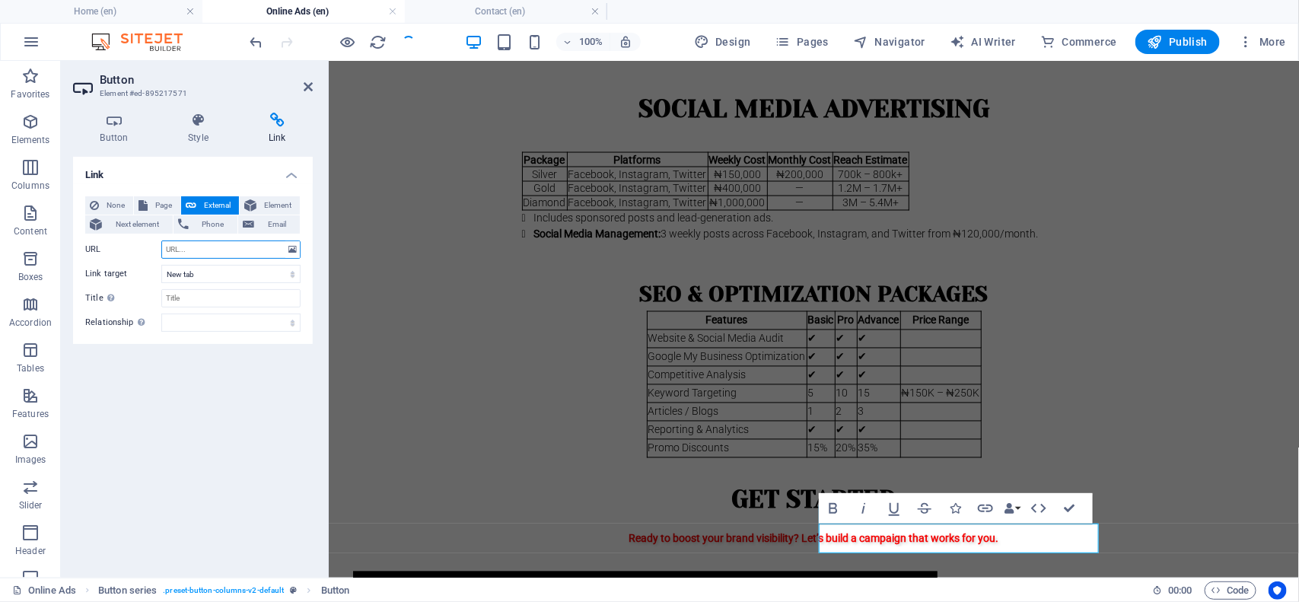
click at [195, 253] on input "URL" at bounding box center [230, 249] width 139 height 18
paste input "[URL][DOMAIN_NAME]"
type input "[URL][DOMAIN_NAME]"
click at [195, 279] on select "New tab Same tab Overlay" at bounding box center [230, 274] width 139 height 18
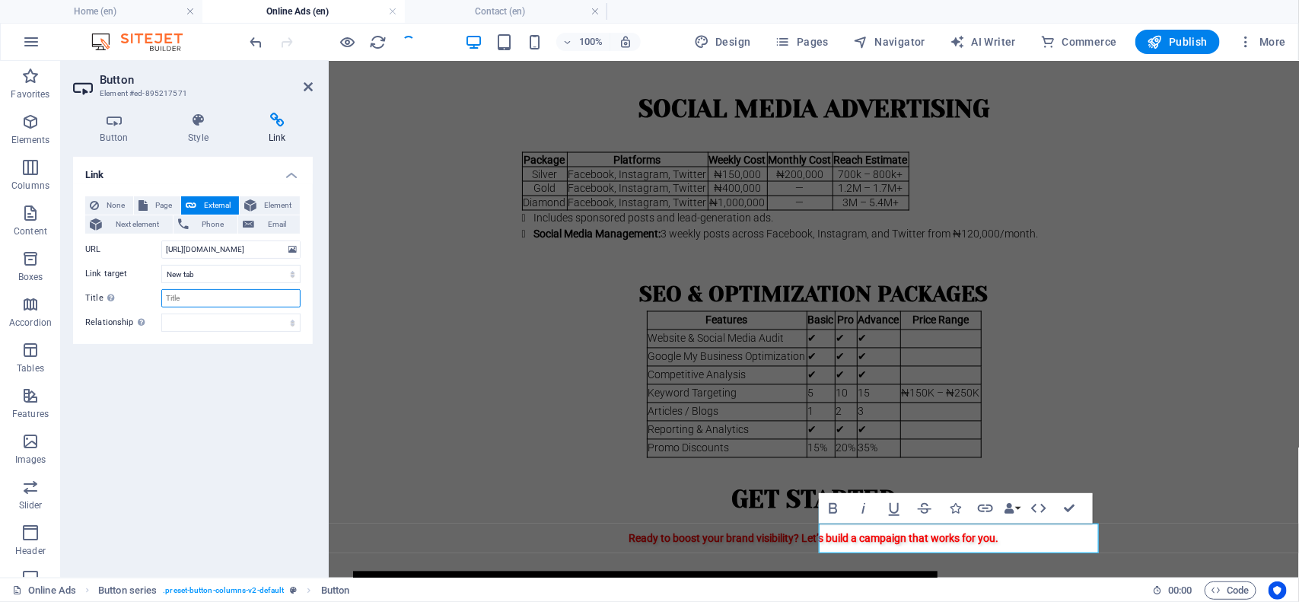
click at [194, 306] on input "Title Additional link description, should not be the same as the link text. The…" at bounding box center [230, 298] width 139 height 18
type input "REQUEST A PROPOSAL"
click at [646, 481] on div "book a free strategy call" at bounding box center [644, 586] width 584 height 30
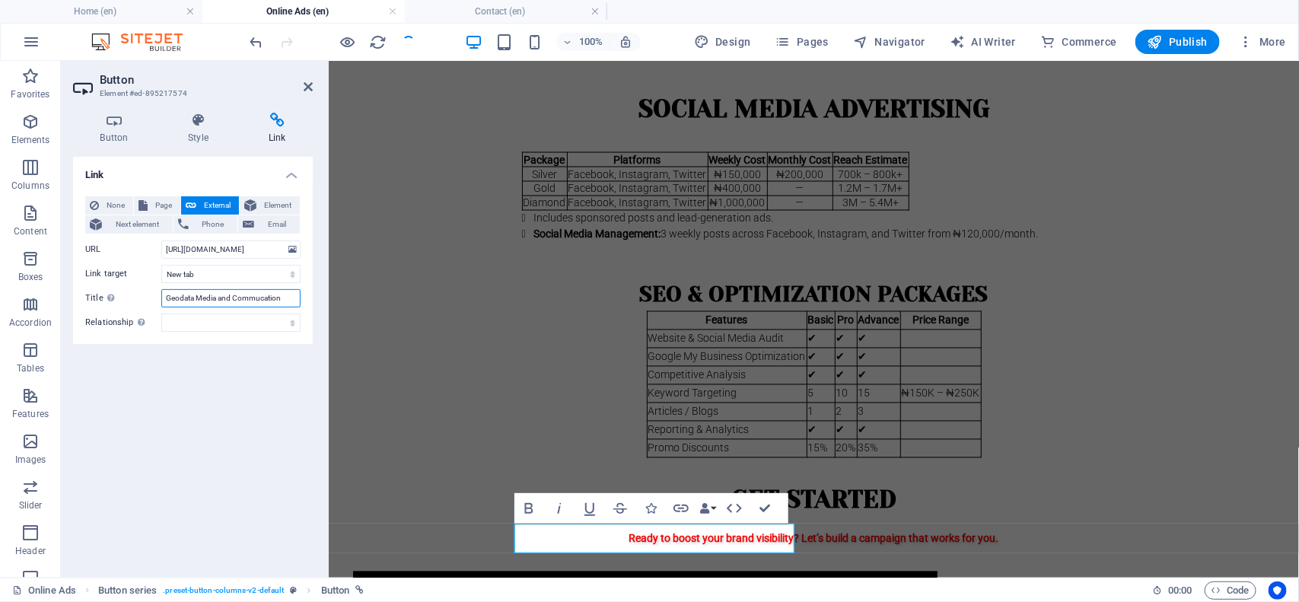
click at [284, 304] on input "Geodata Media and Commucation" at bounding box center [230, 298] width 139 height 18
drag, startPoint x: 284, startPoint y: 304, endPoint x: 81, endPoint y: 321, distance: 203.9
click at [81, 321] on div "None Page External Element Next element Phone Email Page Home About For adverts…" at bounding box center [193, 264] width 240 height 160
type input "BOOK A FREE STRATEGY CALL"
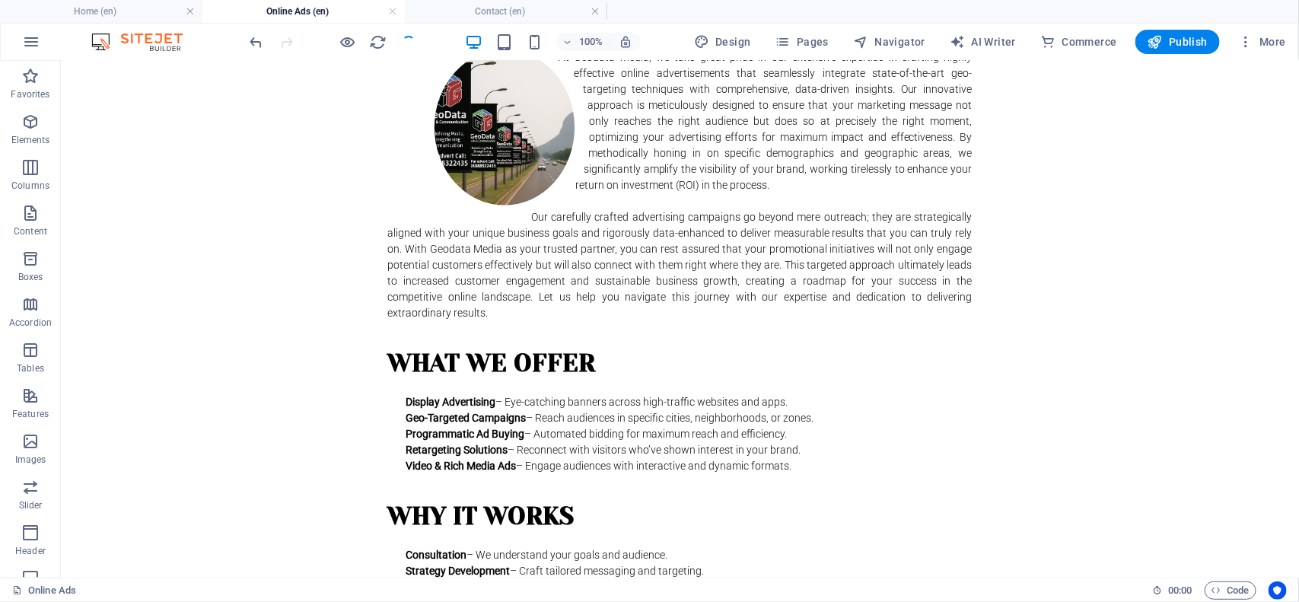
scroll to position [304, 0]
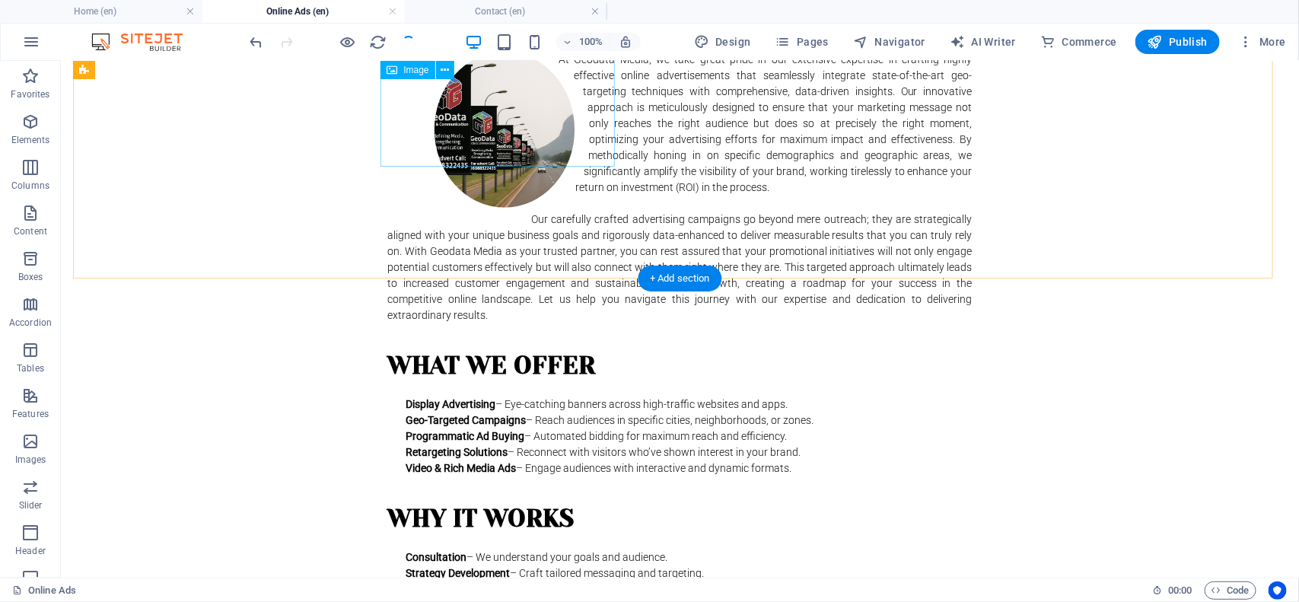
click at [492, 91] on figure at bounding box center [504, 129] width 234 height 156
select select "%"
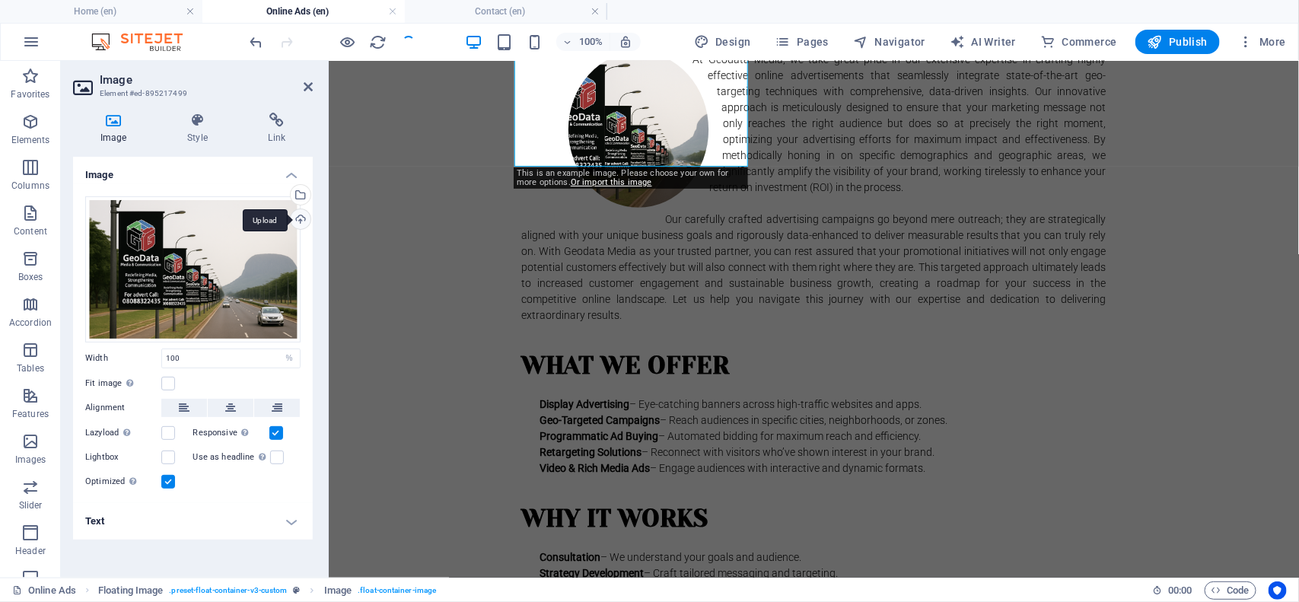
click at [298, 215] on div "Upload" at bounding box center [299, 220] width 23 height 23
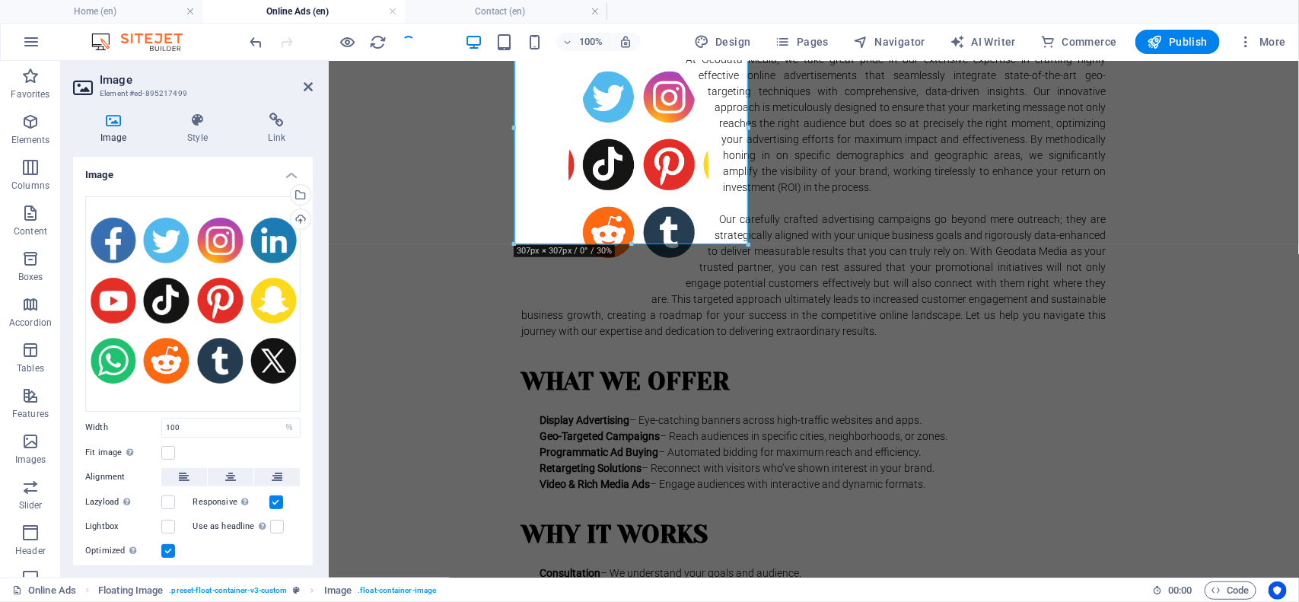
click at [1039, 305] on div "At Geodata Media, we take great pride in our extensive expertise in crafting hi…" at bounding box center [813, 195] width 946 height 312
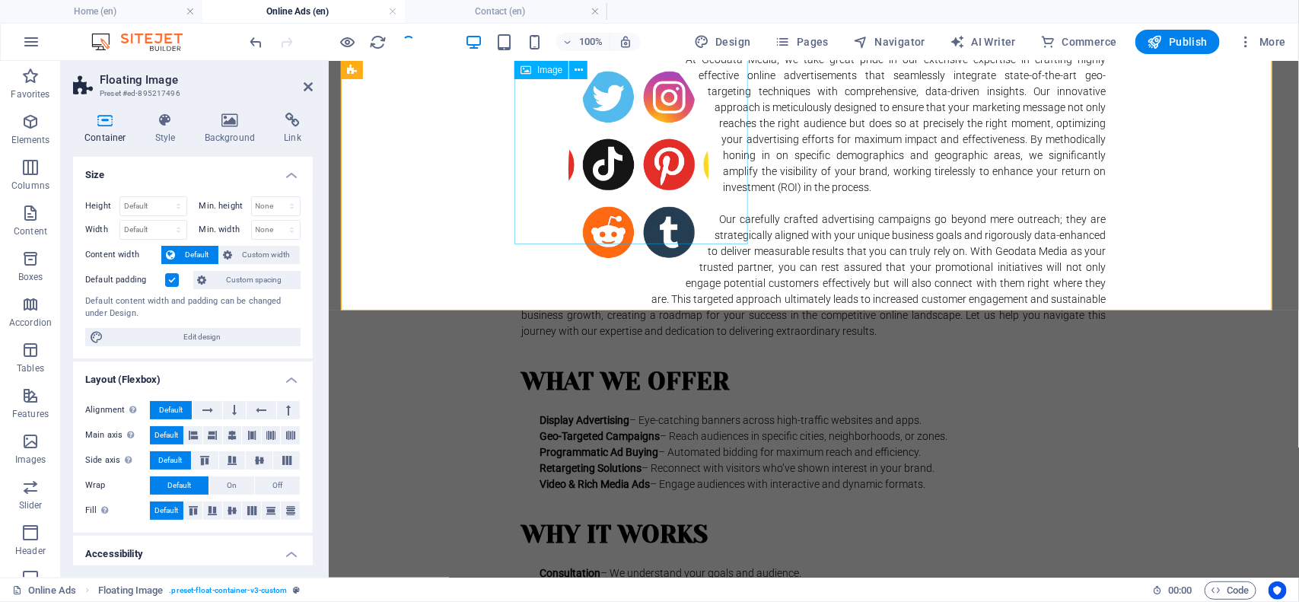
click at [641, 169] on figure at bounding box center [638, 168] width 234 height 234
select select "%"
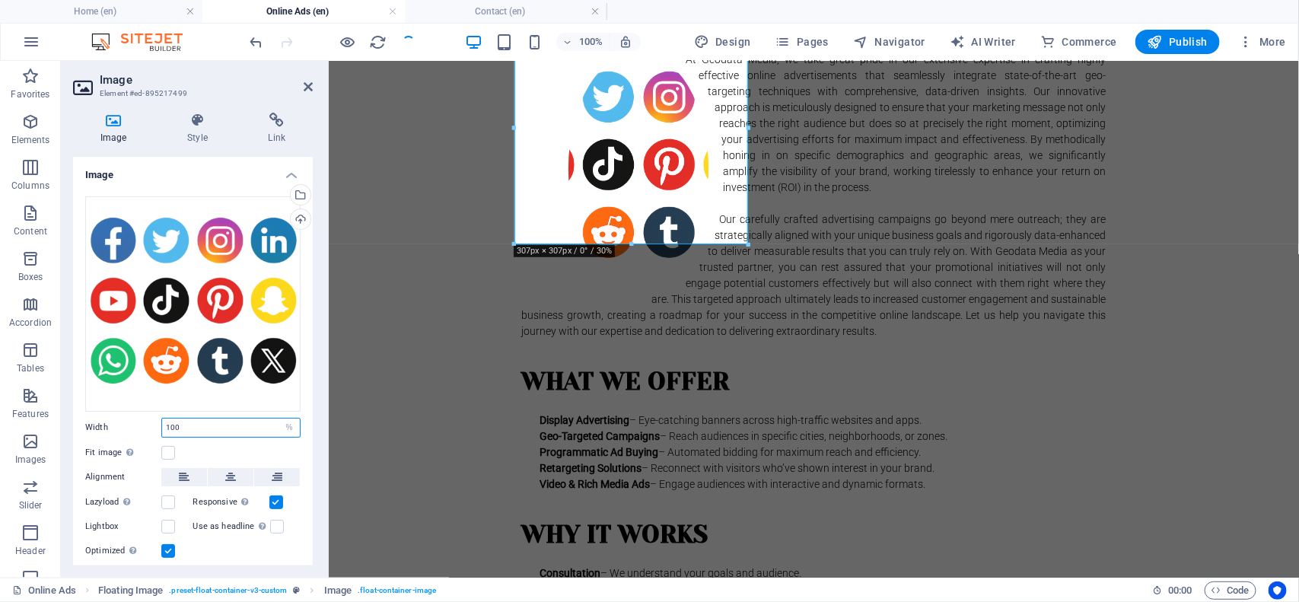
click at [241, 430] on input "100" at bounding box center [231, 428] width 138 height 18
type input "1"
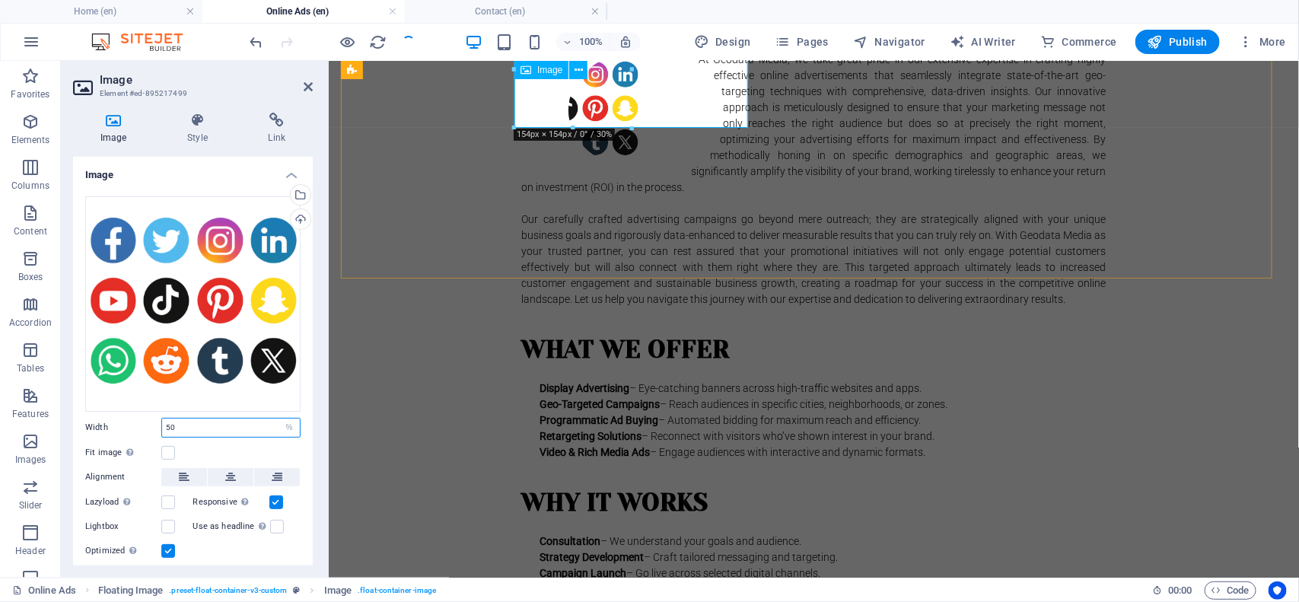
type input "100"
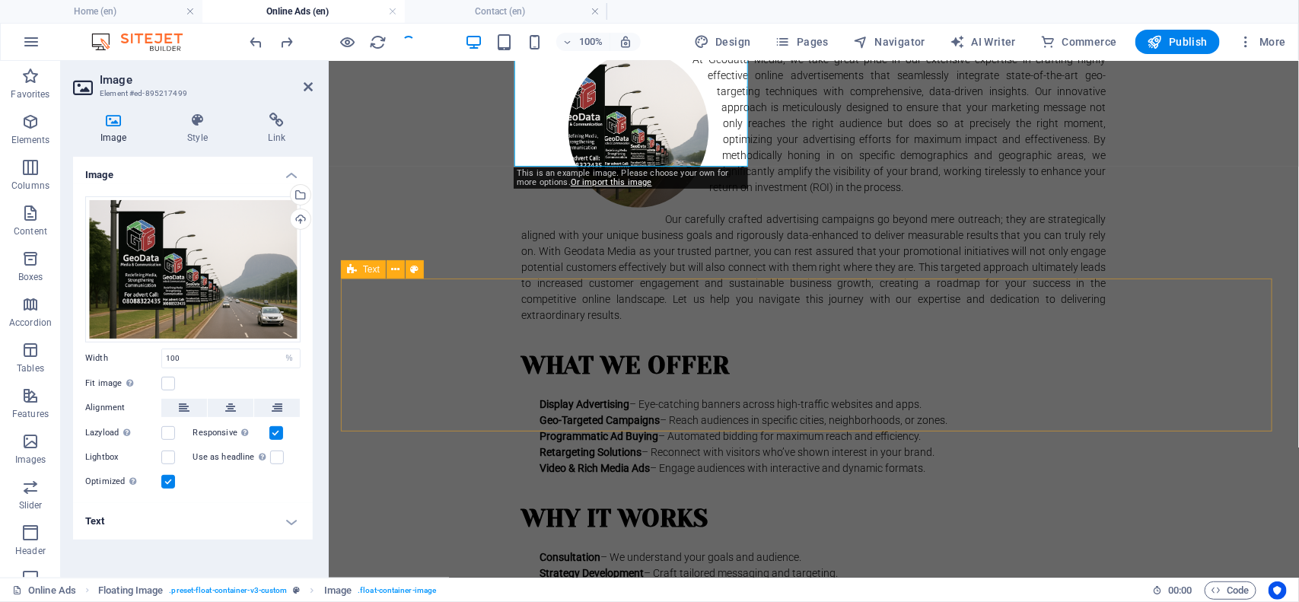
click at [1039, 384] on div "What We Offer Display Advertising – Eye-catching banners across high-traffic we…" at bounding box center [813, 411] width 946 height 153
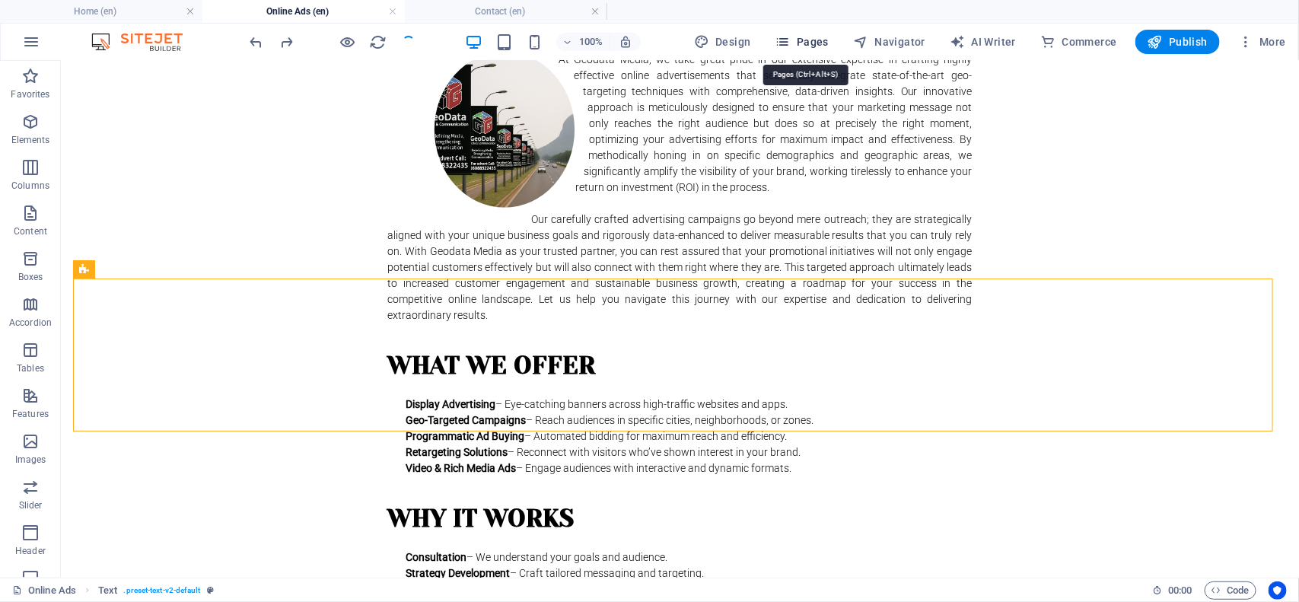
click at [819, 46] on span "Pages" at bounding box center [801, 41] width 53 height 15
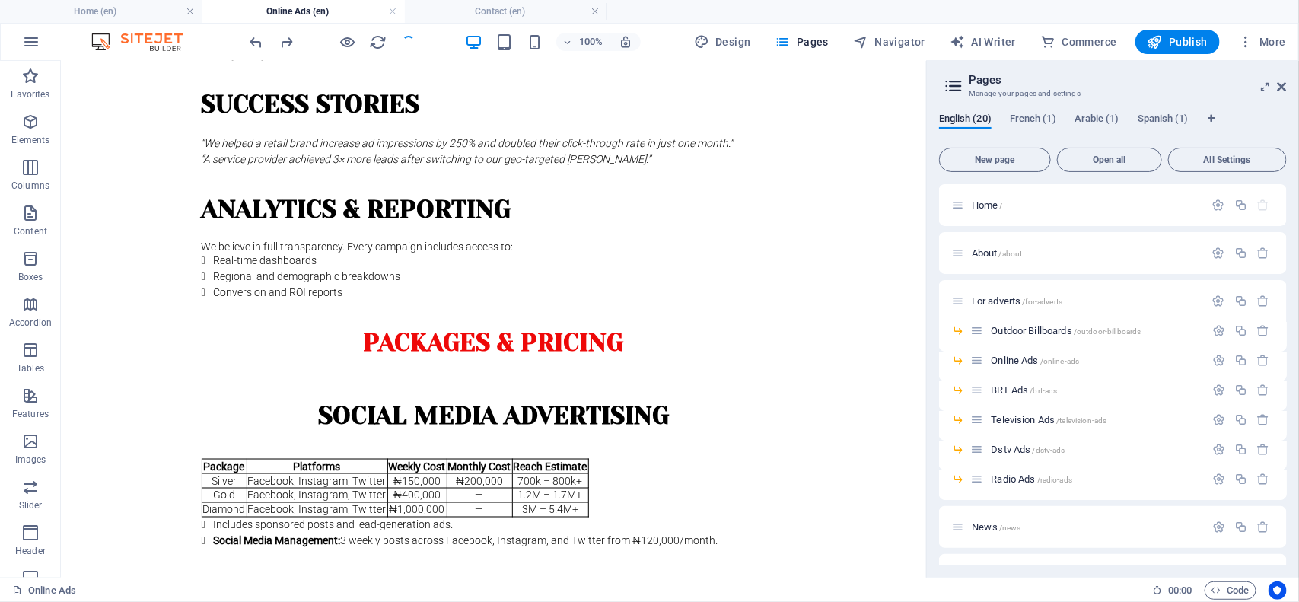
scroll to position [877, 0]
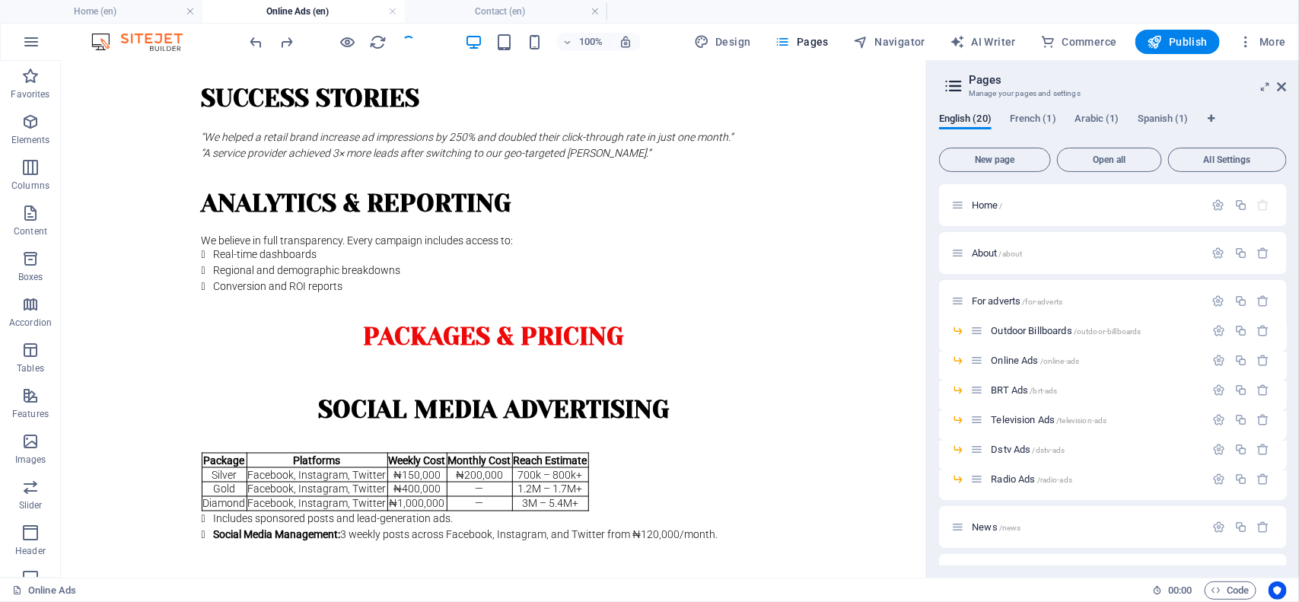
click at [928, 371] on div at bounding box center [928, 319] width 3 height 517
click at [1039, 39] on span "Publish" at bounding box center [1178, 41] width 60 height 15
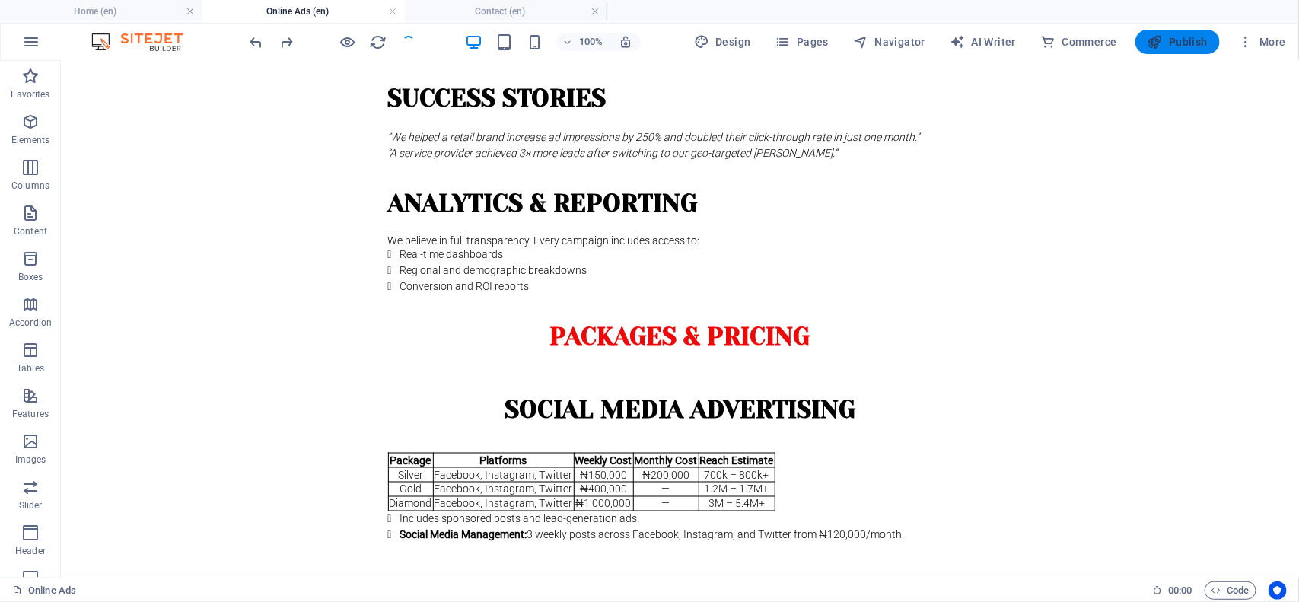
click at [1039, 46] on span "Publish" at bounding box center [1178, 41] width 60 height 15
